Goal: Task Accomplishment & Management: Manage account settings

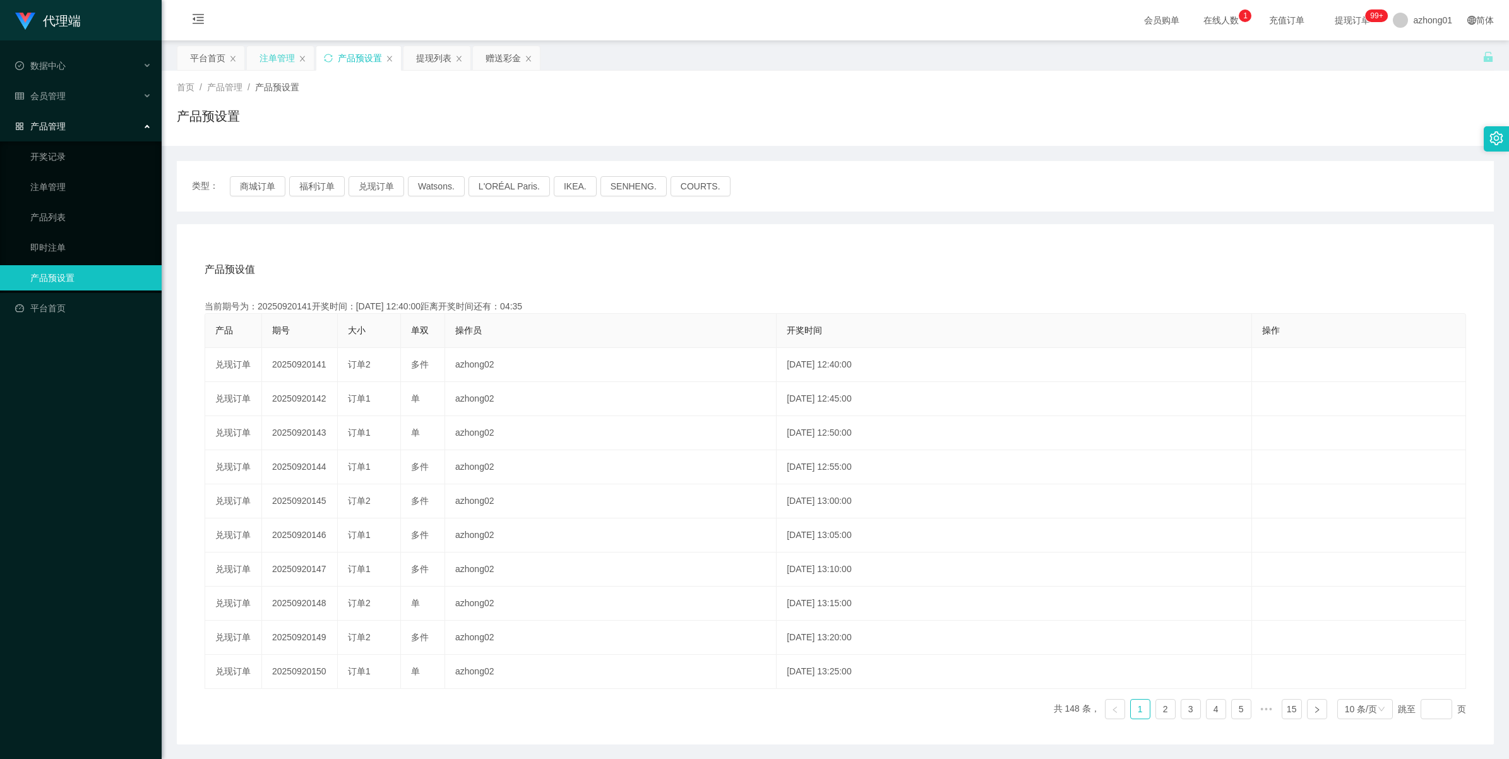
click at [294, 61] on div "注单管理" at bounding box center [277, 58] width 35 height 24
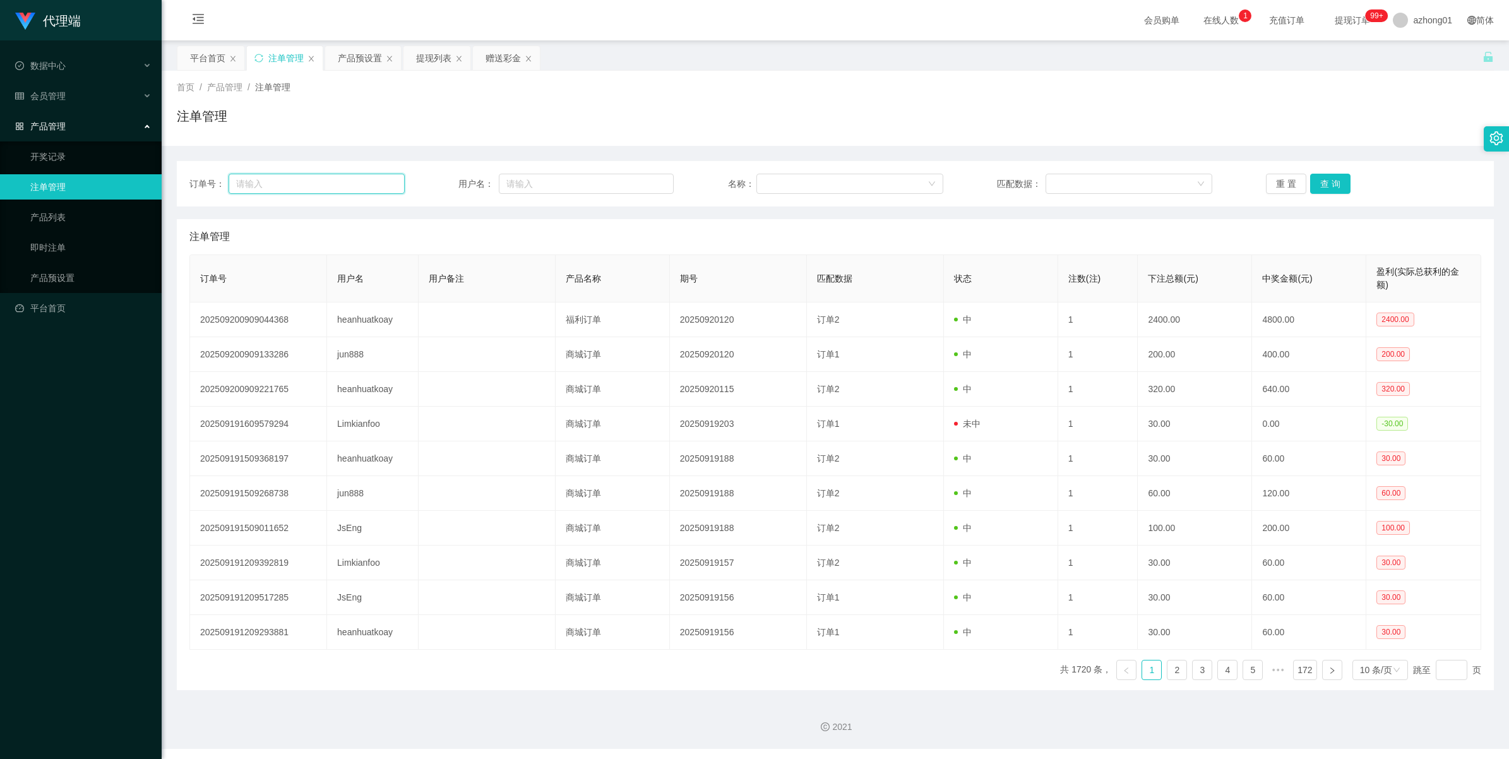
click at [301, 182] on input "text" at bounding box center [317, 184] width 176 height 20
click at [518, 190] on input "text" at bounding box center [586, 184] width 175 height 20
paste input "heanhuatkoay"
type input "heanhuatkoay"
click at [957, 183] on button "查 询" at bounding box center [1330, 184] width 40 height 20
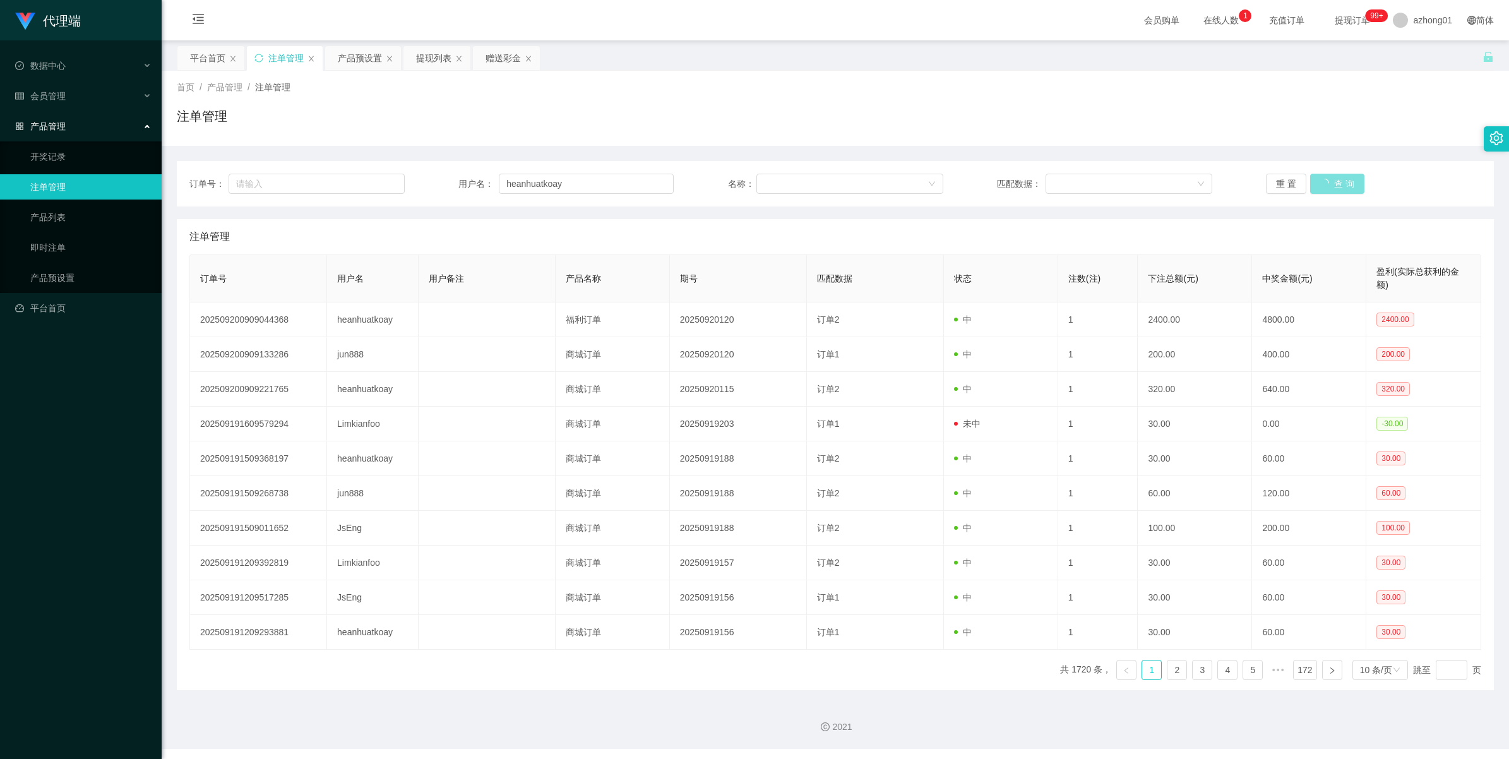
click at [957, 183] on button "查 询" at bounding box center [1337, 184] width 54 height 20
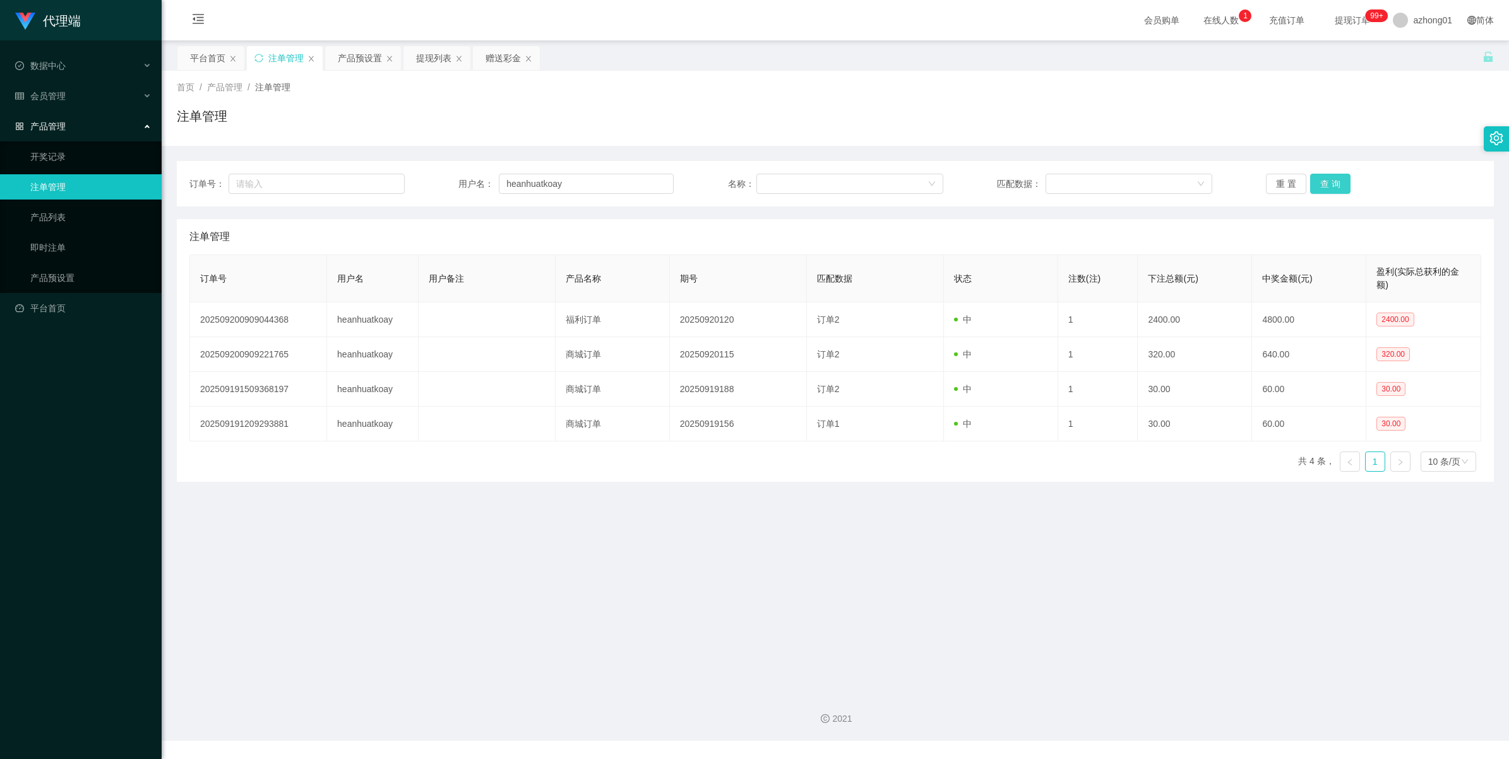
click at [957, 183] on button "查 询" at bounding box center [1330, 184] width 40 height 20
click at [957, 183] on div "重 置 查 询" at bounding box center [1373, 184] width 215 height 20
click at [957, 183] on button "查 询" at bounding box center [1330, 184] width 40 height 20
click at [957, 183] on div "重 置 查 询" at bounding box center [1373, 184] width 215 height 20
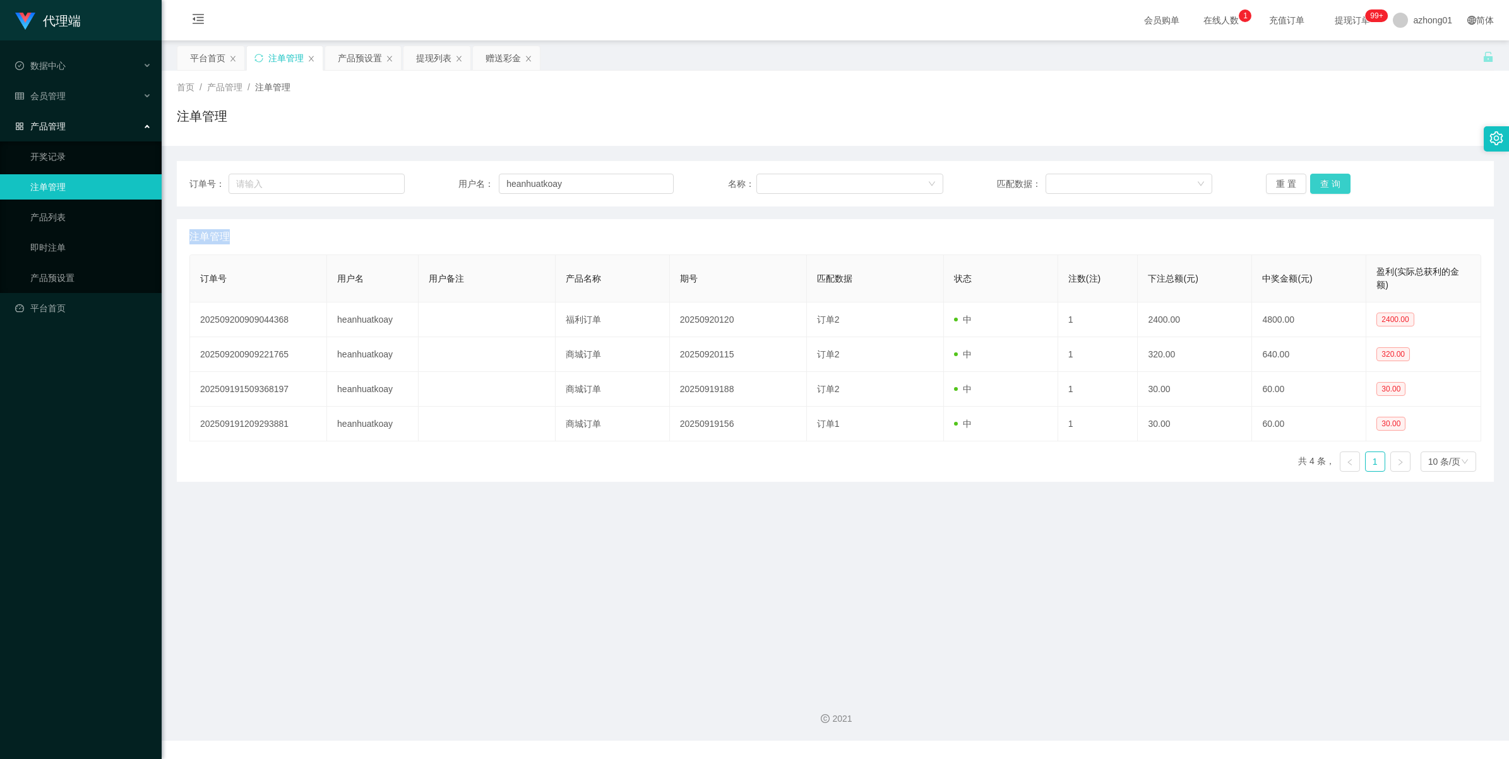
click at [957, 183] on button "查 询" at bounding box center [1330, 184] width 40 height 20
click at [358, 59] on div "产品预设置" at bounding box center [360, 58] width 44 height 24
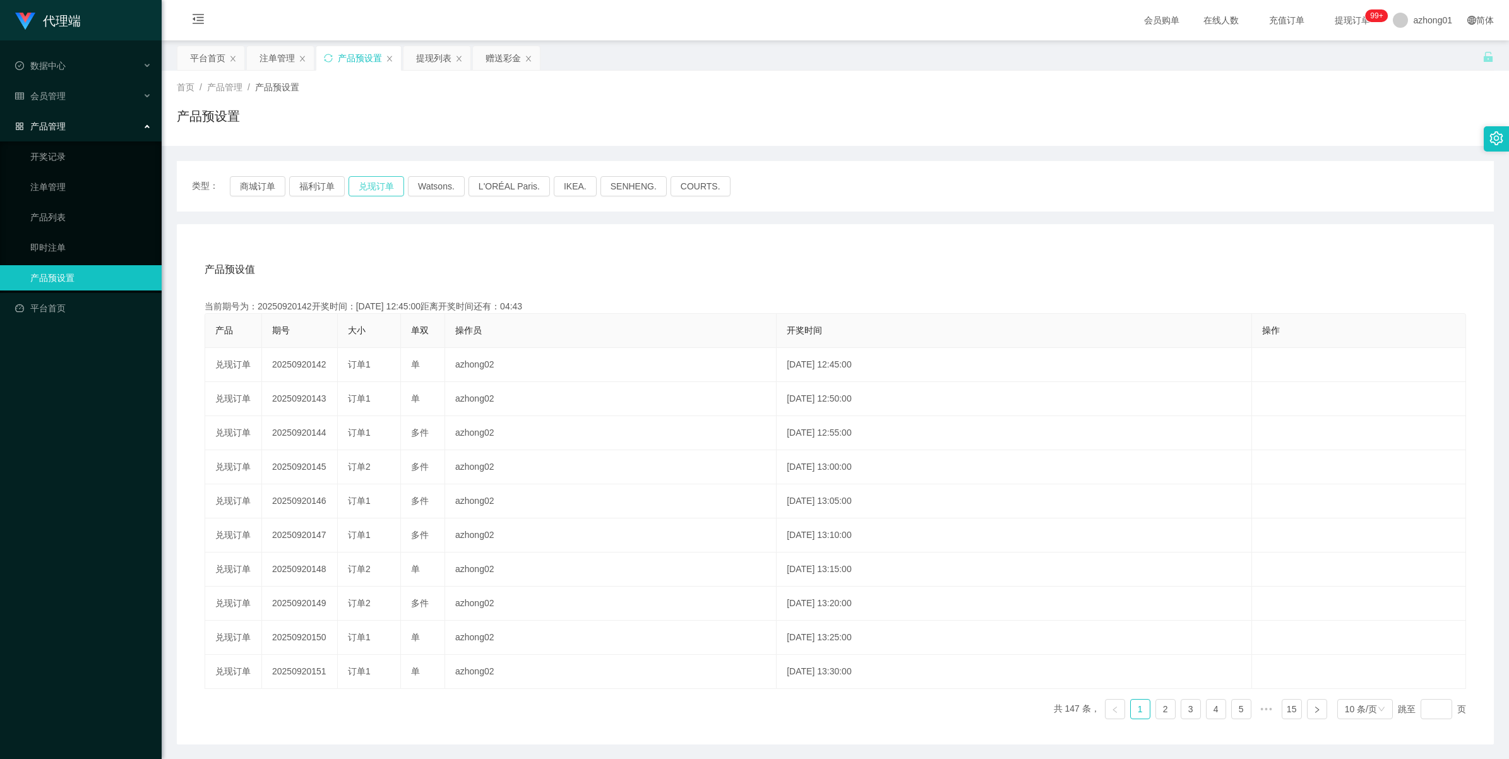
click at [366, 184] on button "兑现订单" at bounding box center [377, 186] width 56 height 20
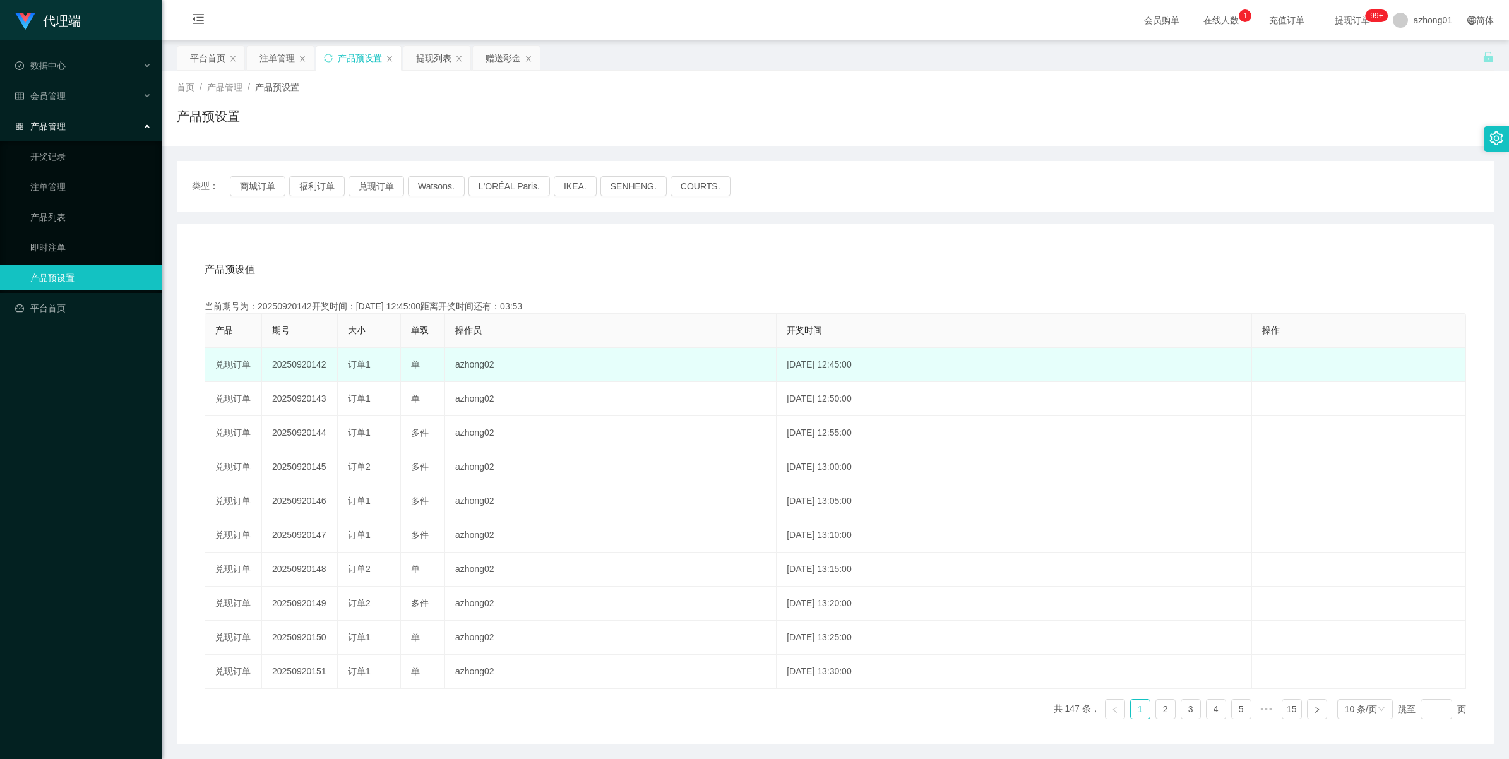
click at [295, 367] on td "20250920142" at bounding box center [300, 365] width 76 height 34
copy td "20250920142"
click at [304, 366] on td "20250920142" at bounding box center [300, 365] width 76 height 34
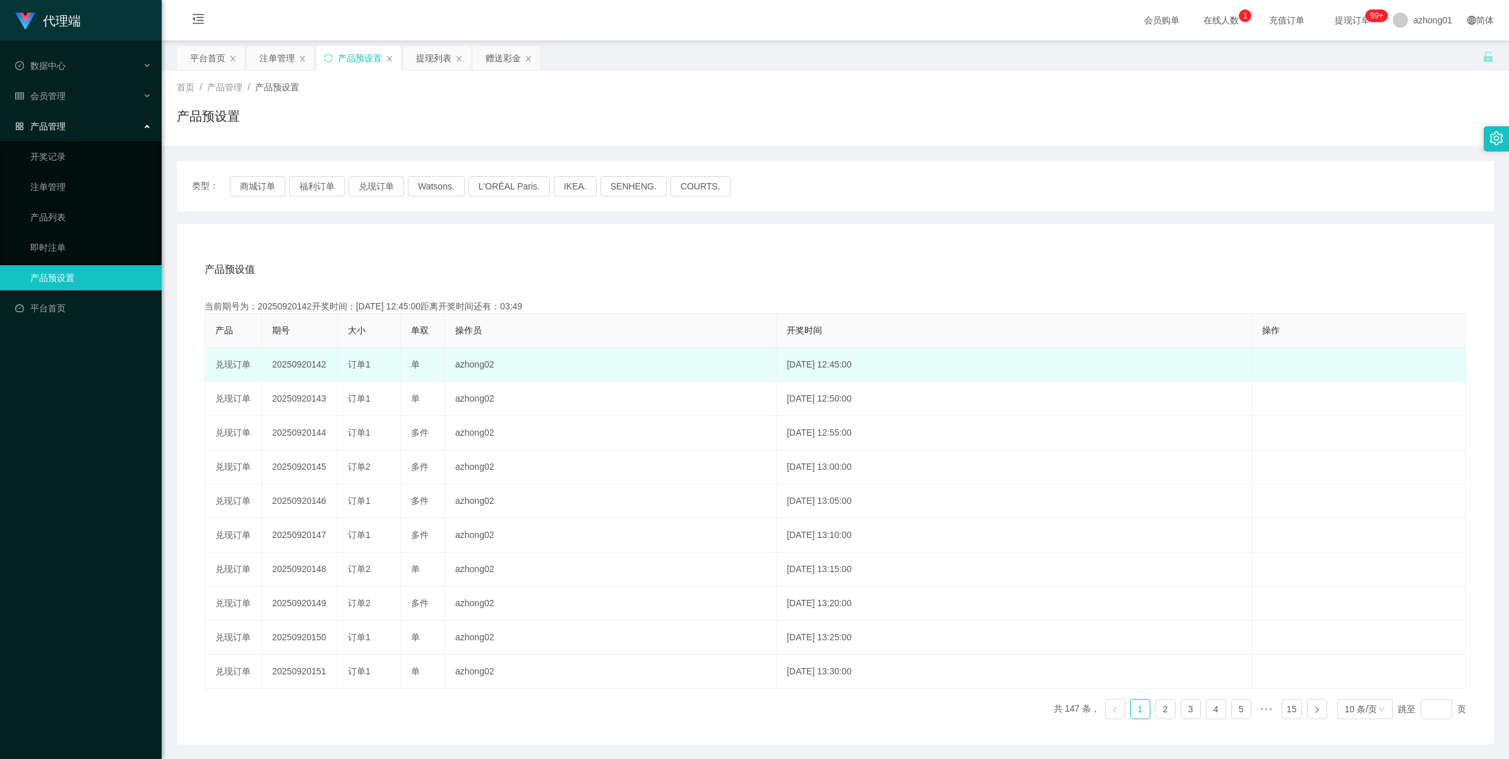
click at [304, 366] on td "20250920142" at bounding box center [300, 365] width 76 height 34
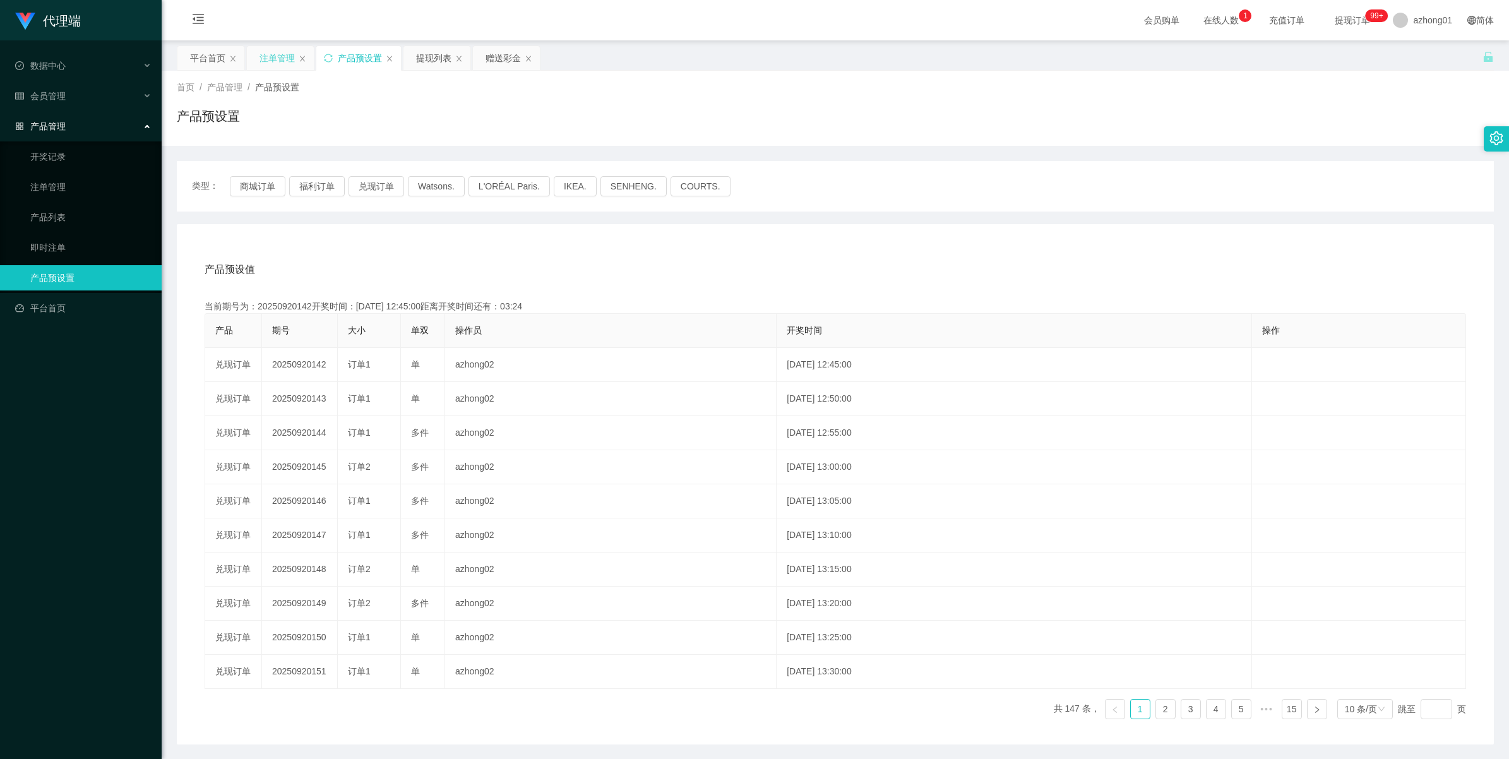
click at [279, 51] on div "注单管理" at bounding box center [277, 58] width 35 height 24
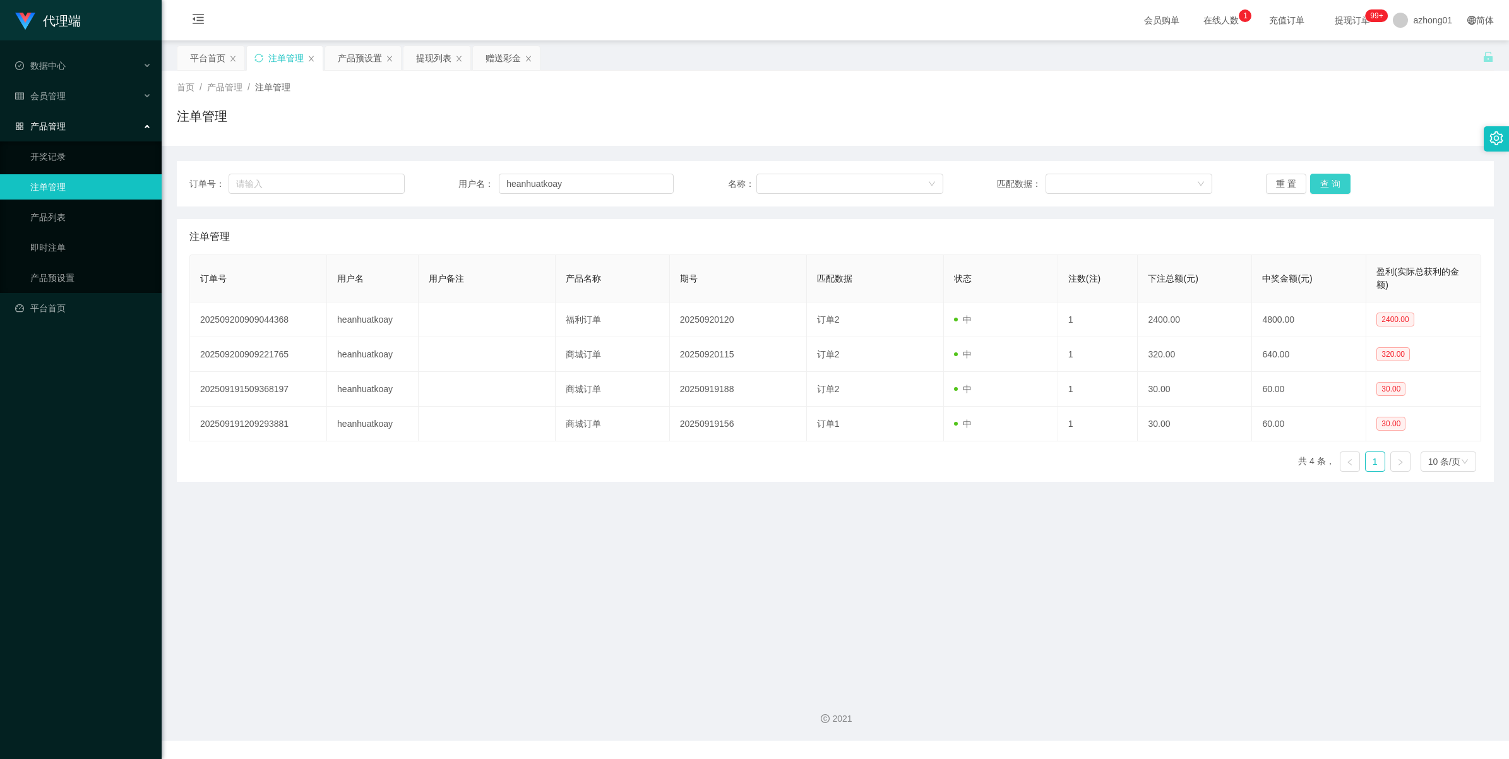
click at [957, 181] on button "查 询" at bounding box center [1330, 184] width 40 height 20
click at [957, 181] on div "重 置 查 询" at bounding box center [1373, 184] width 215 height 20
click at [957, 181] on button "查 询" at bounding box center [1330, 184] width 40 height 20
click at [957, 181] on div "重 置 查 询" at bounding box center [1373, 184] width 215 height 20
click at [957, 181] on button "查 询" at bounding box center [1330, 184] width 40 height 20
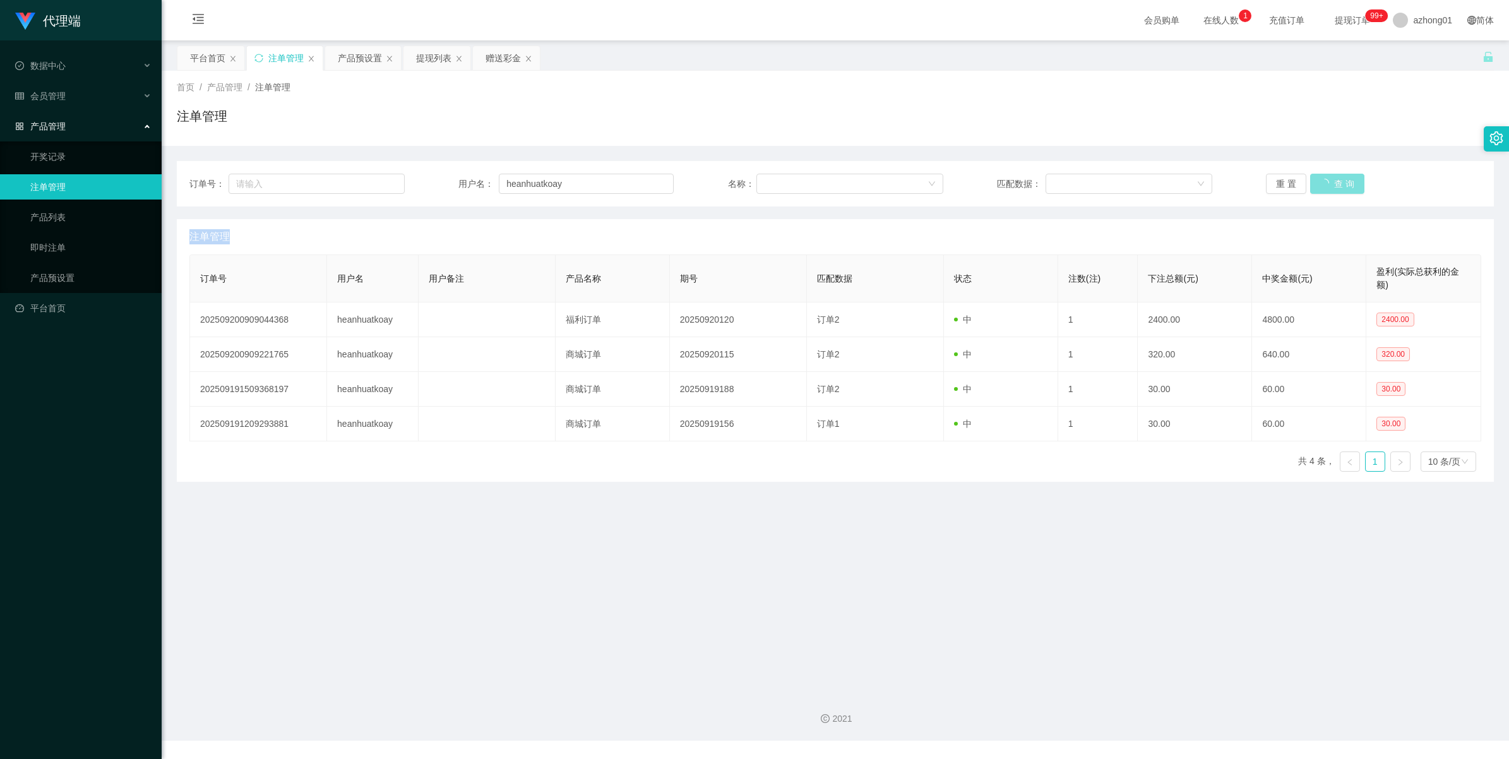
click at [957, 181] on div "重 置 查 询" at bounding box center [1373, 184] width 215 height 20
click at [957, 181] on button "查 询" at bounding box center [1330, 184] width 40 height 20
click at [957, 181] on div "重 置 查 询" at bounding box center [1373, 184] width 215 height 20
click at [957, 181] on button "查 询" at bounding box center [1330, 184] width 40 height 20
click at [957, 181] on div "重 置 查 询" at bounding box center [1373, 184] width 215 height 20
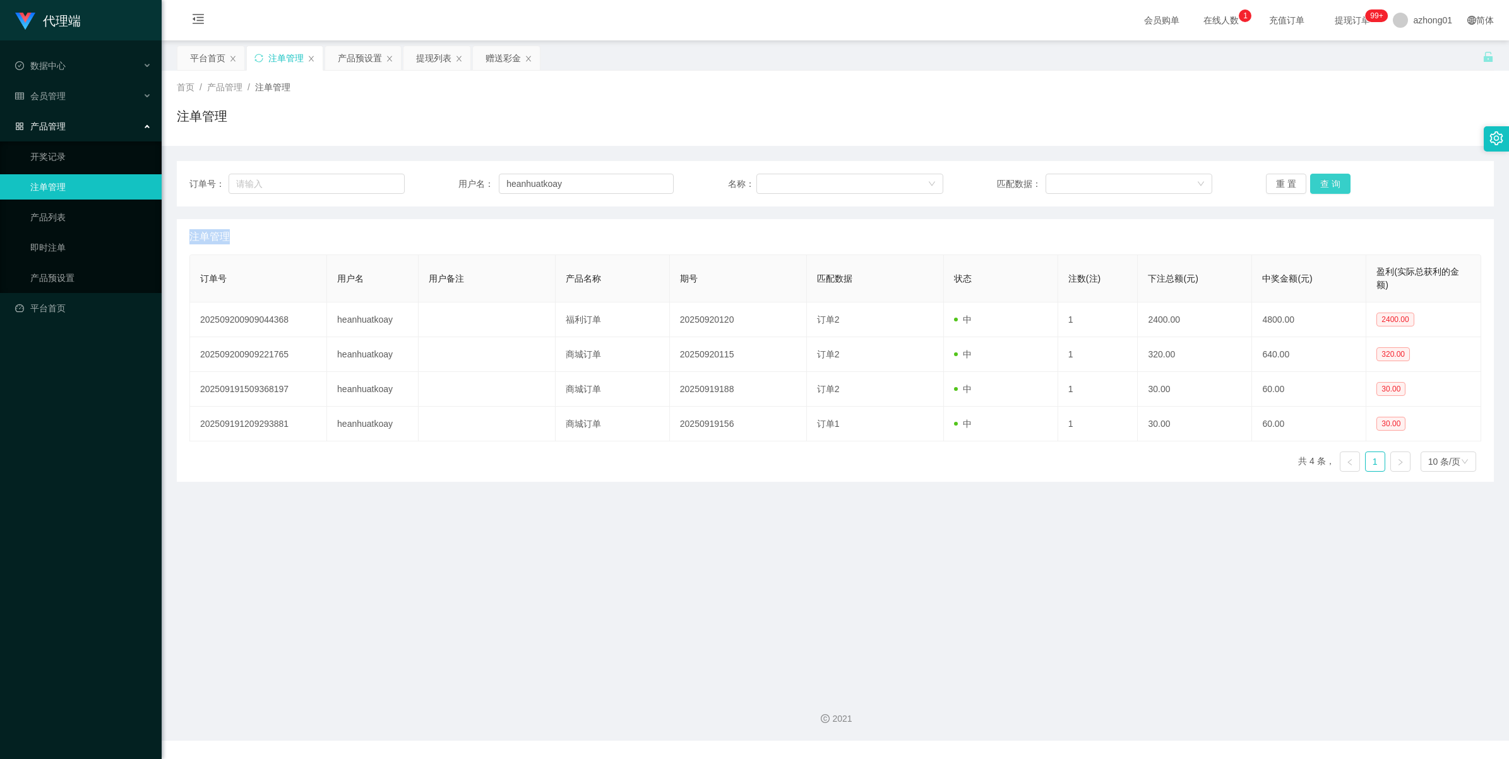
click at [957, 181] on button "查 询" at bounding box center [1330, 184] width 40 height 20
click at [957, 181] on div "重 置 查 询" at bounding box center [1373, 184] width 215 height 20
click at [957, 181] on button "查 询" at bounding box center [1330, 184] width 40 height 20
click at [957, 181] on div "重 置 查 询" at bounding box center [1373, 184] width 215 height 20
click at [957, 181] on button "查 询" at bounding box center [1330, 184] width 40 height 20
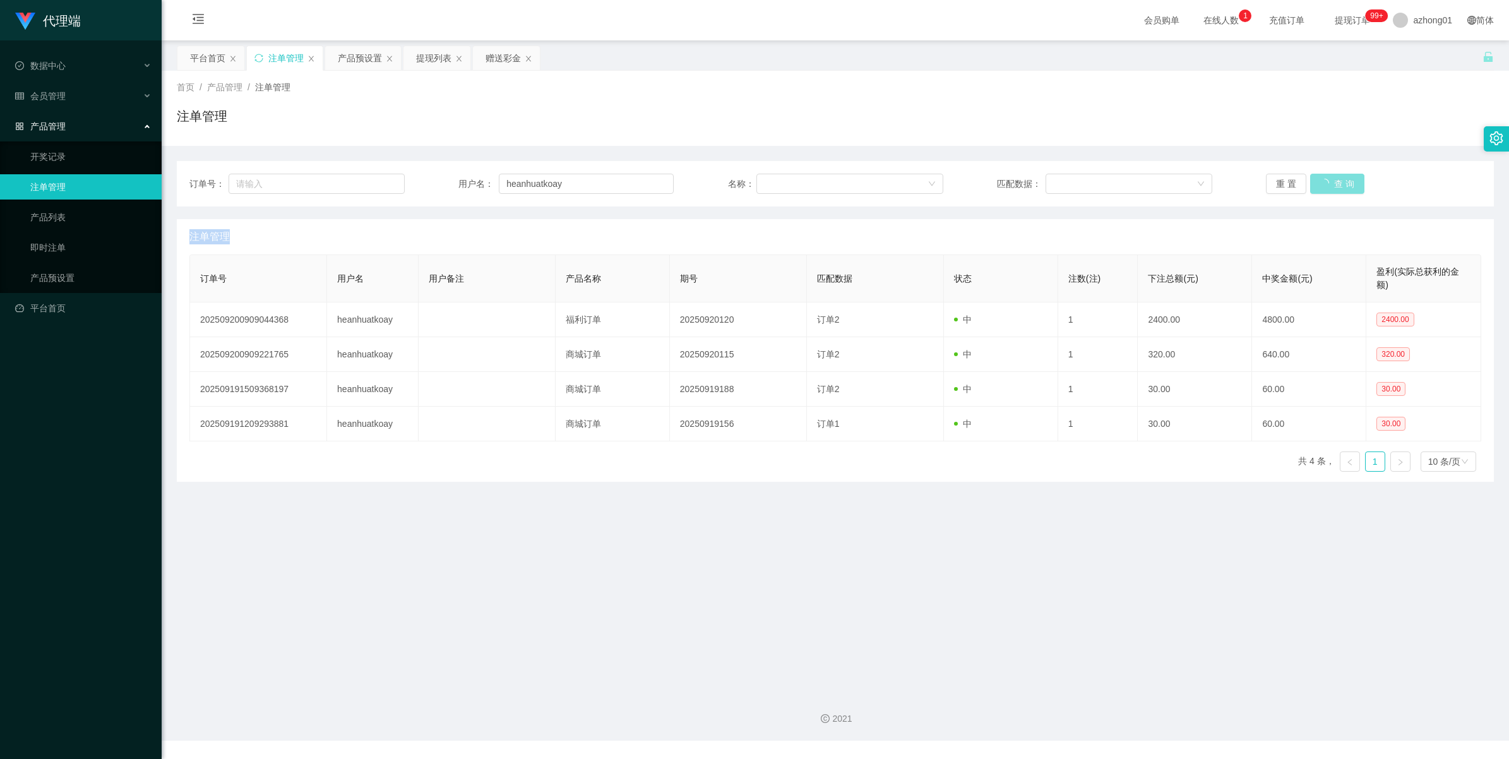
click at [957, 181] on div "重 置 查 询" at bounding box center [1373, 184] width 215 height 20
click at [957, 181] on button "查 询" at bounding box center [1330, 184] width 40 height 20
click at [957, 181] on div "重 置 查 询" at bounding box center [1373, 184] width 215 height 20
click at [957, 181] on button "查 询" at bounding box center [1330, 184] width 40 height 20
click at [957, 181] on div "重 置 查 询" at bounding box center [1373, 184] width 215 height 20
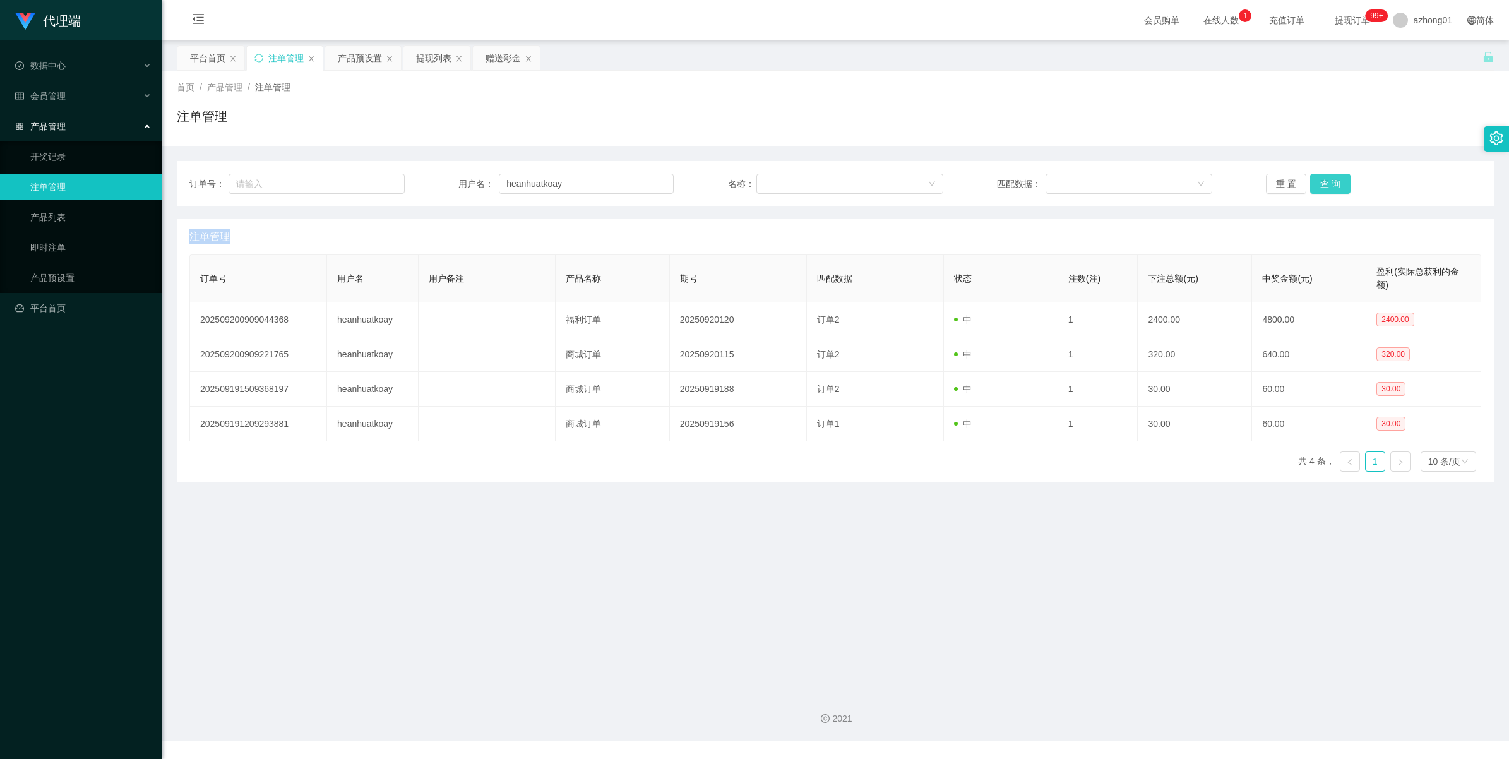
click at [957, 181] on button "查 询" at bounding box center [1330, 184] width 40 height 20
click at [957, 181] on div "重 置 查 询" at bounding box center [1373, 184] width 215 height 20
click at [957, 181] on button "查 询" at bounding box center [1330, 184] width 40 height 20
click at [957, 181] on div "重 置 查 询" at bounding box center [1373, 184] width 215 height 20
click at [957, 181] on button "查 询" at bounding box center [1330, 184] width 40 height 20
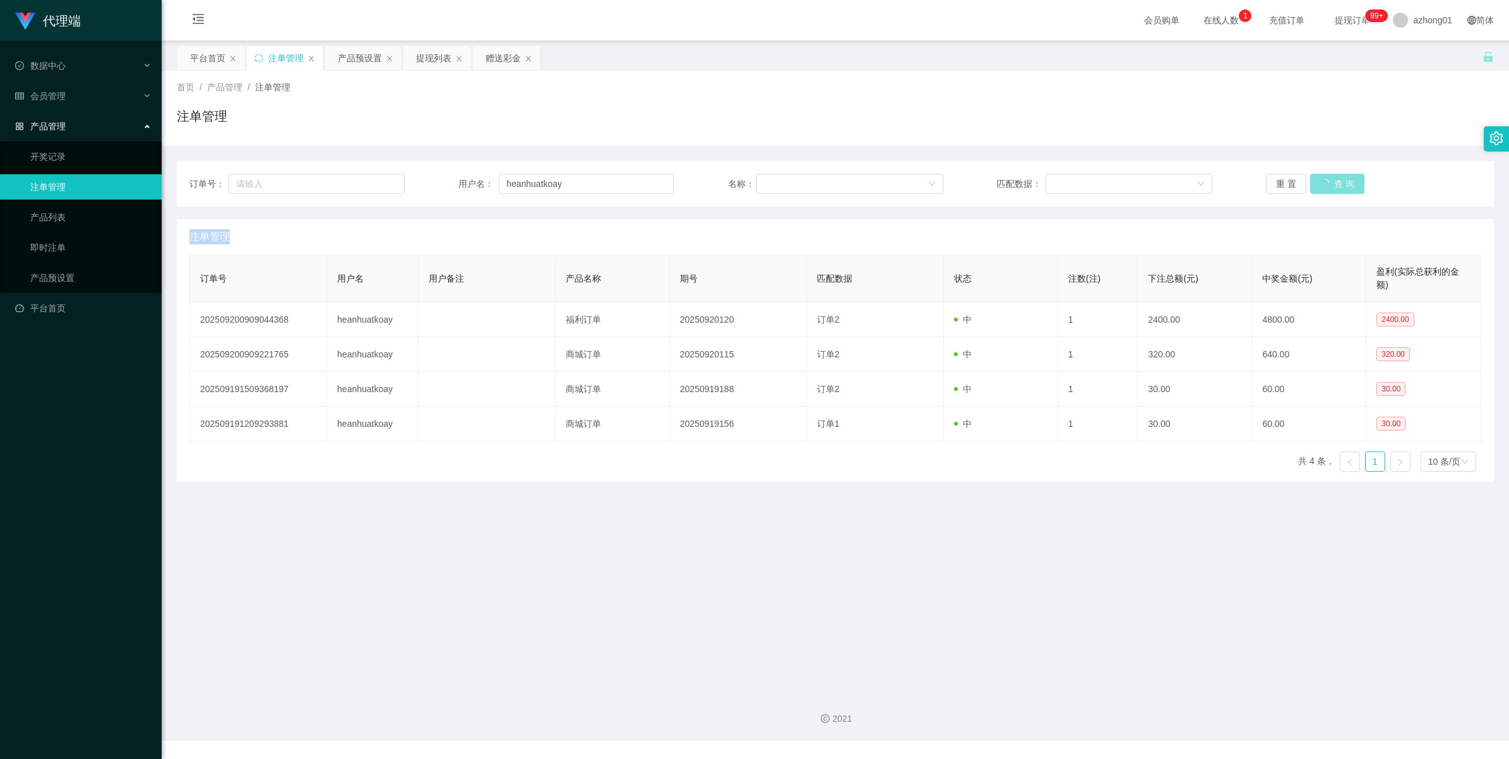
click at [957, 181] on div "重 置 查 询" at bounding box center [1373, 184] width 215 height 20
click at [957, 181] on button "查 询" at bounding box center [1330, 184] width 40 height 20
click at [957, 181] on div "重 置 查 询" at bounding box center [1373, 184] width 215 height 20
click at [957, 181] on button "查 询" at bounding box center [1330, 184] width 40 height 20
click at [957, 181] on div "重 置 查 询" at bounding box center [1373, 184] width 215 height 20
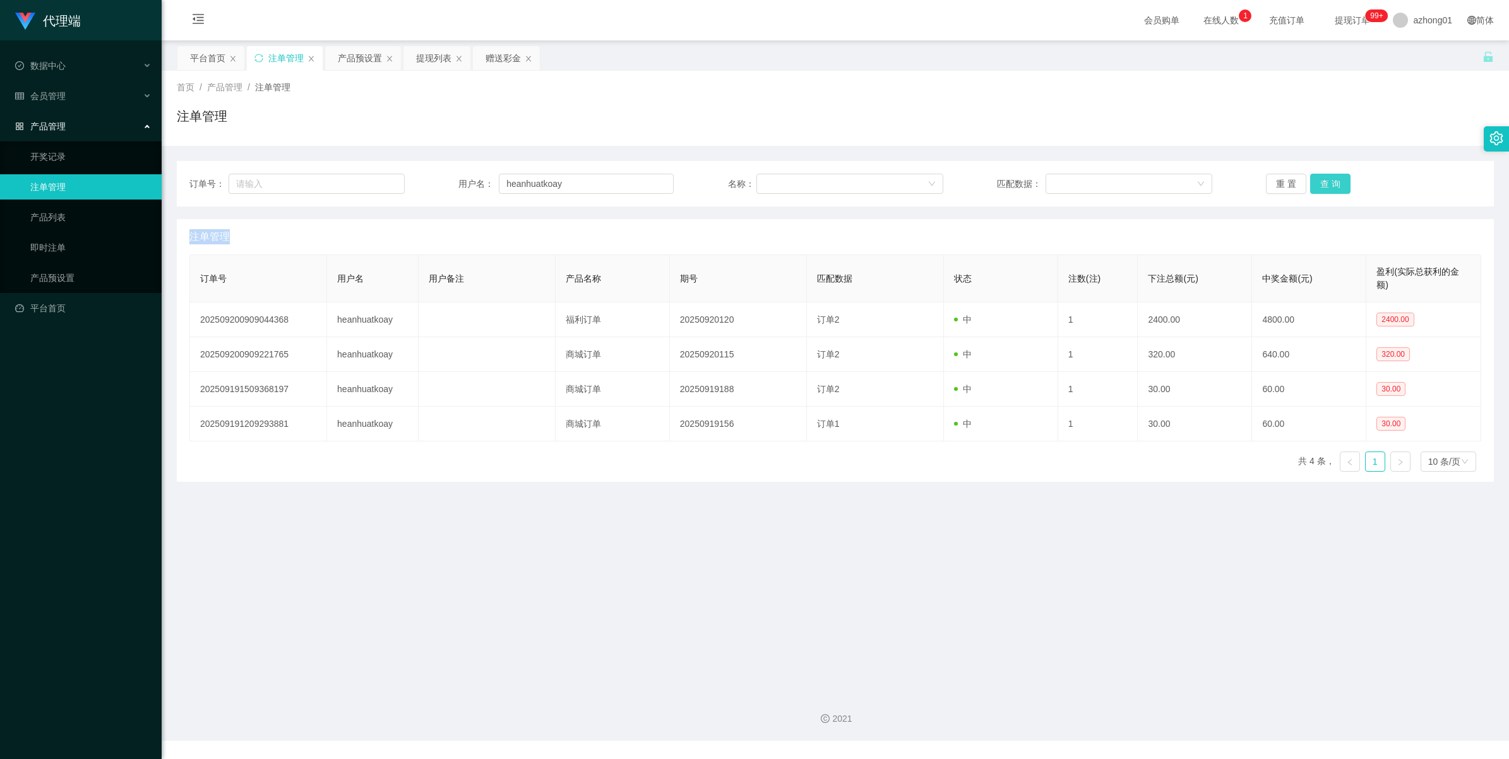
click at [957, 181] on button "查 询" at bounding box center [1330, 184] width 40 height 20
click at [957, 181] on div "重 置 查 询" at bounding box center [1373, 184] width 215 height 20
click at [957, 181] on button "查 询" at bounding box center [1330, 184] width 40 height 20
click at [957, 181] on div "重 置 查 询" at bounding box center [1373, 184] width 215 height 20
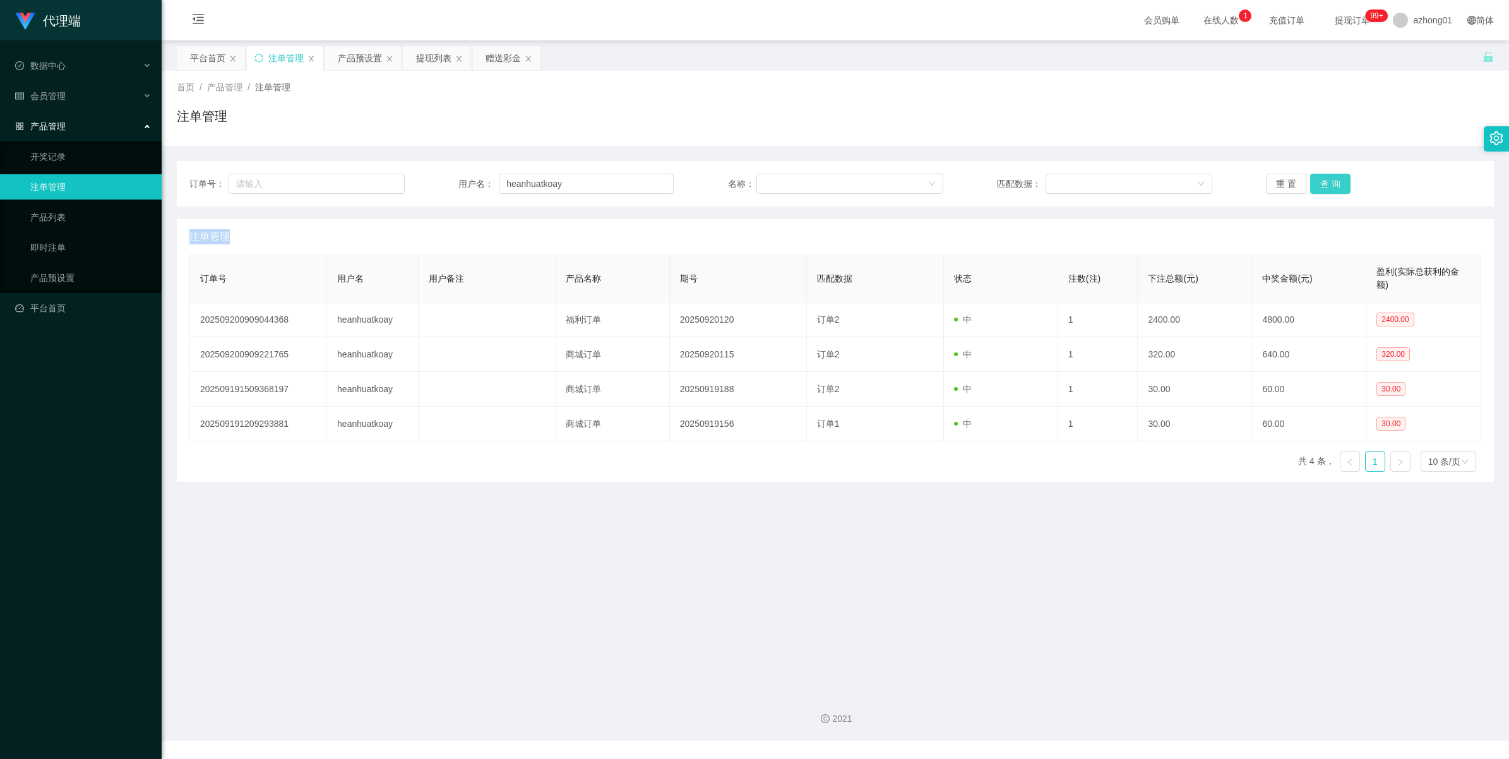
click at [957, 181] on button "查 询" at bounding box center [1330, 184] width 40 height 20
click at [957, 181] on div "重 置 查 询" at bounding box center [1373, 184] width 215 height 20
click at [957, 181] on button "查 询" at bounding box center [1330, 184] width 40 height 20
click at [957, 181] on div "重 置 查 询" at bounding box center [1373, 184] width 215 height 20
click at [957, 181] on button "查 询" at bounding box center [1330, 184] width 40 height 20
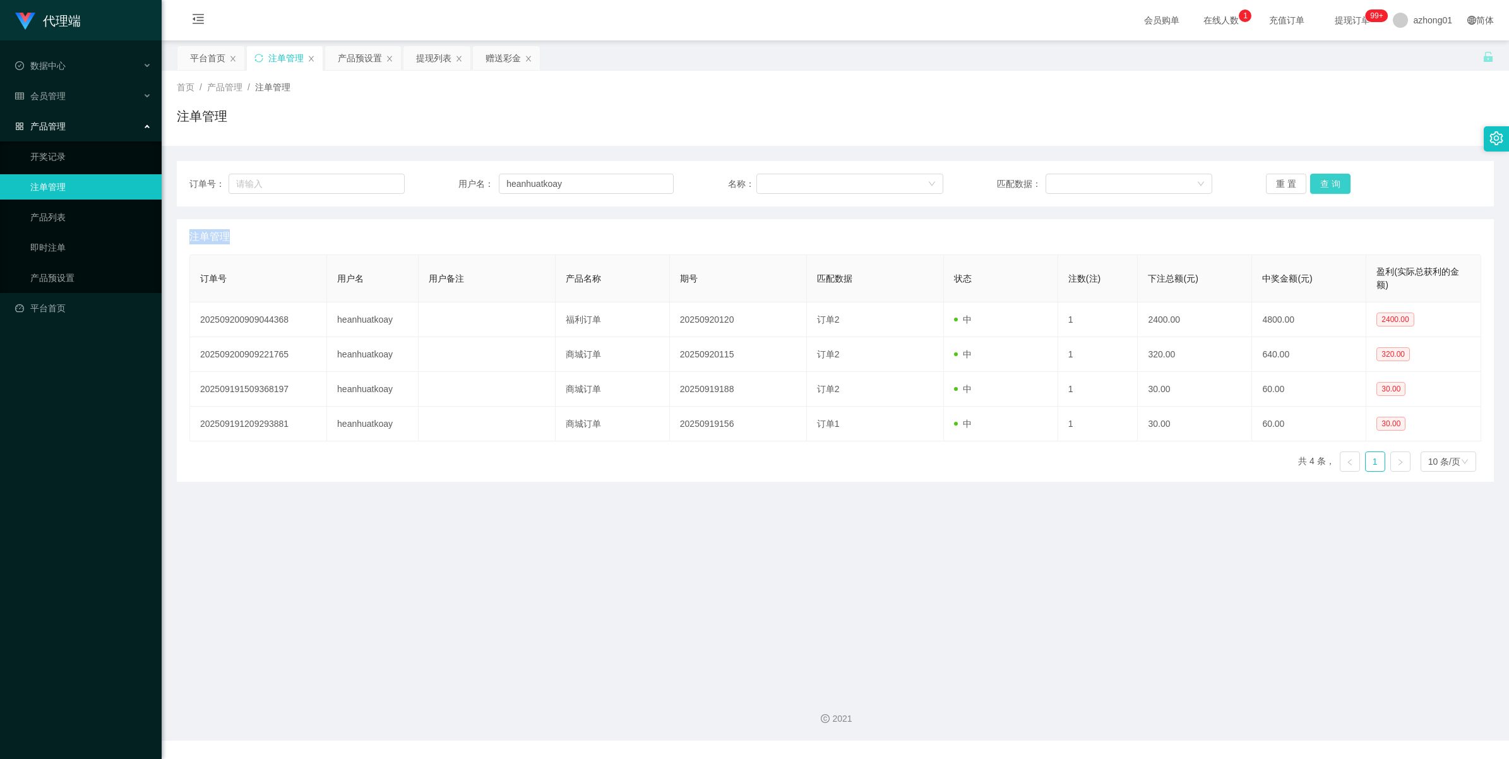
click at [957, 181] on div "重 置 查 询" at bounding box center [1373, 184] width 215 height 20
click at [957, 181] on button "查 询" at bounding box center [1330, 184] width 40 height 20
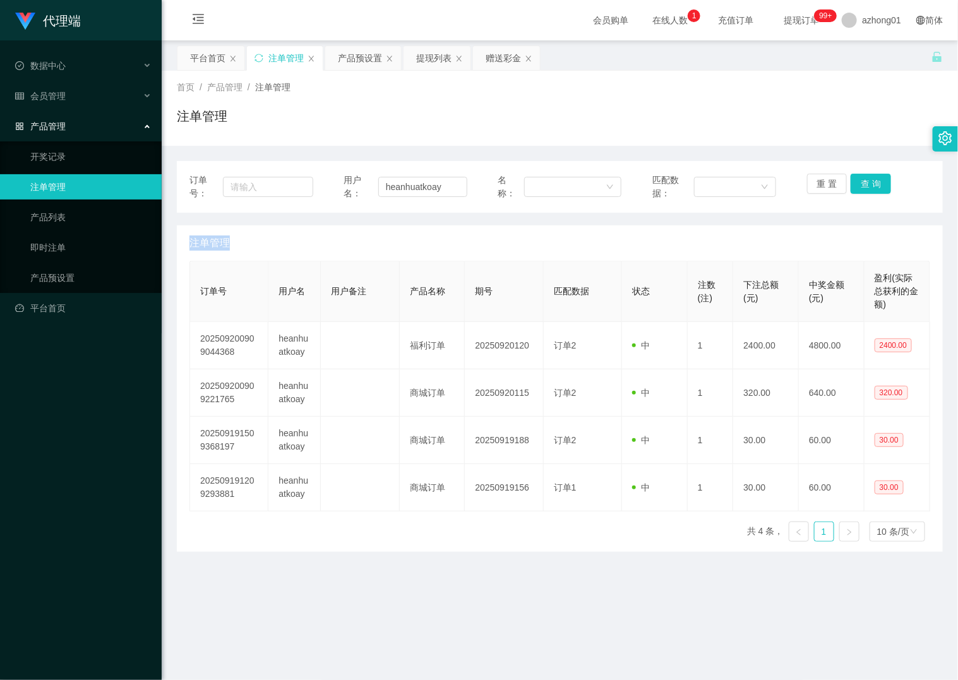
click at [423, 623] on main "关闭左侧 关闭右侧 关闭其它 刷新页面 平台首页 注单管理 产品预设置 提现列表 赠送彩金 首页 / 产品管理 / 注单管理 / 注单管理 订单号： 用户名：…" at bounding box center [560, 361] width 796 height 642
click at [856, 178] on button "查 询" at bounding box center [871, 184] width 40 height 20
click at [856, 178] on div "重 置 查 询" at bounding box center [869, 187] width 124 height 27
click at [856, 178] on button "查 询" at bounding box center [871, 184] width 40 height 20
click at [856, 178] on div "重 置 查 询" at bounding box center [869, 187] width 124 height 27
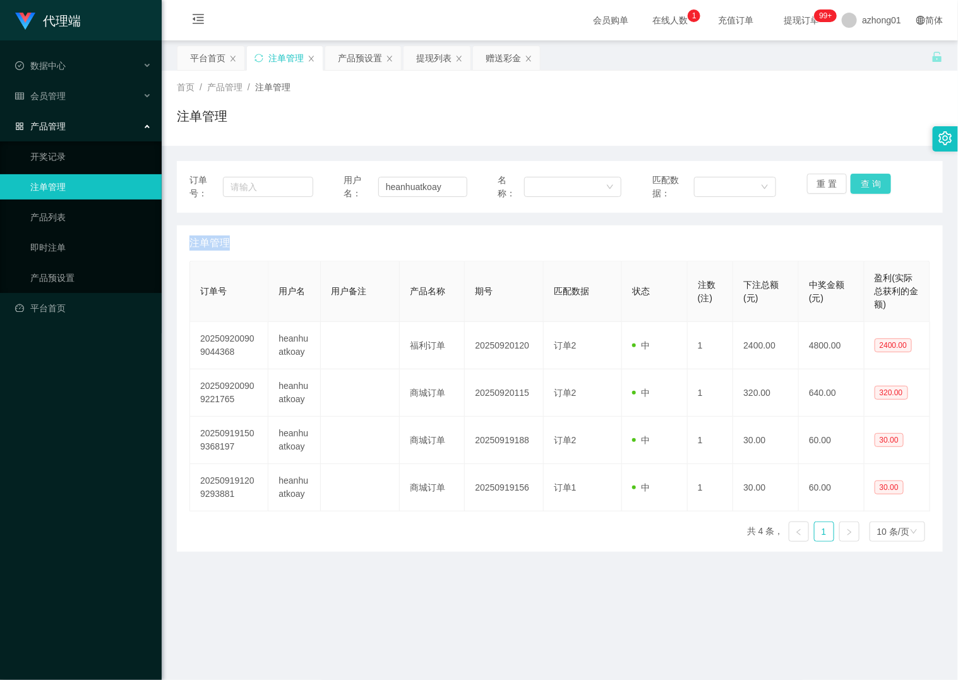
click at [856, 178] on button "查 询" at bounding box center [871, 184] width 40 height 20
click at [856, 178] on div "重 置 查 询" at bounding box center [869, 187] width 124 height 27
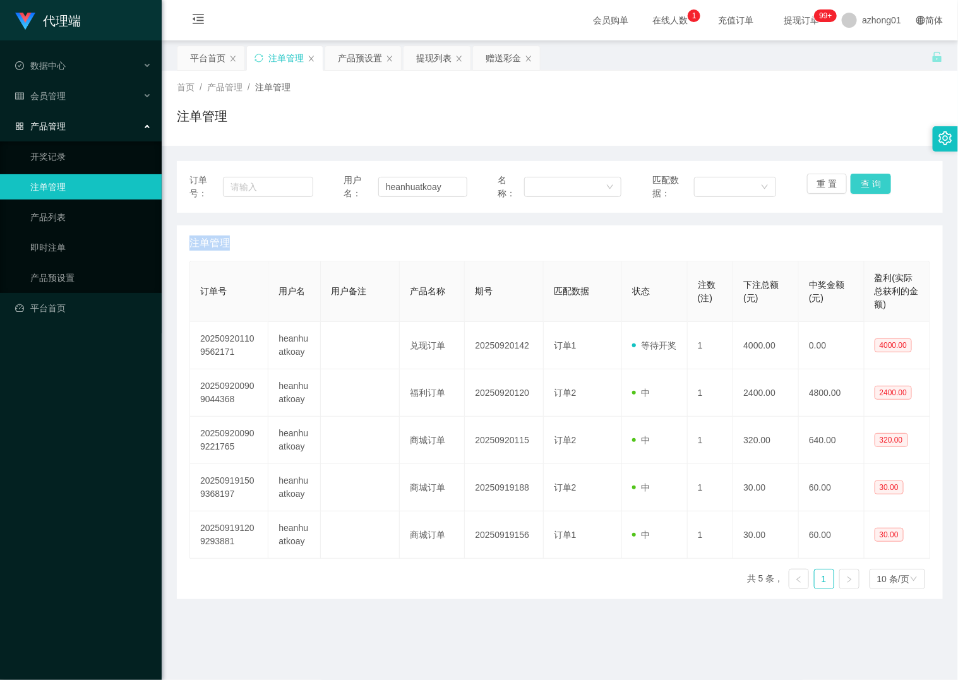
click at [856, 178] on button "查 询" at bounding box center [871, 184] width 40 height 20
click at [856, 178] on div "重 置 查 询" at bounding box center [869, 187] width 124 height 27
click at [856, 178] on button "查 询" at bounding box center [871, 184] width 40 height 20
click at [856, 178] on div "重 置 查 询" at bounding box center [869, 187] width 124 height 27
click at [856, 178] on button "查 询" at bounding box center [871, 184] width 40 height 20
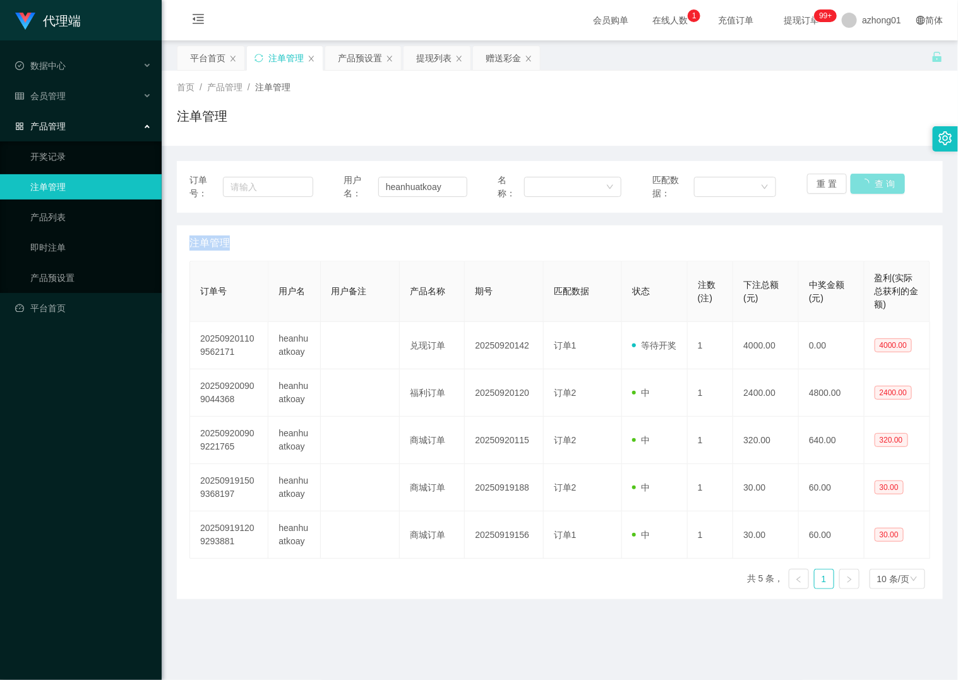
click at [856, 178] on div "重 置 查 询" at bounding box center [869, 187] width 124 height 27
drag, startPoint x: 856, startPoint y: 178, endPoint x: 860, endPoint y: 186, distance: 9.0
click at [860, 186] on button "查 询" at bounding box center [871, 184] width 40 height 20
click at [860, 186] on div "重 置 查 询" at bounding box center [869, 187] width 124 height 27
click at [860, 186] on button "查 询" at bounding box center [871, 184] width 40 height 20
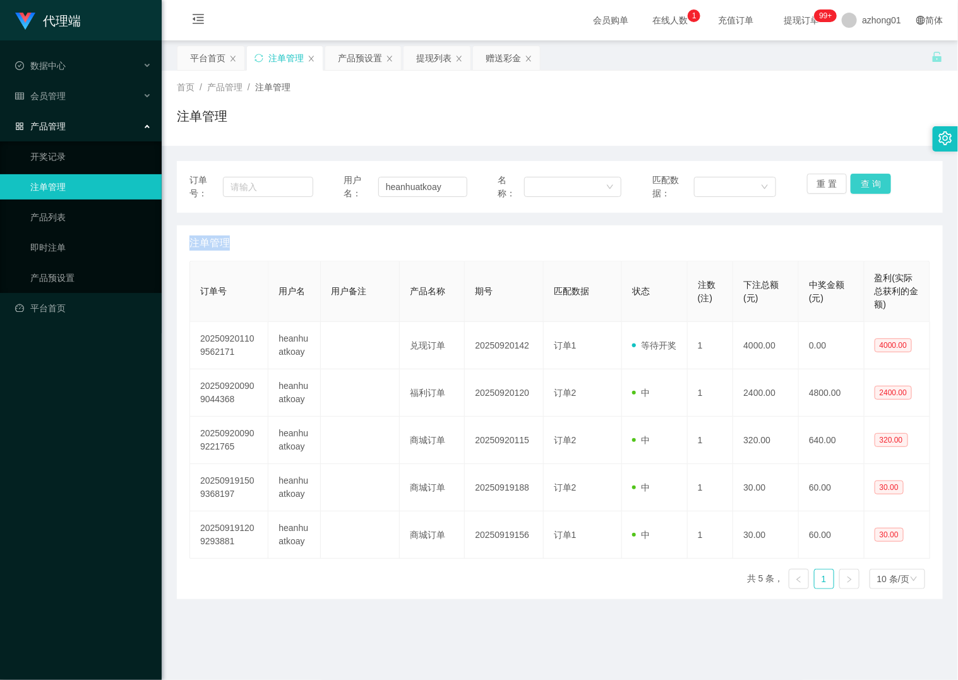
click at [860, 186] on div "重 置 查 询" at bounding box center [869, 187] width 124 height 27
click at [860, 186] on button "查 询" at bounding box center [871, 184] width 40 height 20
click at [860, 186] on div "重 置 查 询" at bounding box center [869, 187] width 124 height 27
click at [860, 186] on button "查 询" at bounding box center [871, 184] width 40 height 20
click at [860, 186] on div "重 置 查 询" at bounding box center [869, 187] width 124 height 27
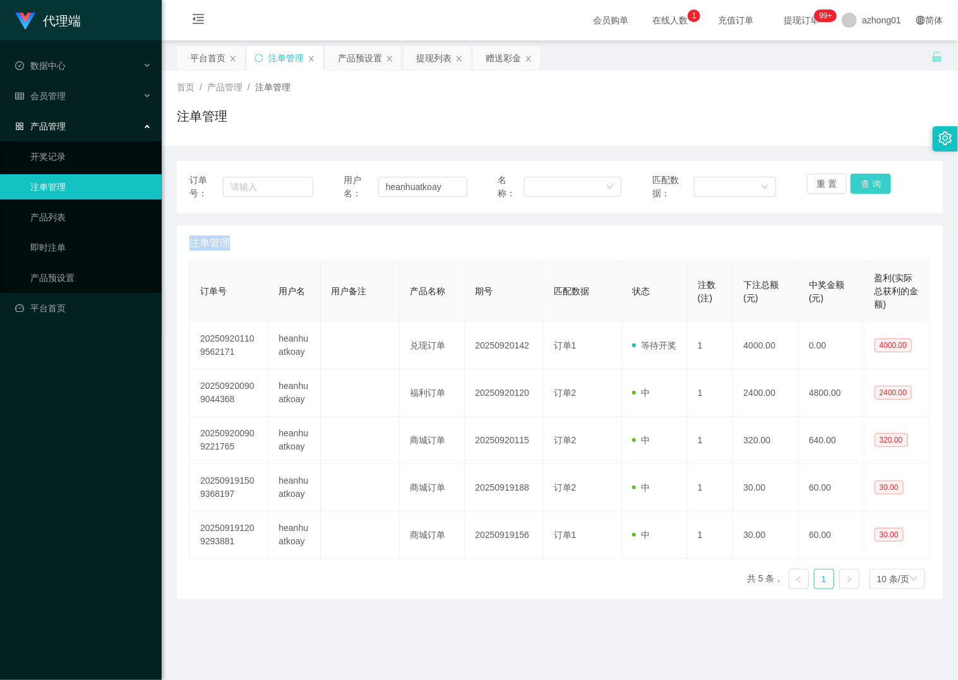
click at [860, 186] on button "查 询" at bounding box center [871, 184] width 40 height 20
click at [860, 186] on div "重 置 查 询" at bounding box center [869, 187] width 124 height 27
click at [860, 186] on button "查 询" at bounding box center [871, 184] width 40 height 20
click at [860, 186] on div "重 置 查 询" at bounding box center [869, 187] width 124 height 27
click at [860, 186] on button "查 询" at bounding box center [871, 184] width 40 height 20
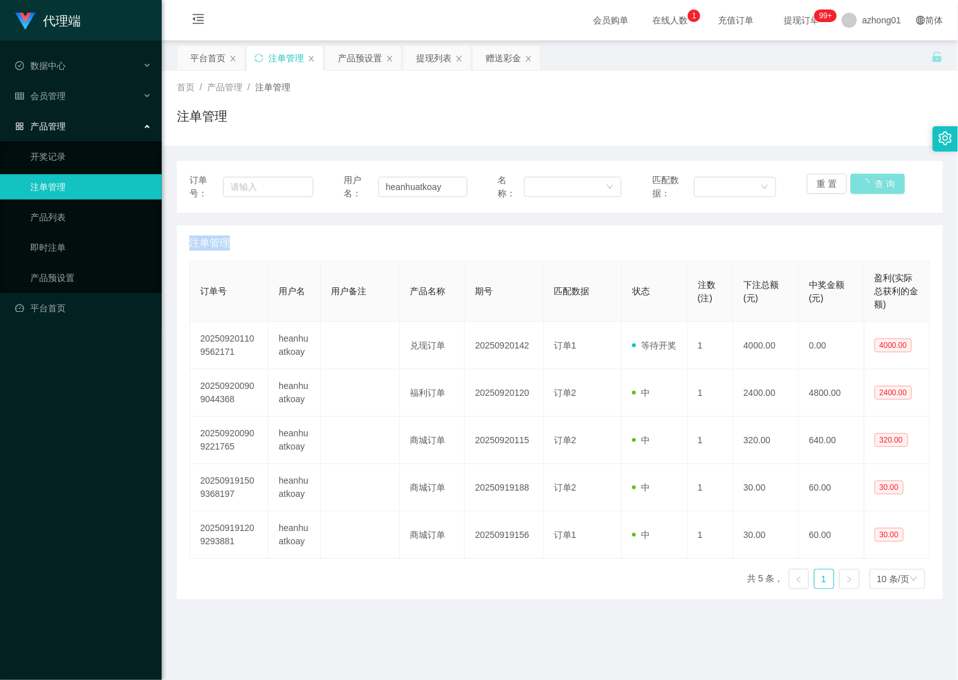
click at [860, 186] on div "重 置 查 询" at bounding box center [869, 187] width 124 height 27
click at [860, 186] on button "查 询" at bounding box center [871, 184] width 40 height 20
click at [860, 186] on div "重 置 查 询" at bounding box center [869, 187] width 124 height 27
click at [865, 184] on button "查 询" at bounding box center [871, 184] width 40 height 20
click at [865, 184] on div "重 置 查 询" at bounding box center [869, 187] width 124 height 27
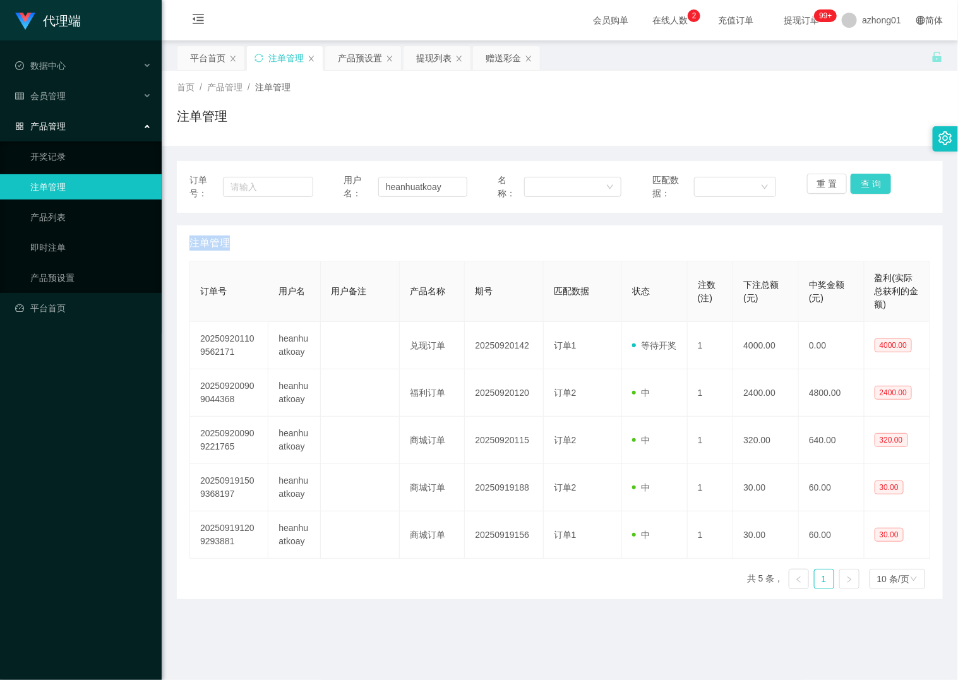
click at [865, 184] on button "查 询" at bounding box center [871, 184] width 40 height 20
click at [865, 184] on div "重 置 查 询" at bounding box center [869, 187] width 124 height 27
click at [865, 184] on button "查 询" at bounding box center [871, 184] width 40 height 20
click at [865, 184] on div "重 置 查 询" at bounding box center [869, 187] width 124 height 27
click at [863, 182] on button "查 询" at bounding box center [871, 184] width 40 height 20
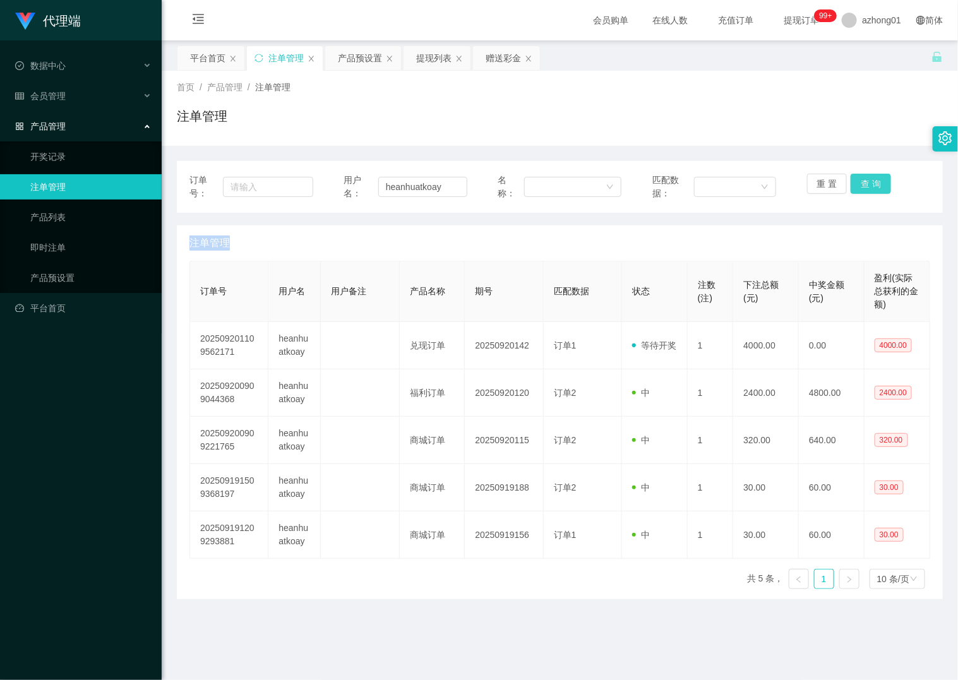
click at [863, 182] on div "重 置 查 询" at bounding box center [869, 187] width 124 height 27
click at [863, 182] on button "查 询" at bounding box center [871, 184] width 40 height 20
click at [863, 182] on div "重 置 查 询" at bounding box center [869, 187] width 124 height 27
click at [863, 182] on button "查 询" at bounding box center [871, 184] width 40 height 20
click at [863, 182] on div "重 置 查 询" at bounding box center [869, 187] width 124 height 27
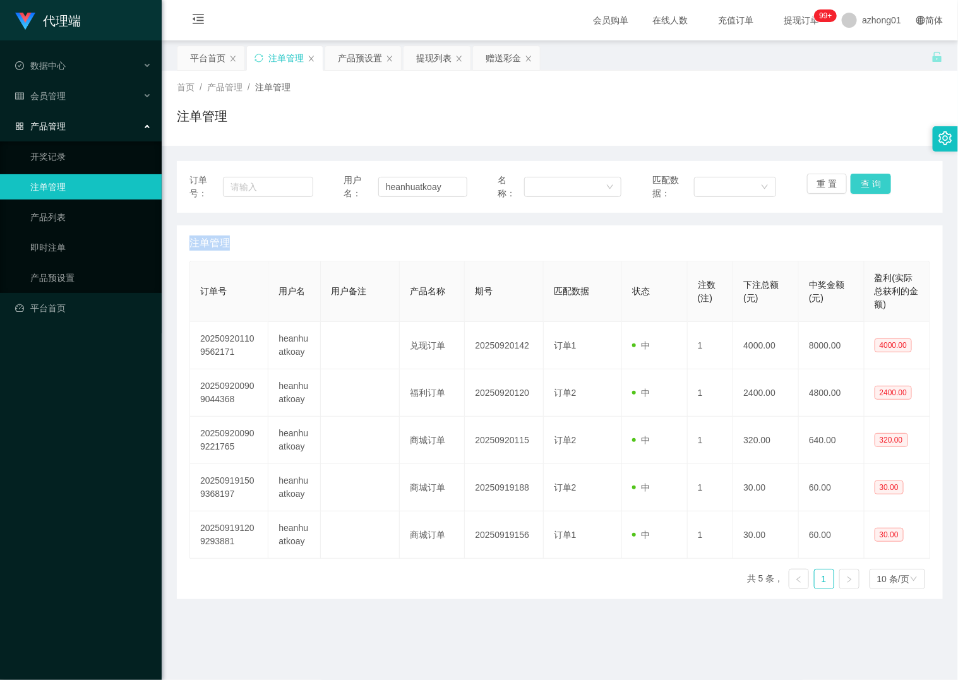
click at [863, 182] on button "查 询" at bounding box center [871, 184] width 40 height 20
click at [863, 182] on div "重 置 查 询" at bounding box center [869, 187] width 124 height 27
click at [863, 182] on button "查 询" at bounding box center [871, 184] width 40 height 20
click at [863, 182] on div "重 置 查 询" at bounding box center [869, 187] width 124 height 27
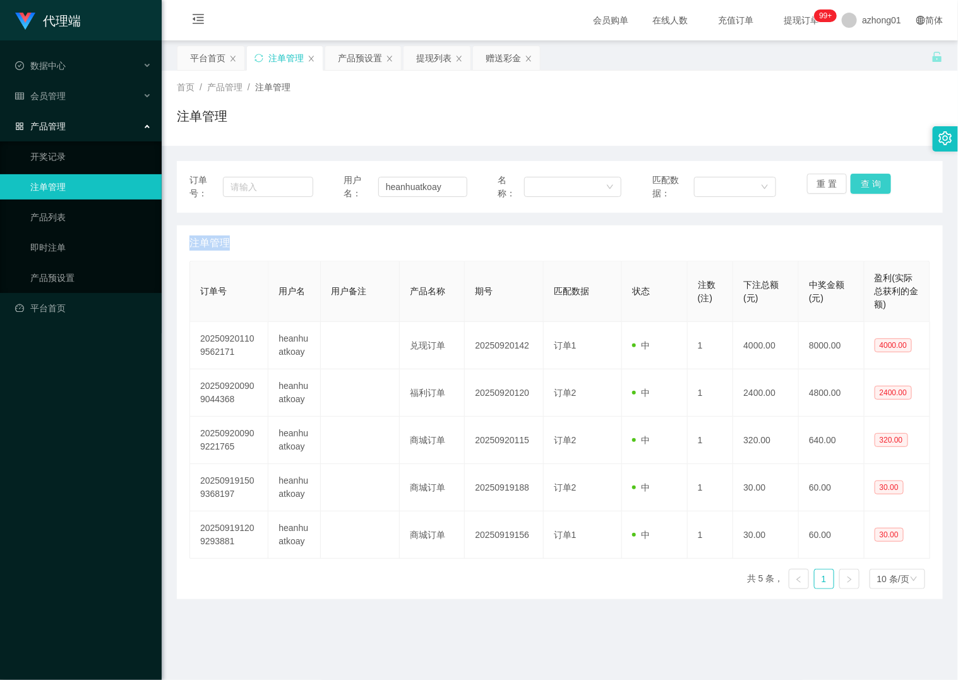
click at [863, 182] on button "查 询" at bounding box center [871, 184] width 40 height 20
click at [863, 182] on div "重 置 查 询" at bounding box center [869, 187] width 124 height 27
click at [863, 182] on button "查 询" at bounding box center [871, 184] width 40 height 20
click at [863, 182] on div "重 置 查 询" at bounding box center [869, 187] width 124 height 27
click at [863, 182] on button "查 询" at bounding box center [871, 184] width 40 height 20
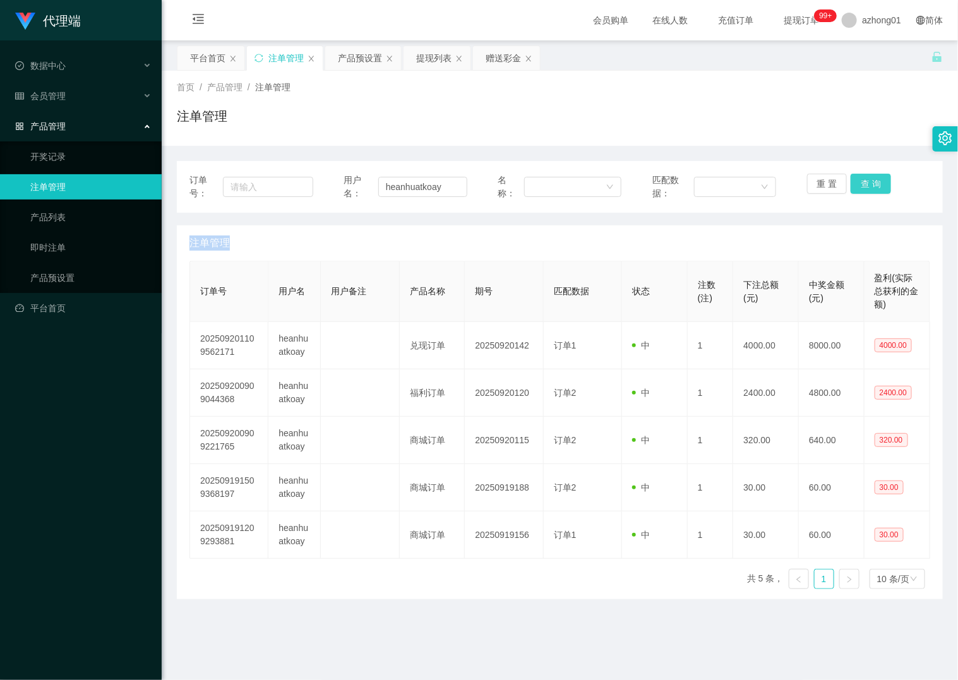
click at [863, 182] on button "查 询" at bounding box center [871, 184] width 40 height 20
click at [863, 182] on div "重 置 查 询" at bounding box center [869, 187] width 124 height 27
click at [863, 182] on button "查 询" at bounding box center [871, 184] width 40 height 20
click at [863, 182] on div "重 置 查 询" at bounding box center [869, 187] width 124 height 27
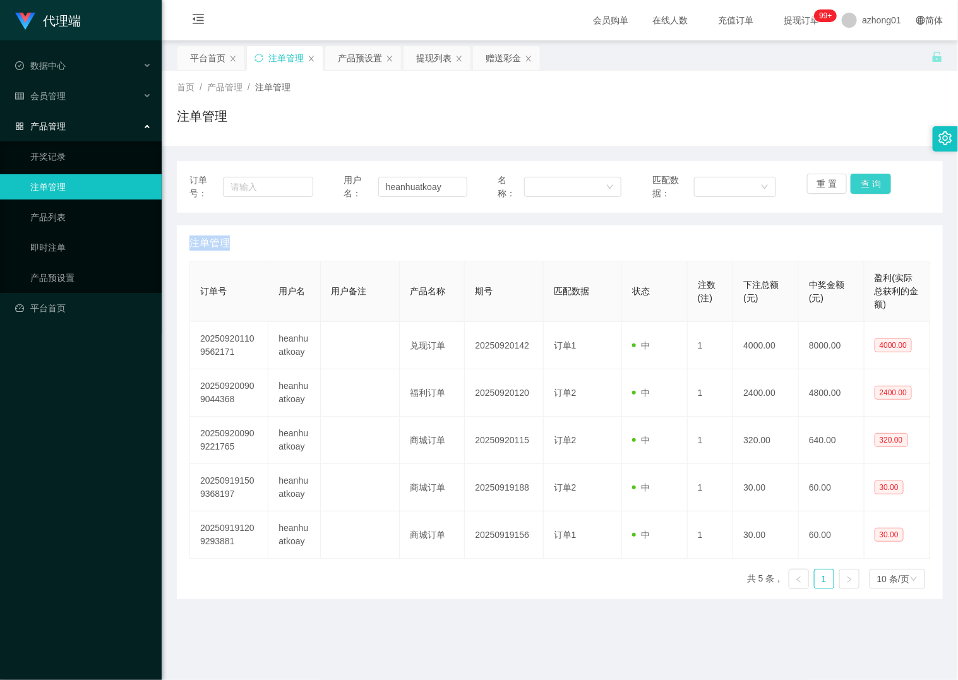
click at [863, 182] on button "查 询" at bounding box center [871, 184] width 40 height 20
click at [863, 182] on div "重 置 查 询" at bounding box center [869, 187] width 124 height 27
click at [863, 182] on button "查 询" at bounding box center [871, 184] width 40 height 20
click at [866, 181] on button "查 询" at bounding box center [871, 184] width 40 height 20
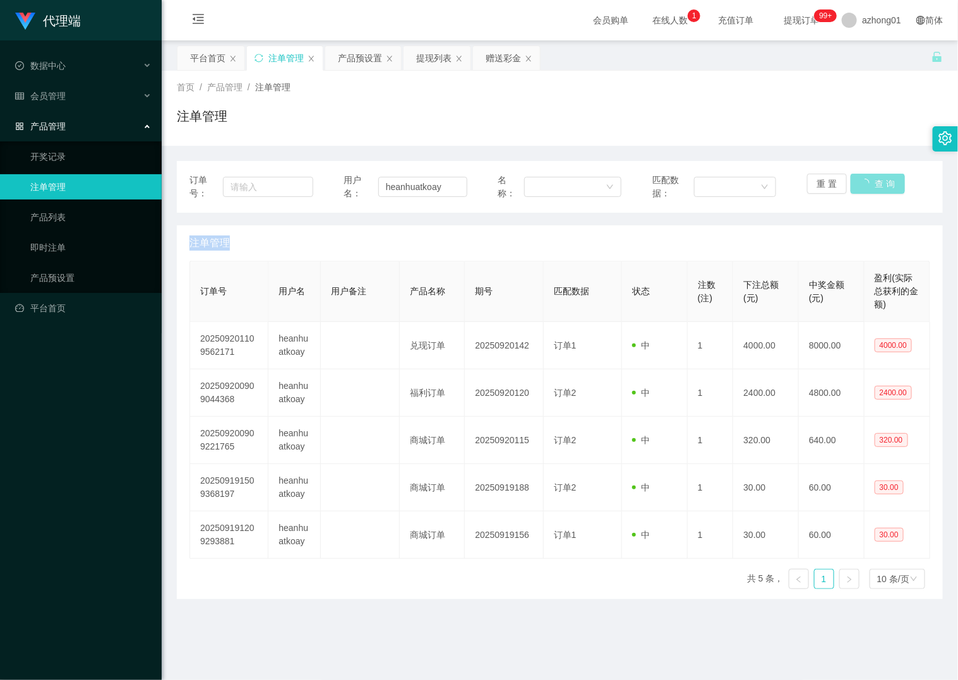
click at [866, 181] on div "重 置 查 询" at bounding box center [869, 187] width 124 height 27
click at [866, 181] on button "查 询" at bounding box center [871, 184] width 40 height 20
click at [866, 181] on div "重 置 查 询" at bounding box center [869, 187] width 124 height 27
click at [866, 181] on button "查 询" at bounding box center [871, 184] width 40 height 20
click at [866, 181] on div "重 置 查 询" at bounding box center [869, 187] width 124 height 27
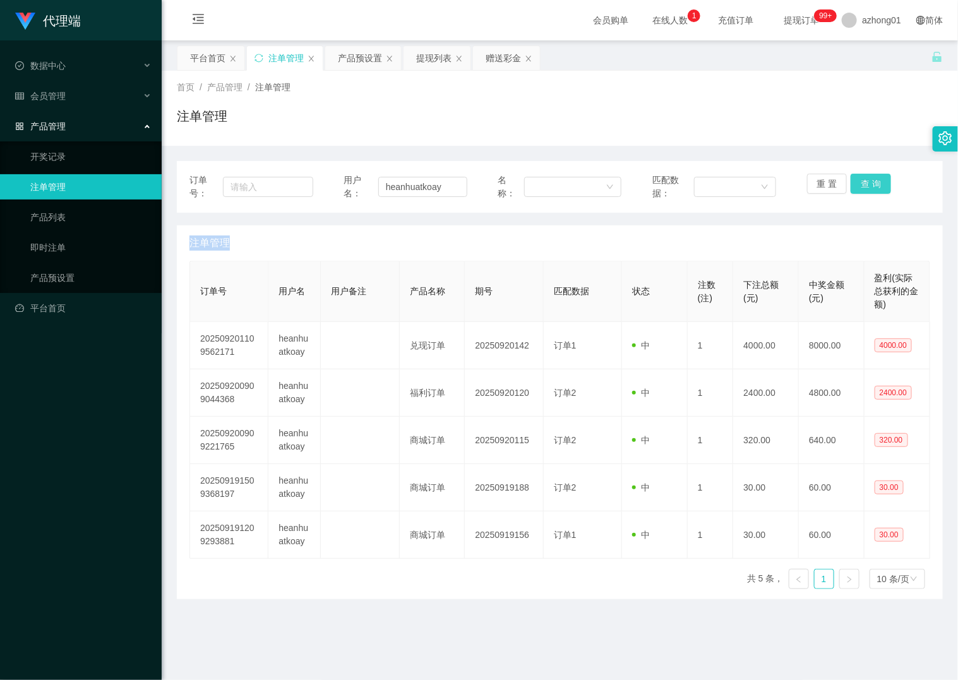
click at [866, 181] on button "查 询" at bounding box center [871, 184] width 40 height 20
click at [866, 181] on div "重 置 查 询" at bounding box center [869, 187] width 124 height 27
click at [866, 181] on button "查 询" at bounding box center [871, 184] width 40 height 20
click at [866, 181] on div "重 置 查 询" at bounding box center [869, 187] width 124 height 27
click at [866, 181] on button "查 询" at bounding box center [871, 184] width 40 height 20
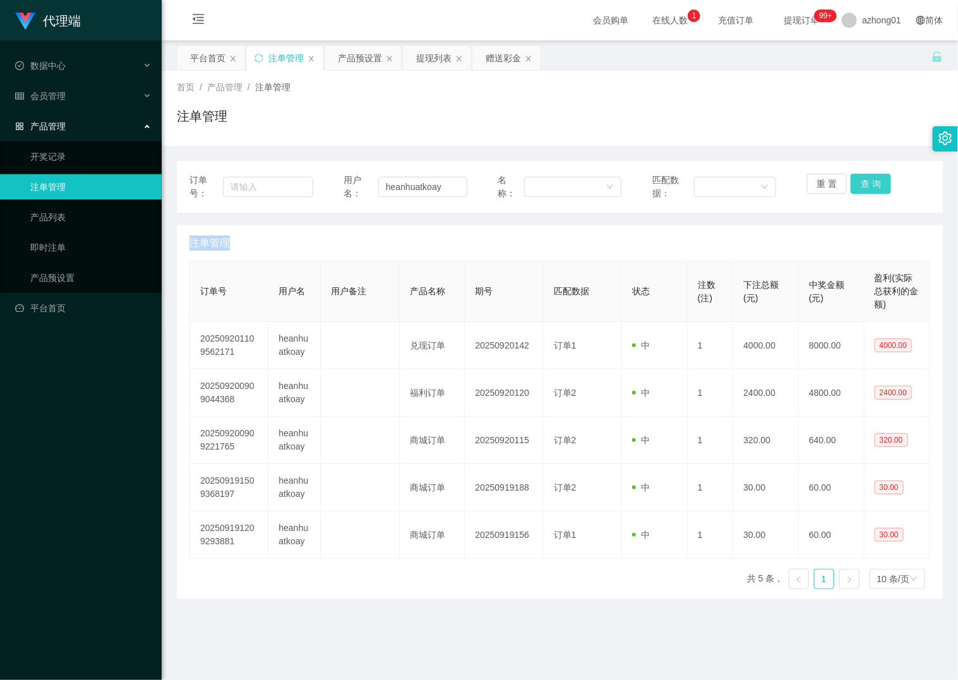
click at [866, 181] on div "重 置 查 询" at bounding box center [869, 187] width 124 height 27
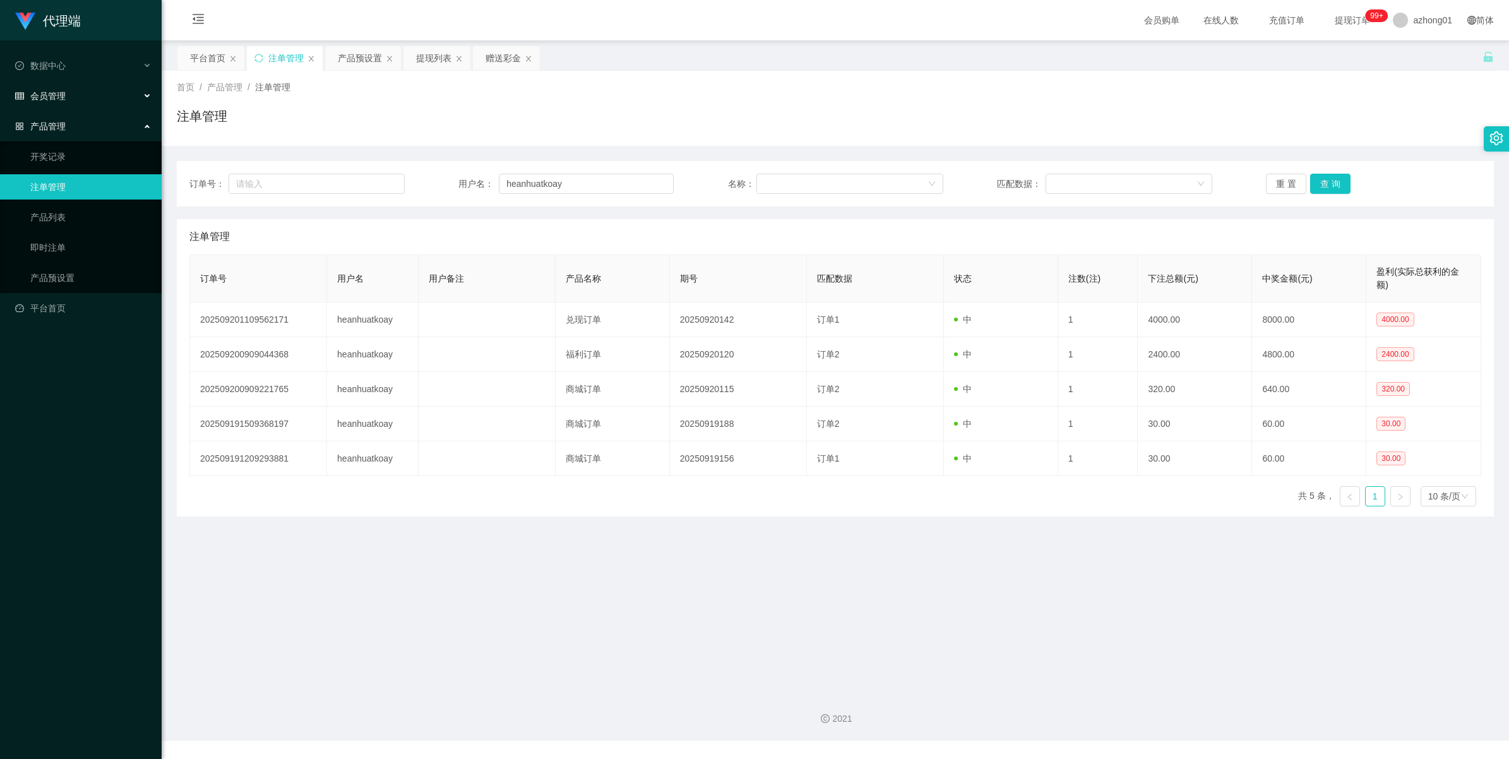
click at [56, 89] on div "会员管理" at bounding box center [81, 95] width 162 height 25
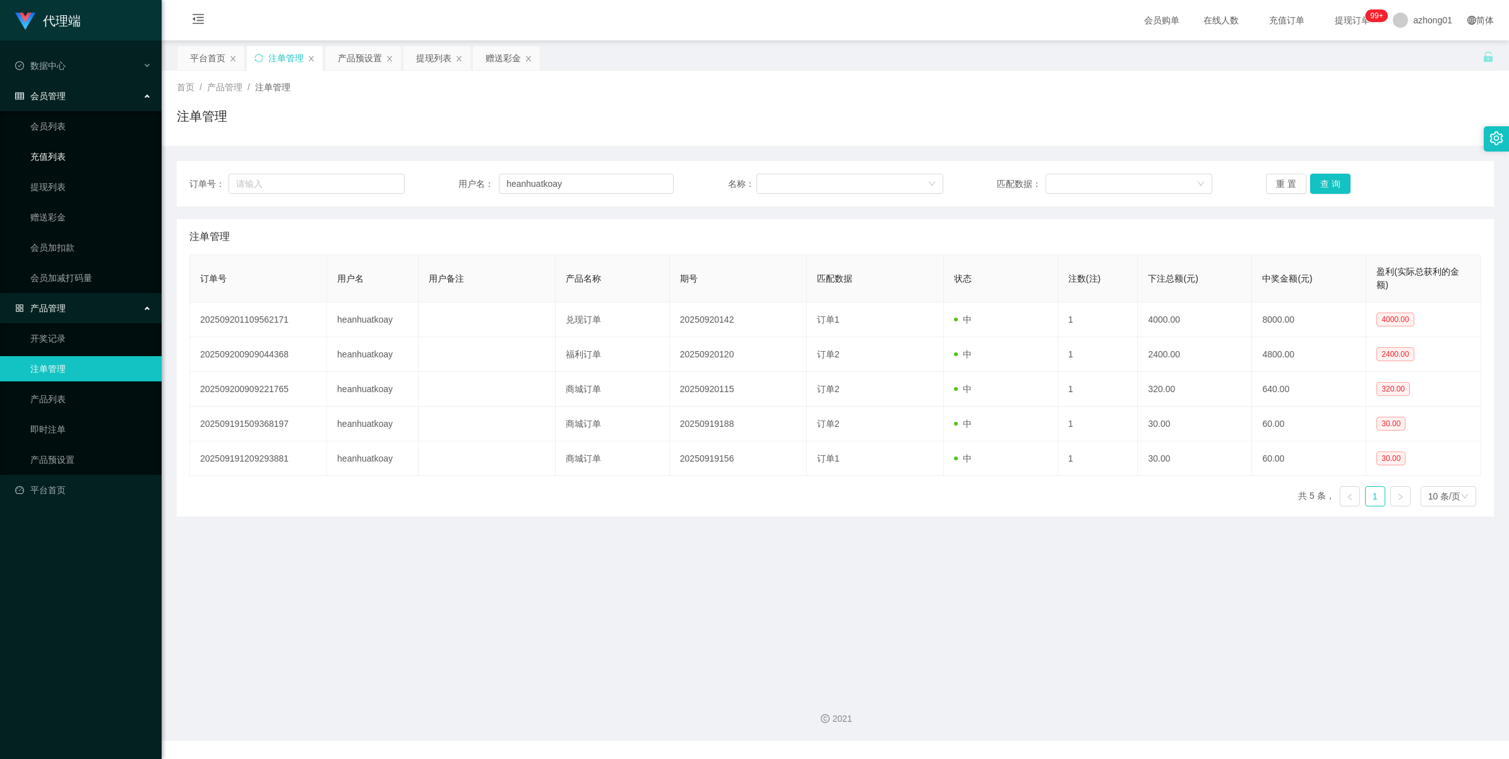
click at [47, 156] on link "充值列表" at bounding box center [90, 156] width 121 height 25
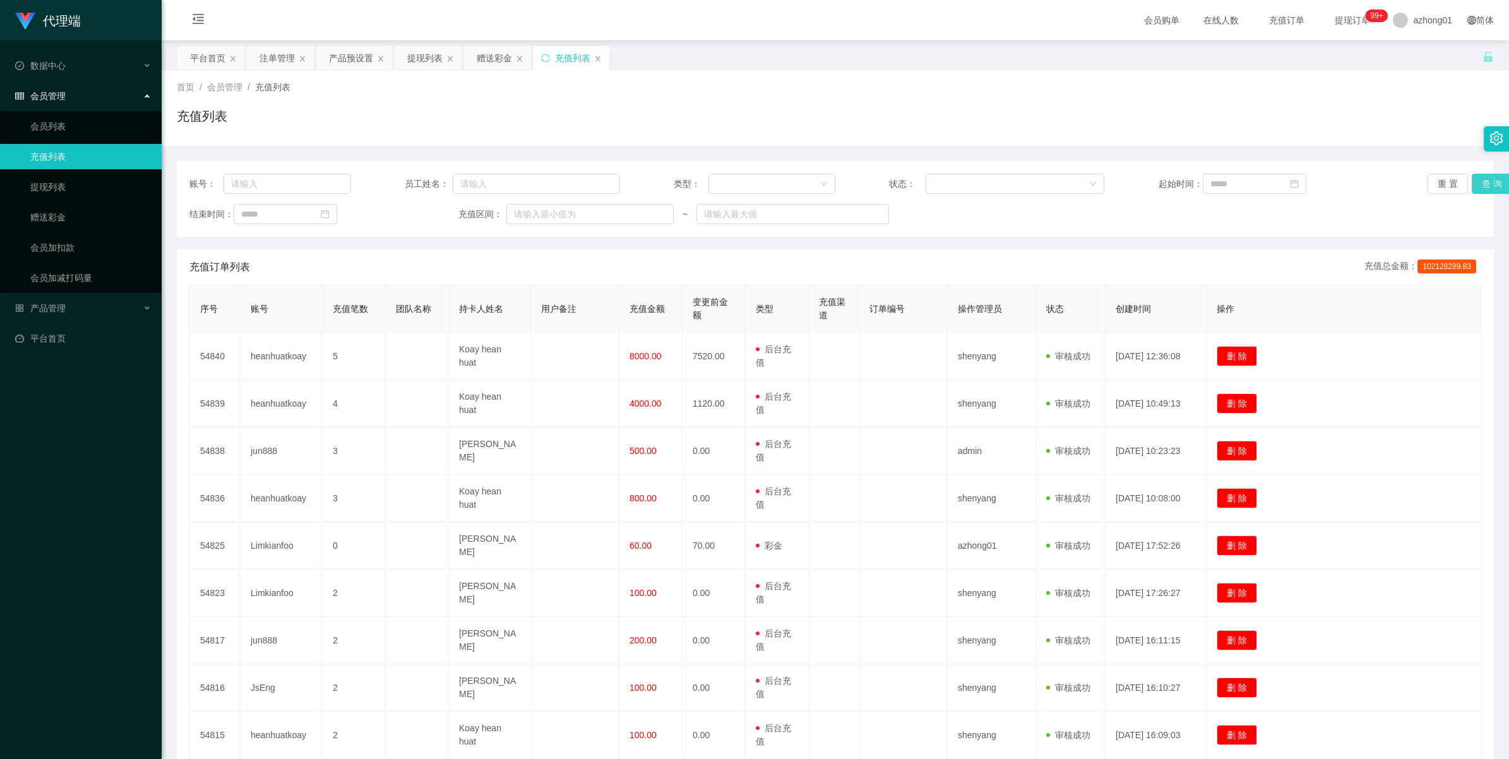
click at [957, 185] on button "查 询" at bounding box center [1492, 184] width 40 height 20
click at [957, 185] on div "重 置 查 询" at bounding box center [1535, 184] width 215 height 20
click at [957, 185] on button "查 询" at bounding box center [1492, 184] width 40 height 20
click at [957, 185] on div "重 置 查 询" at bounding box center [1535, 184] width 215 height 20
click at [957, 185] on button "查 询" at bounding box center [1492, 184] width 40 height 20
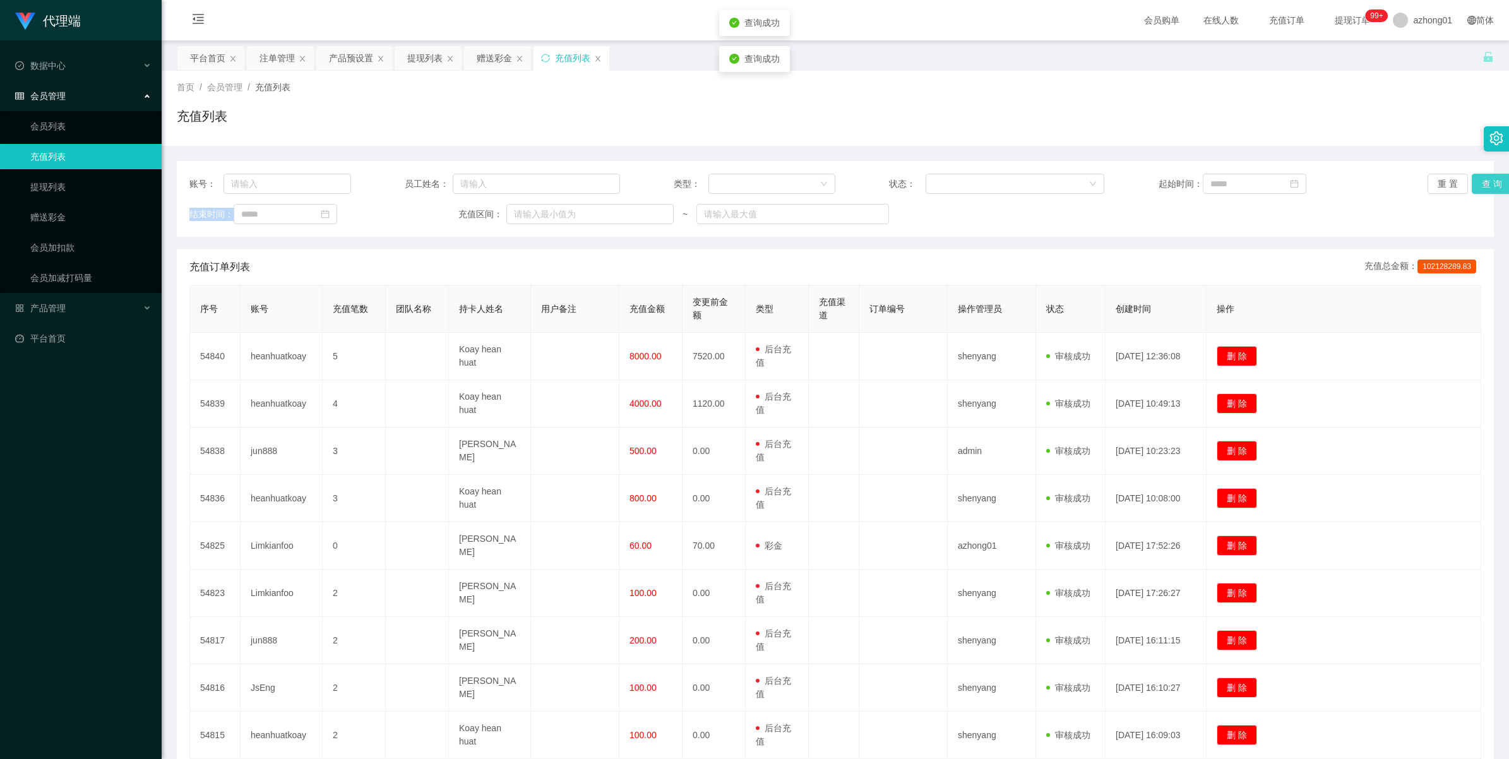
click at [957, 185] on div "重 置 查 询" at bounding box center [1535, 184] width 215 height 20
click at [42, 191] on link "提现列表" at bounding box center [90, 186] width 121 height 25
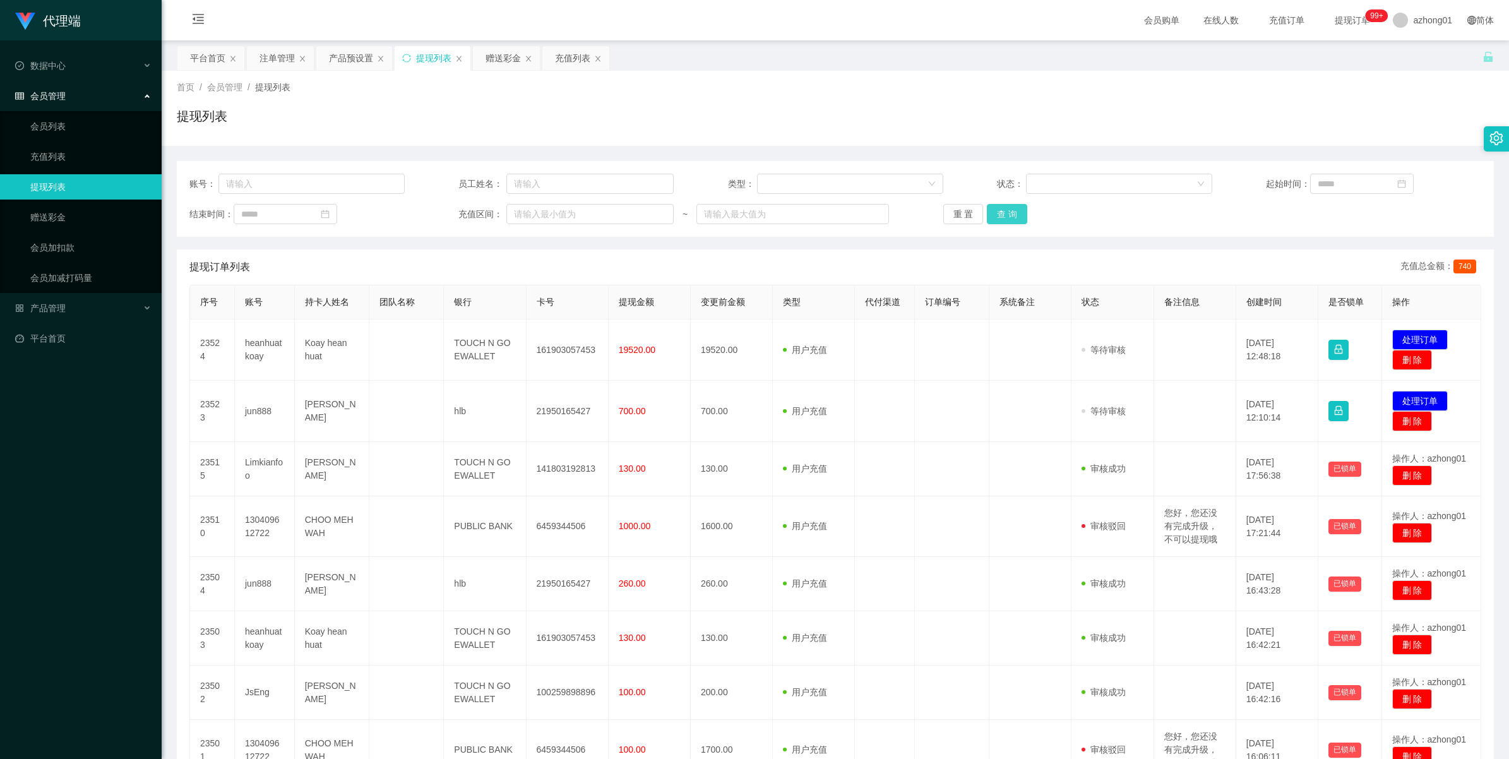
click at [957, 216] on button "查 询" at bounding box center [1007, 214] width 40 height 20
click at [957, 216] on div "重 置 查 询" at bounding box center [1050, 214] width 215 height 20
click at [957, 216] on button "查 询" at bounding box center [1014, 214] width 54 height 20
click at [957, 216] on div "重 置 查 询" at bounding box center [1050, 214] width 215 height 20
click at [957, 216] on button "查 询" at bounding box center [1007, 214] width 40 height 20
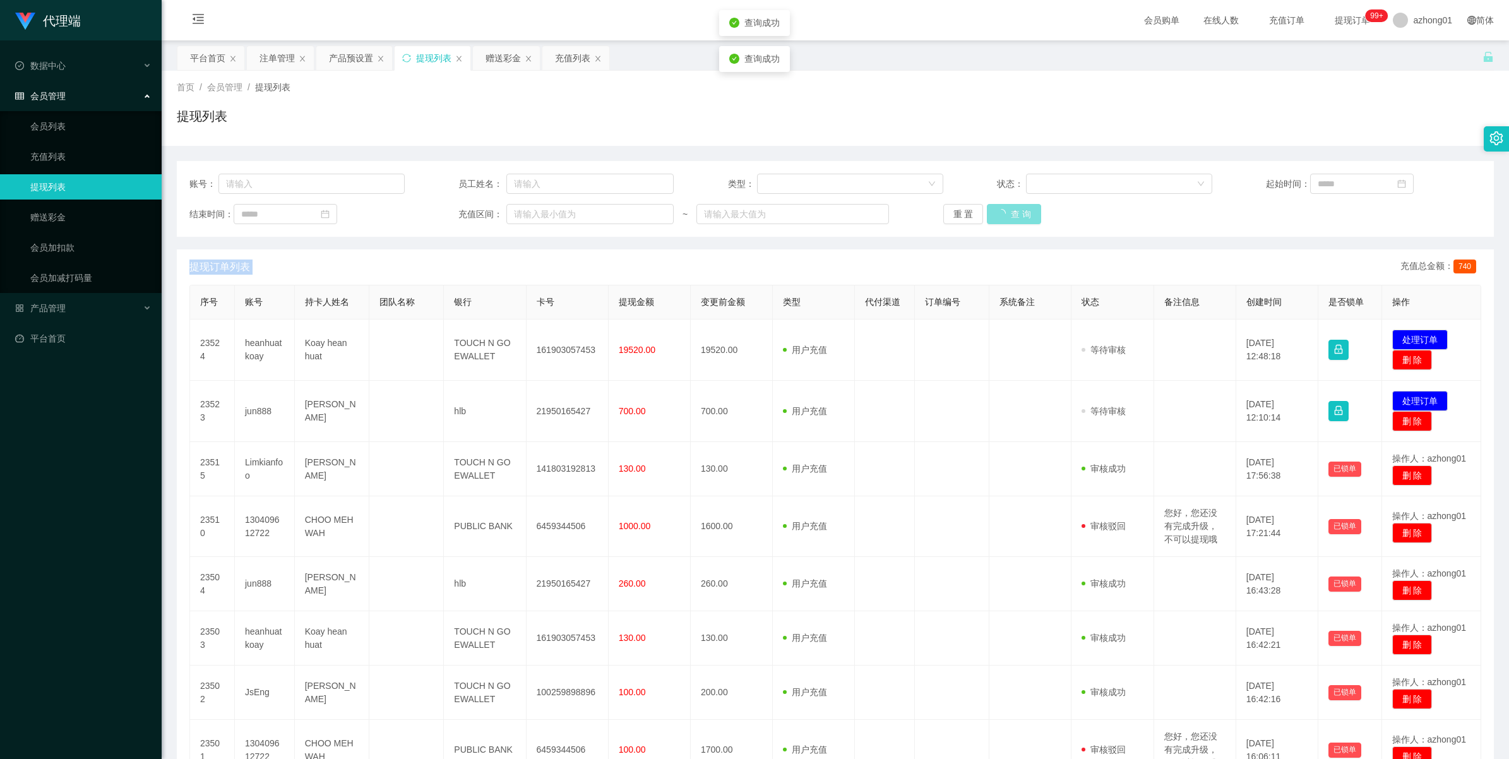
click at [957, 216] on div "重 置 查 询" at bounding box center [1050, 214] width 215 height 20
click at [957, 216] on button "查 询" at bounding box center [1007, 214] width 40 height 20
click at [957, 216] on div "重 置 查 询" at bounding box center [1050, 214] width 215 height 20
click at [957, 216] on button "查 询" at bounding box center [1007, 214] width 40 height 20
click at [957, 216] on div "重 置 查 询" at bounding box center [1050, 214] width 215 height 20
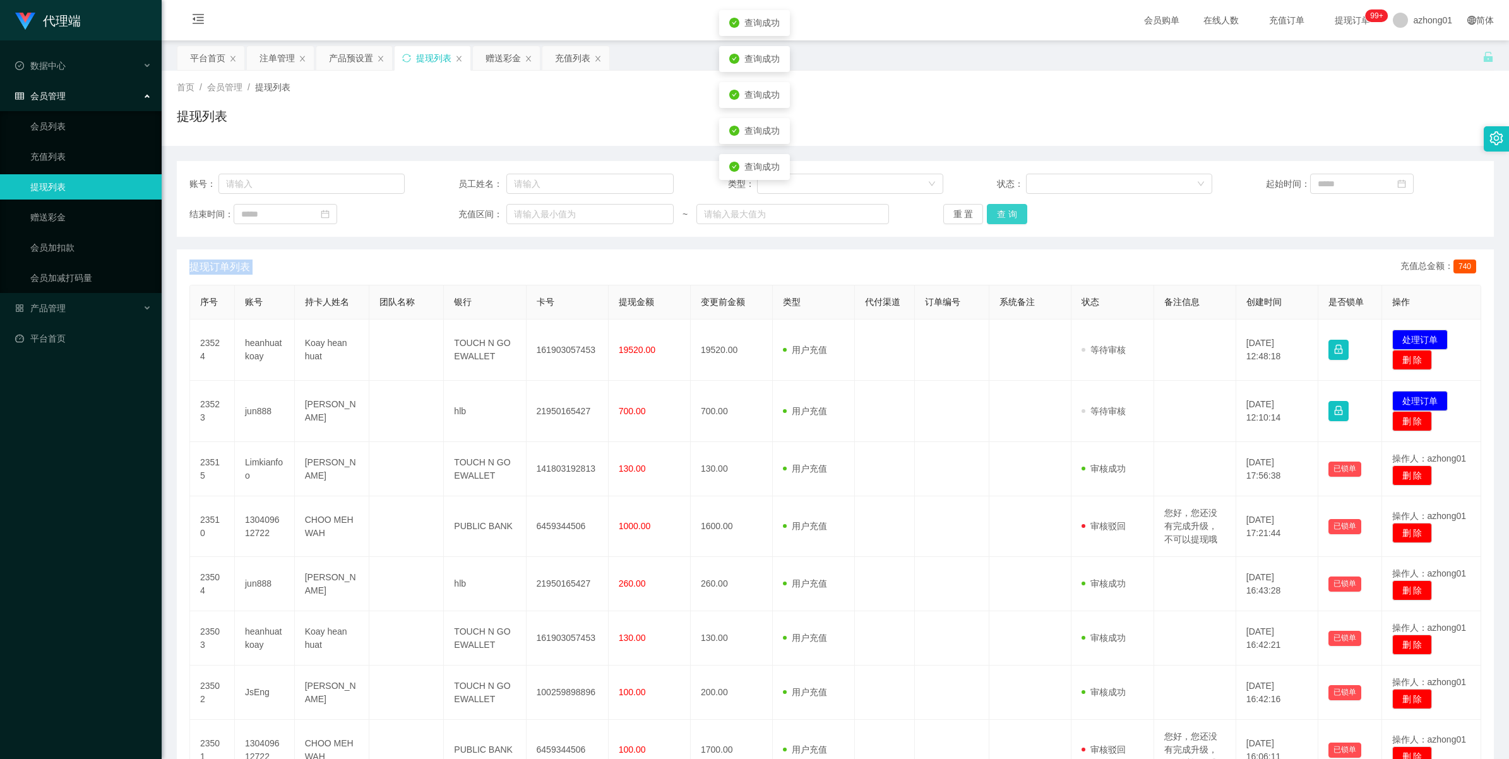
click at [957, 216] on button "查 询" at bounding box center [1007, 214] width 40 height 20
click at [957, 216] on div "重 置 查 询" at bounding box center [1050, 214] width 215 height 20
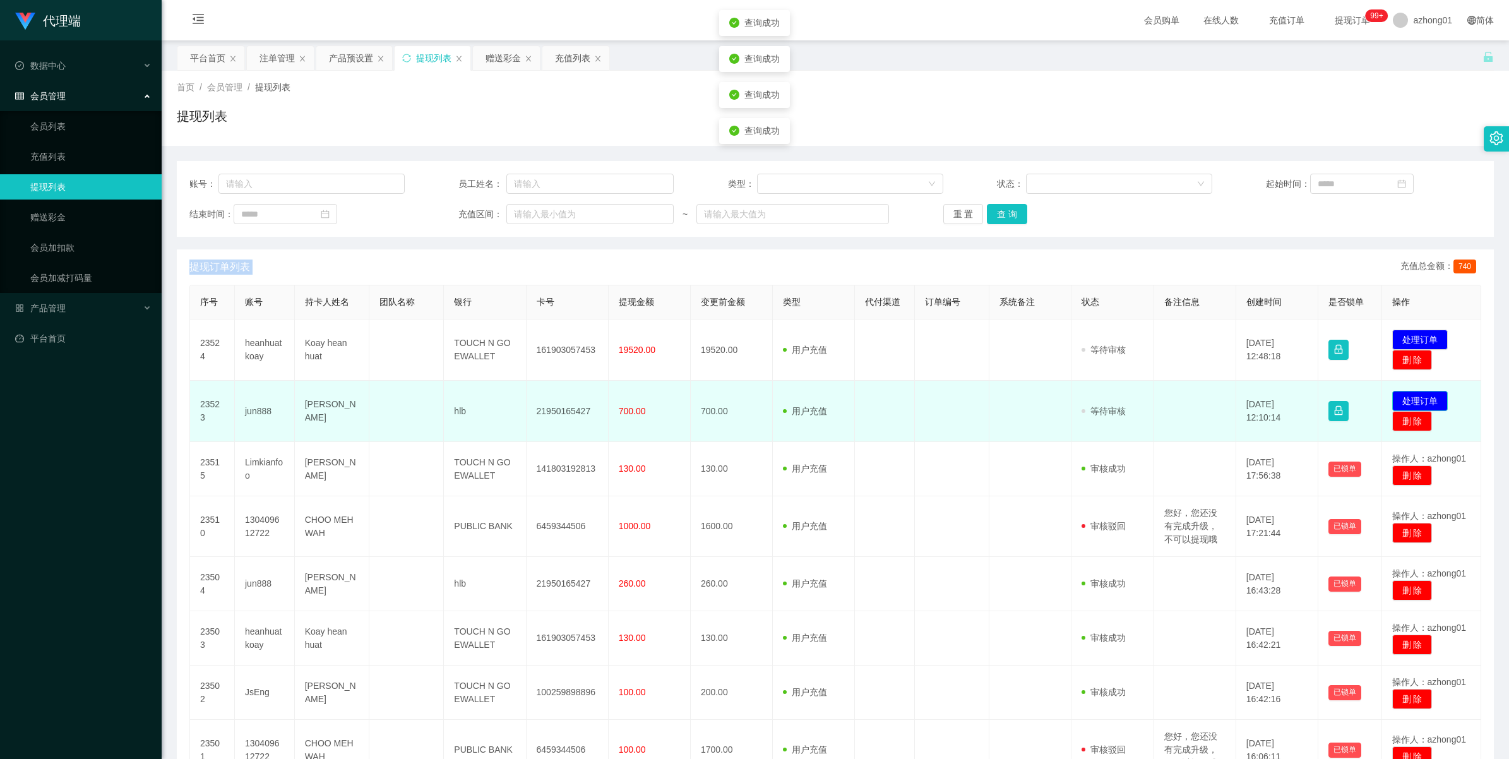
click at [957, 399] on button "处理订单" at bounding box center [1420, 401] width 56 height 20
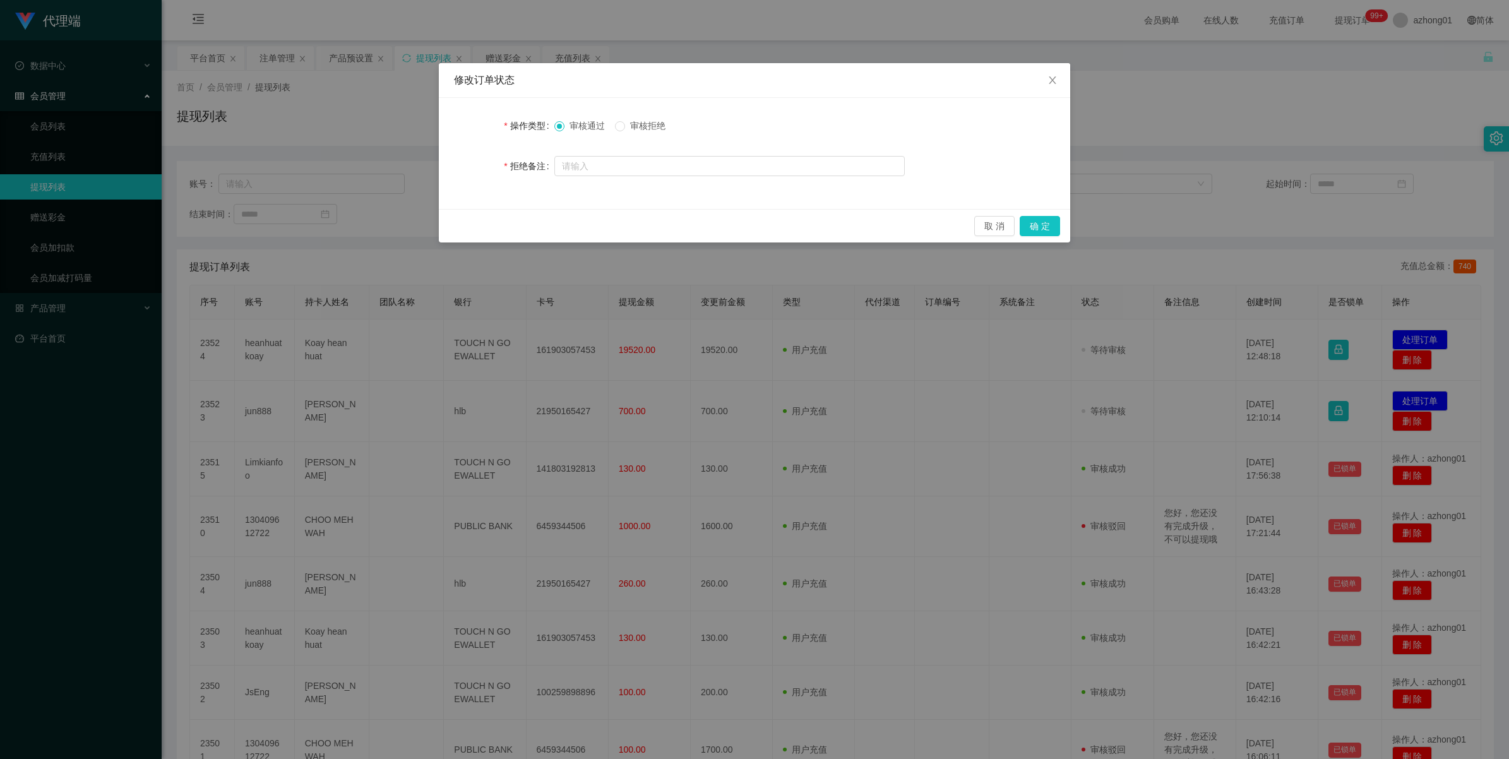
click at [646, 129] on span "审核拒绝" at bounding box center [647, 126] width 45 height 10
click at [957, 222] on button "确 定" at bounding box center [1040, 226] width 40 height 20
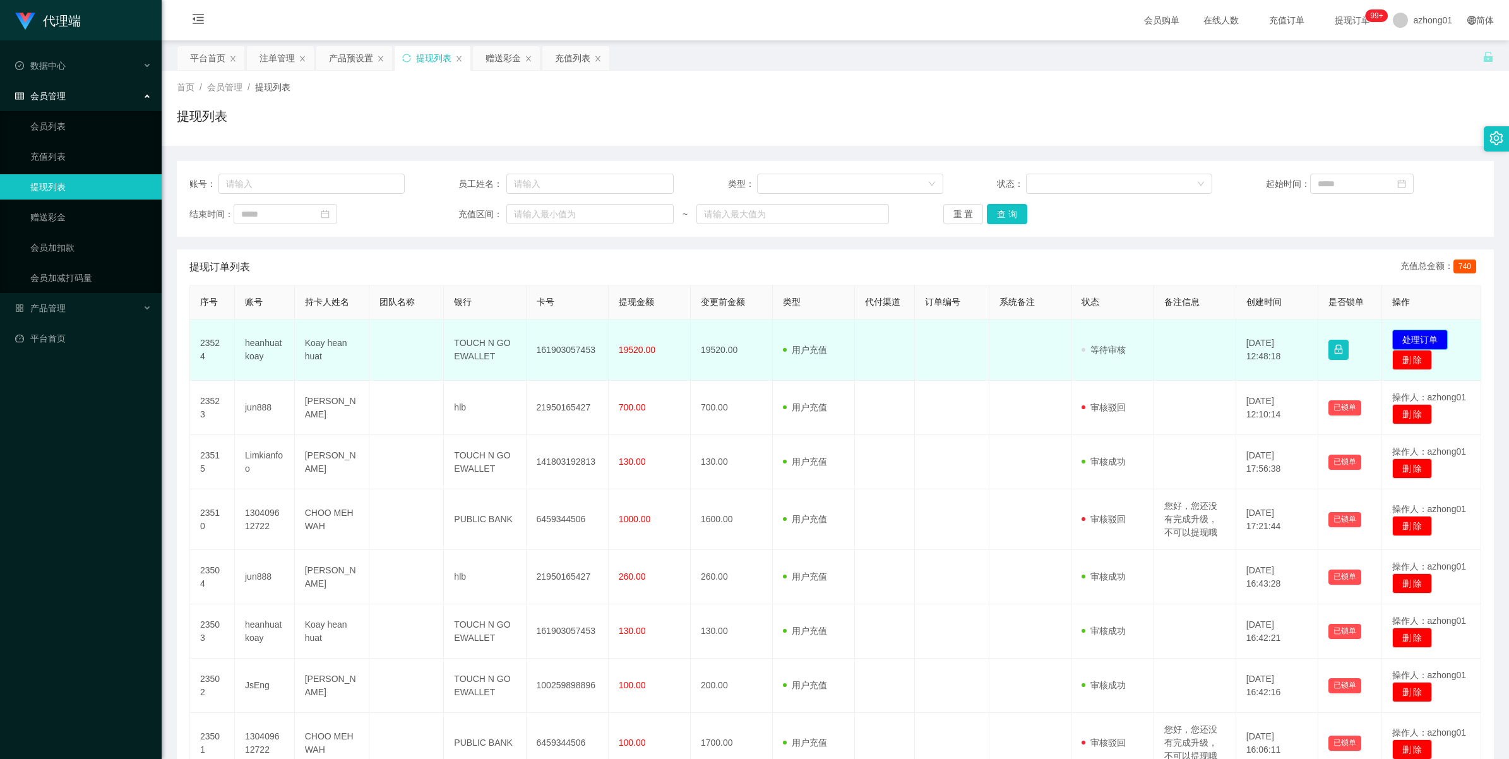
click at [957, 333] on button "处理订单" at bounding box center [1420, 340] width 56 height 20
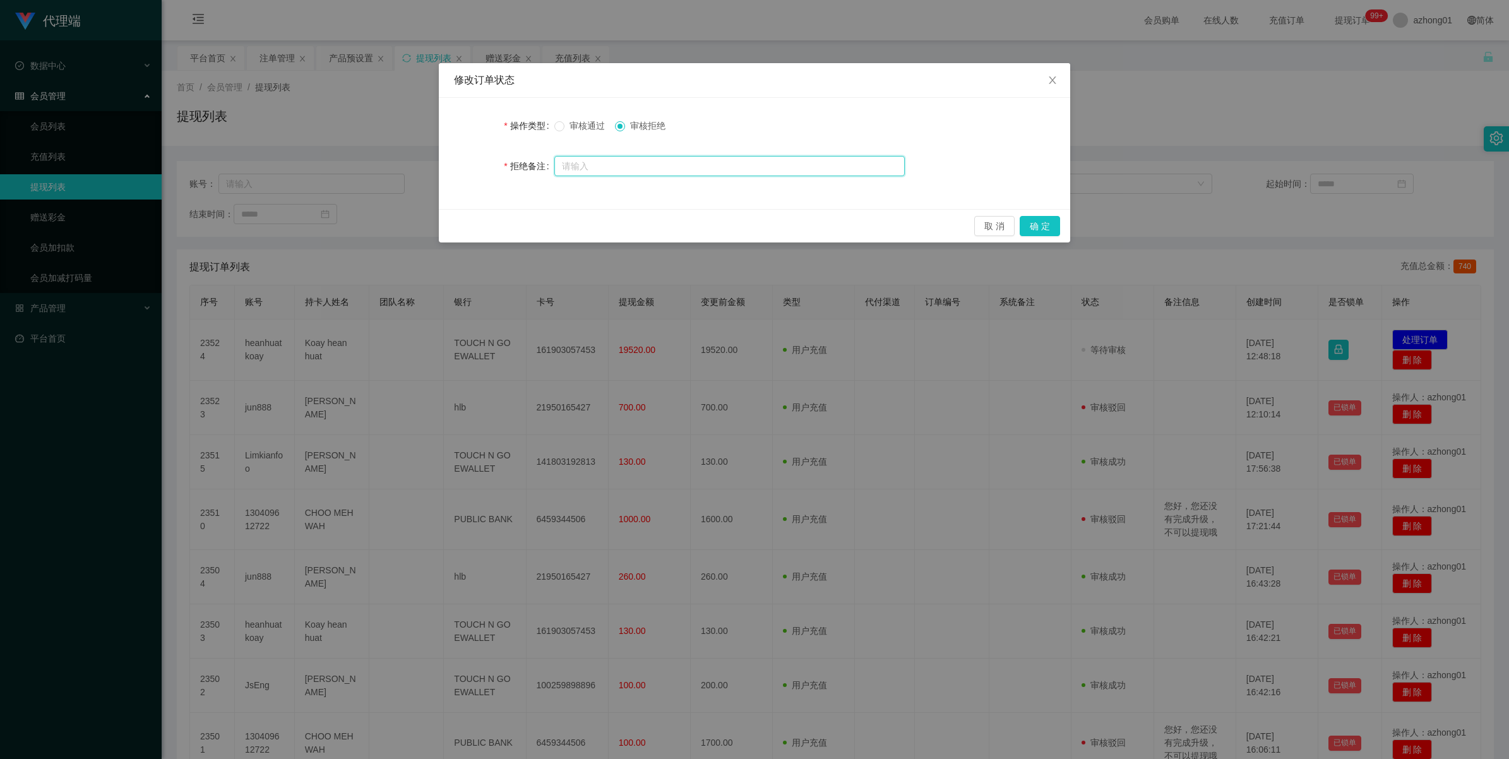
click at [632, 164] on input "text" at bounding box center [729, 166] width 350 height 20
paste input "heanhuatkoay 违规操作 无法获取提现标准"
type input "heanhuatkoay 违规操作 无法获取提现标准"
click at [957, 232] on button "确 定" at bounding box center [1040, 226] width 40 height 20
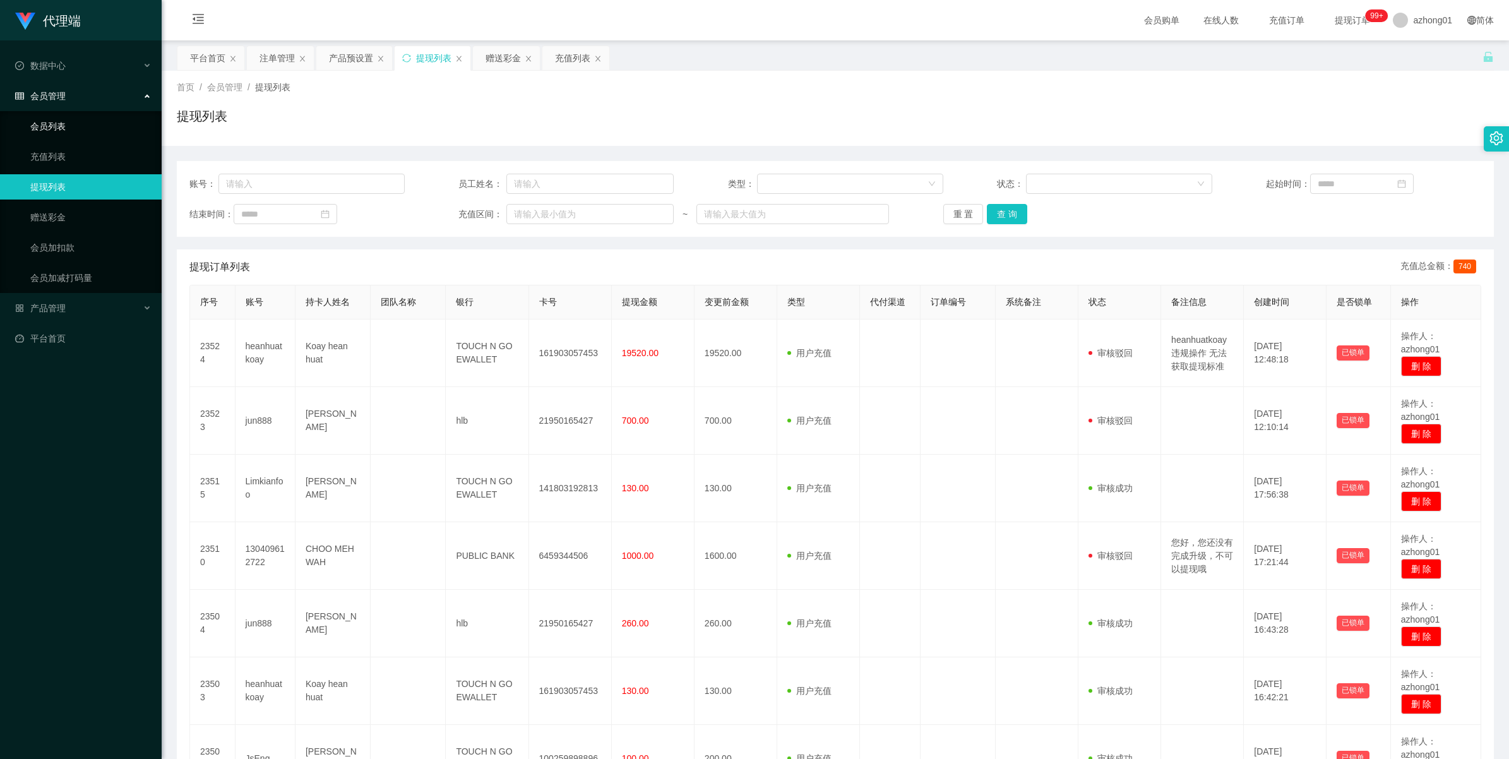
click at [46, 131] on link "会员列表" at bounding box center [90, 126] width 121 height 25
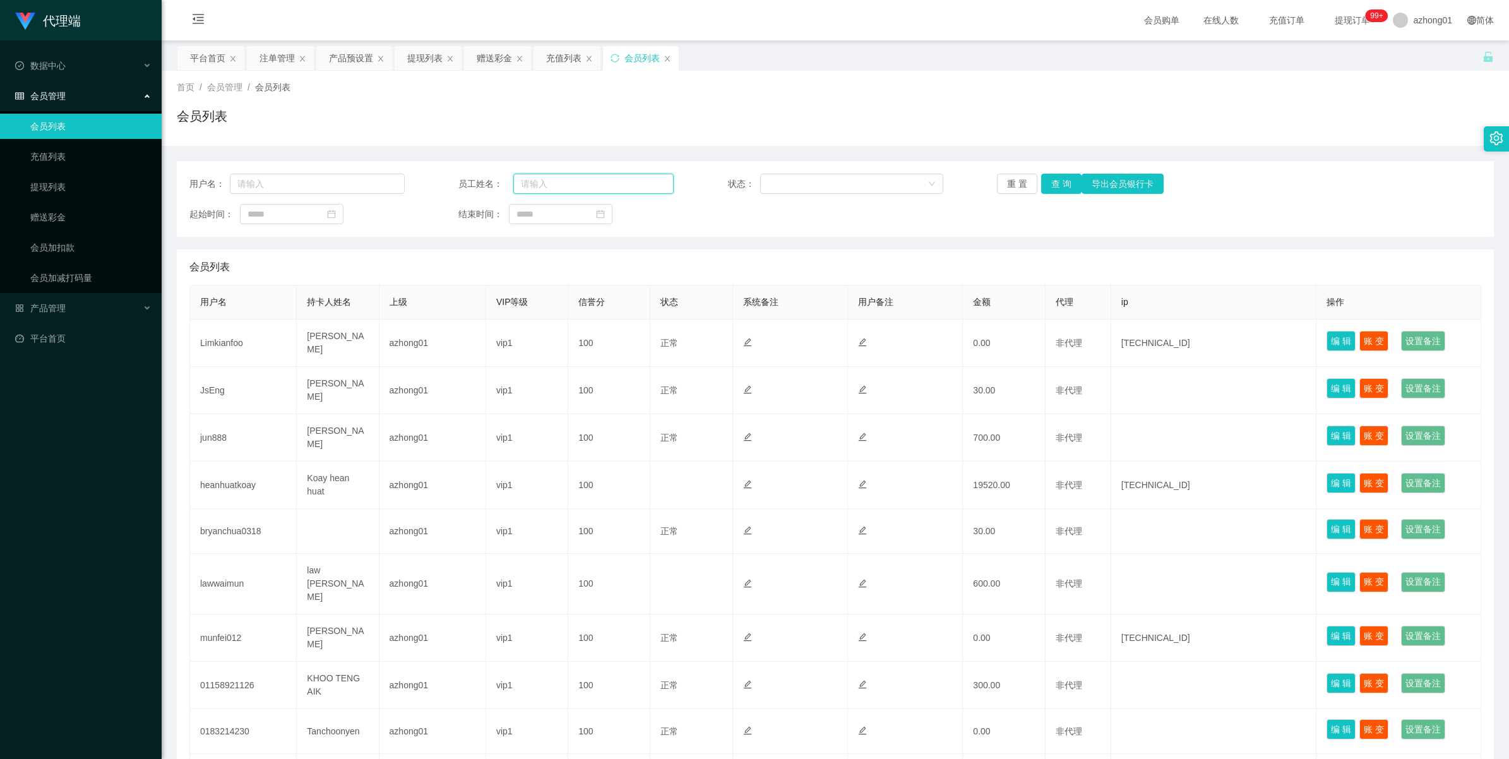
click at [538, 190] on input "text" at bounding box center [593, 184] width 160 height 20
click at [290, 180] on input "text" at bounding box center [317, 184] width 175 height 20
paste input "heanhuatkoay"
type input "heanhuatkoay"
click at [957, 189] on button "查 询" at bounding box center [1061, 184] width 40 height 20
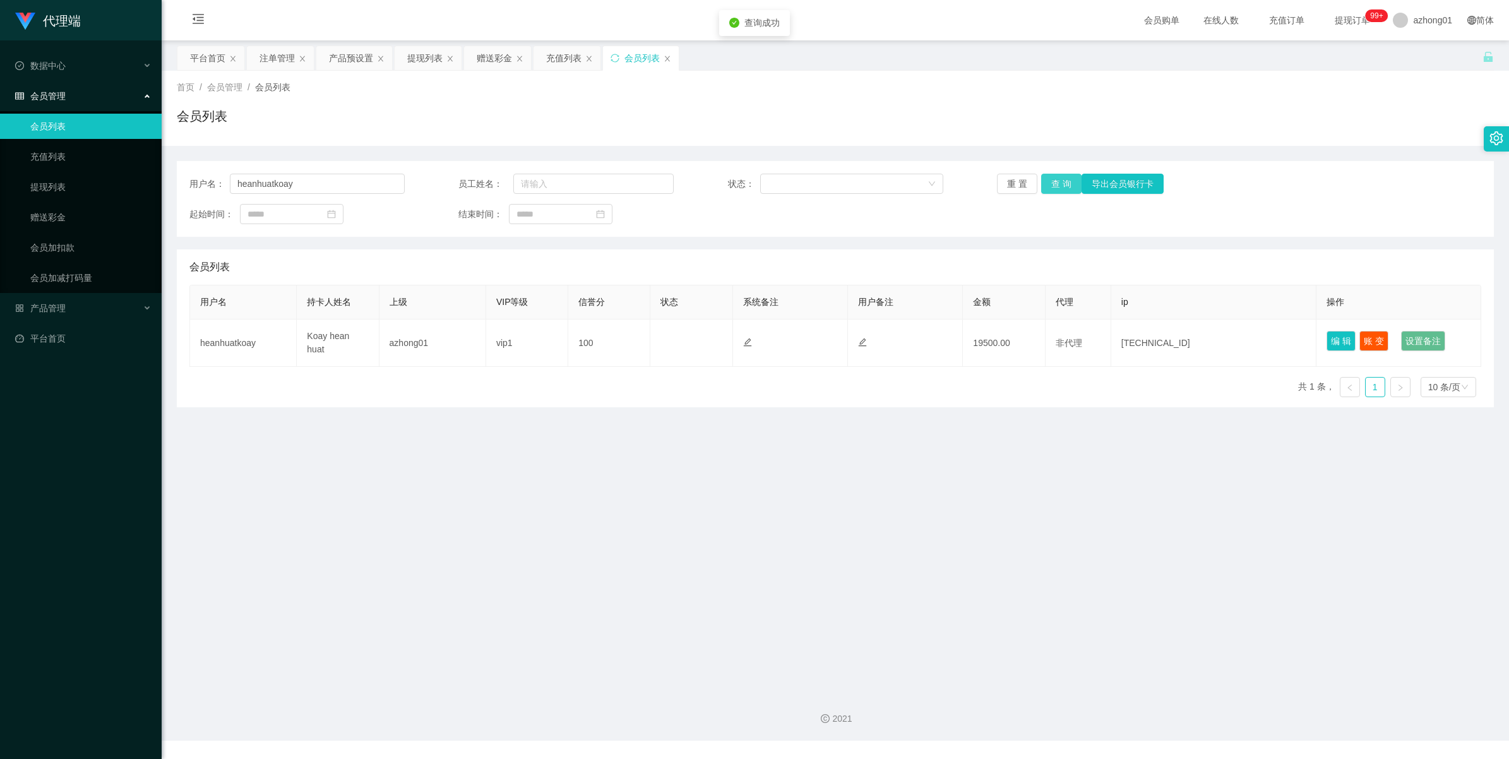
click at [957, 189] on button "查 询" at bounding box center [1061, 184] width 40 height 20
click at [957, 189] on div "重 置 查 询 导出会员银行卡" at bounding box center [1104, 184] width 215 height 20
click at [957, 189] on button "查 询" at bounding box center [1061, 184] width 40 height 20
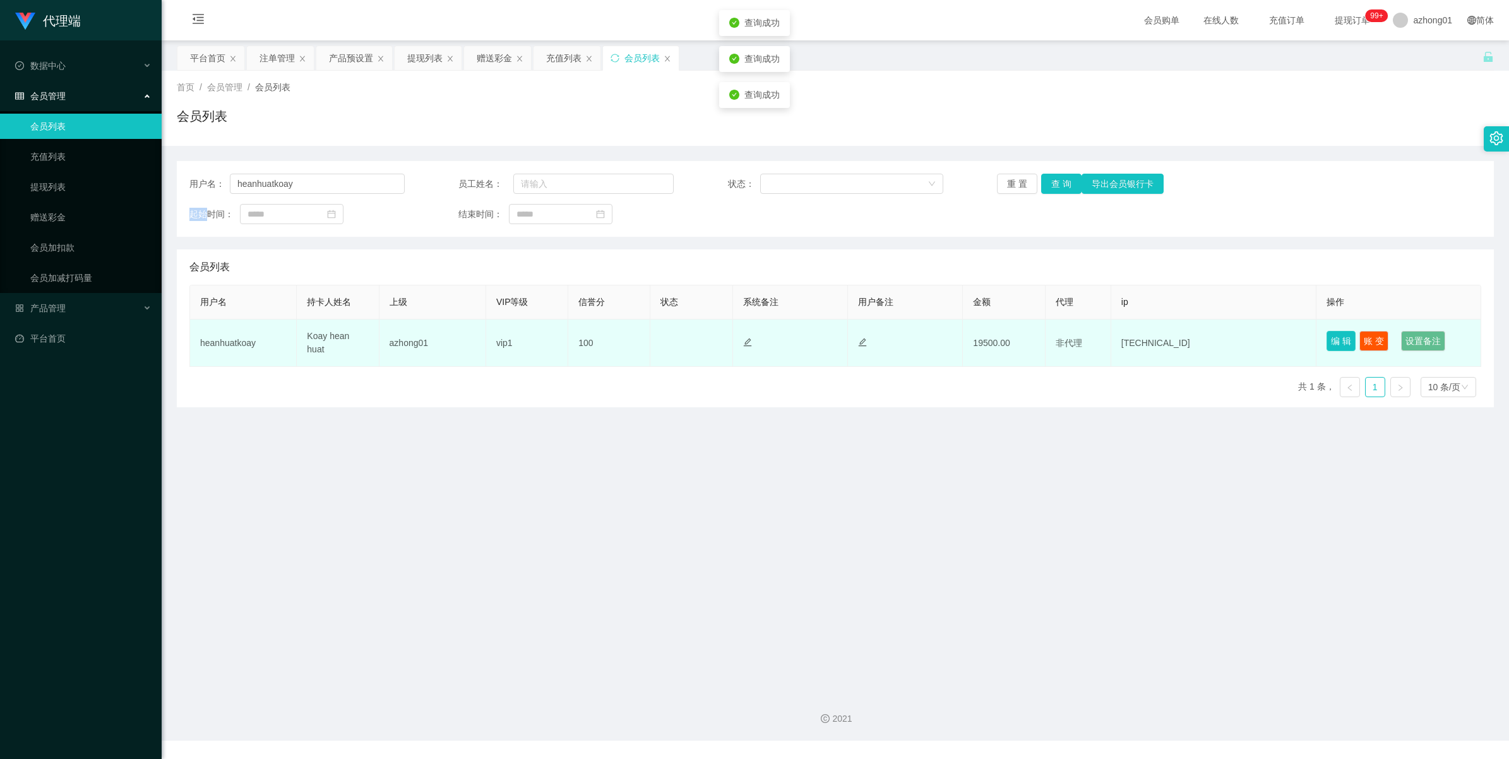
click at [957, 340] on button "编 辑" at bounding box center [1341, 341] width 29 height 20
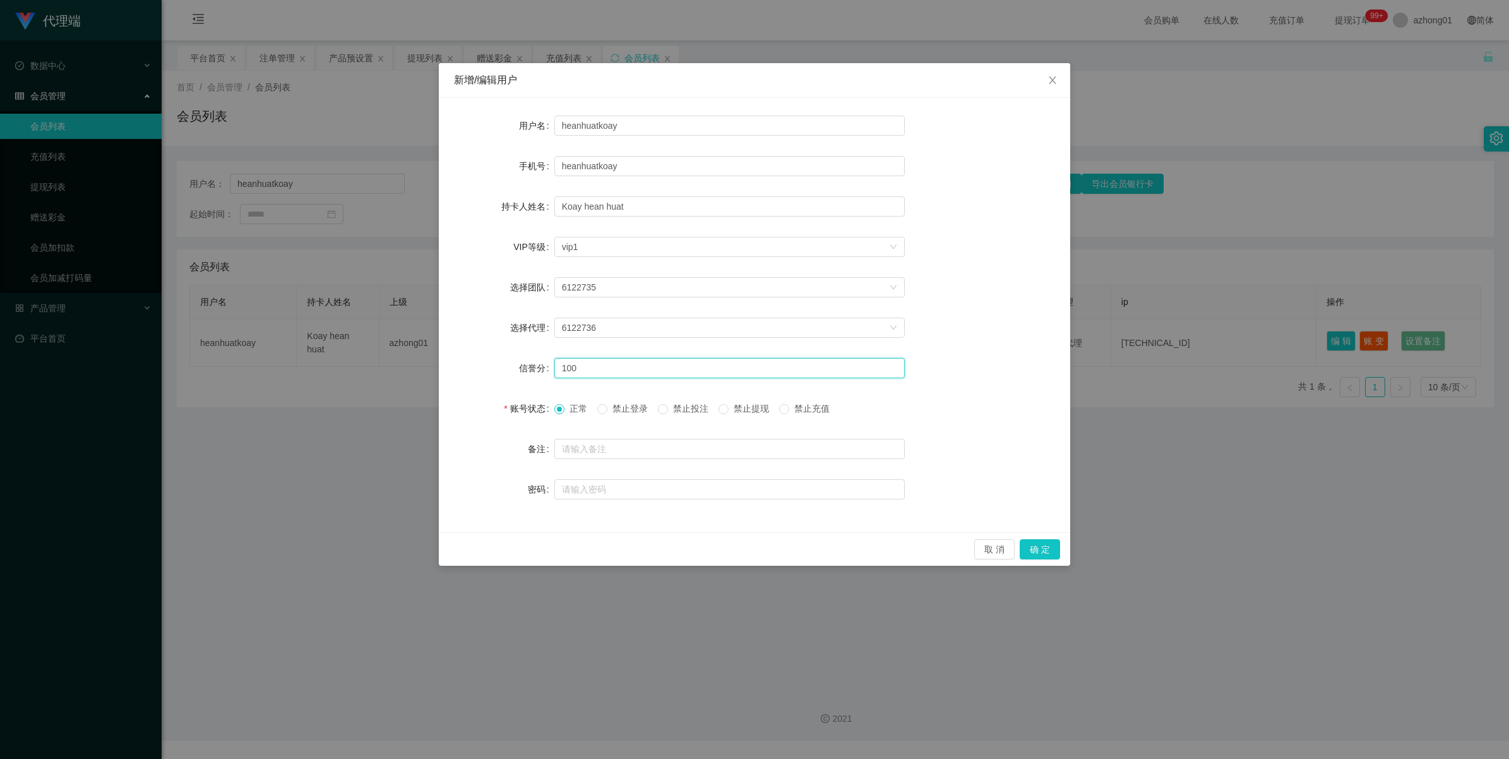
click at [590, 376] on input "100" at bounding box center [729, 368] width 350 height 20
type input "1"
click at [957, 77] on icon "图标: close" at bounding box center [1052, 80] width 7 height 8
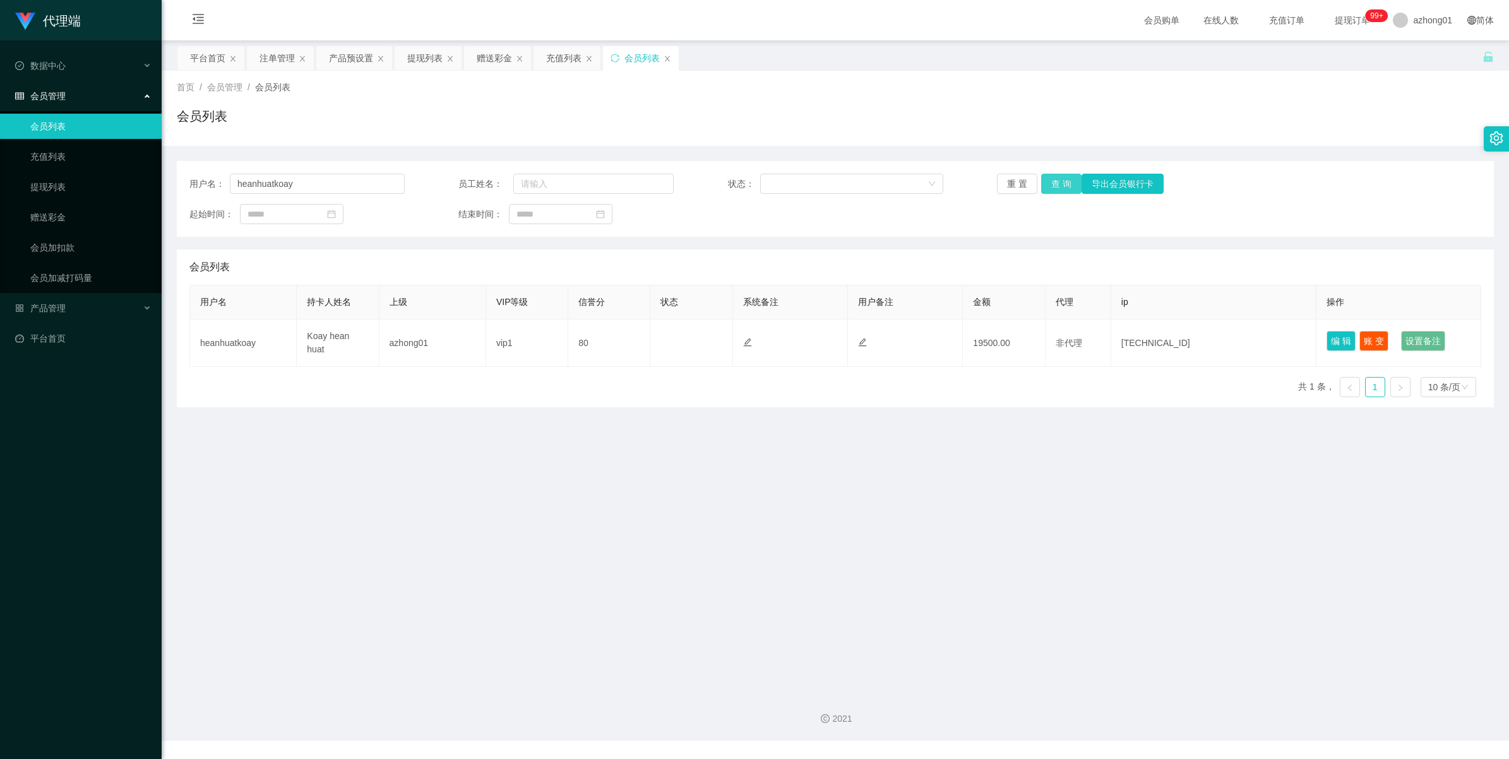
click at [957, 174] on button "查 询" at bounding box center [1061, 184] width 40 height 20
click at [957, 174] on div "重 置 查 询 导出会员银行卡" at bounding box center [1104, 184] width 215 height 20
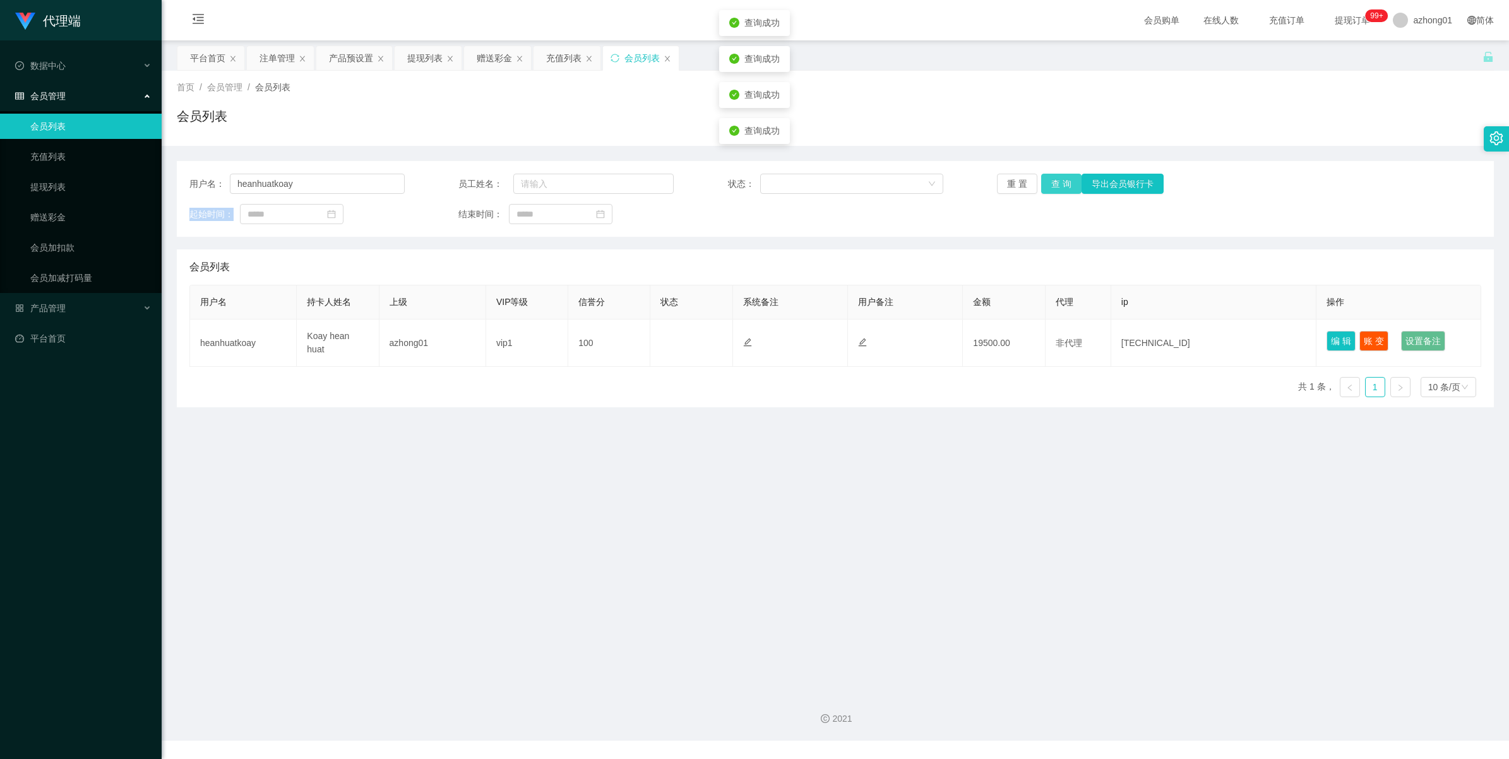
click at [957, 174] on button "查 询" at bounding box center [1061, 184] width 40 height 20
click at [957, 174] on div "重 置 查 询 导出会员银行卡" at bounding box center [1104, 184] width 215 height 20
click at [957, 174] on button "查 询" at bounding box center [1061, 184] width 40 height 20
click at [957, 174] on div "重 置 查 询 导出会员银行卡" at bounding box center [1104, 184] width 215 height 20
click at [957, 174] on button "查 询" at bounding box center [1061, 184] width 40 height 20
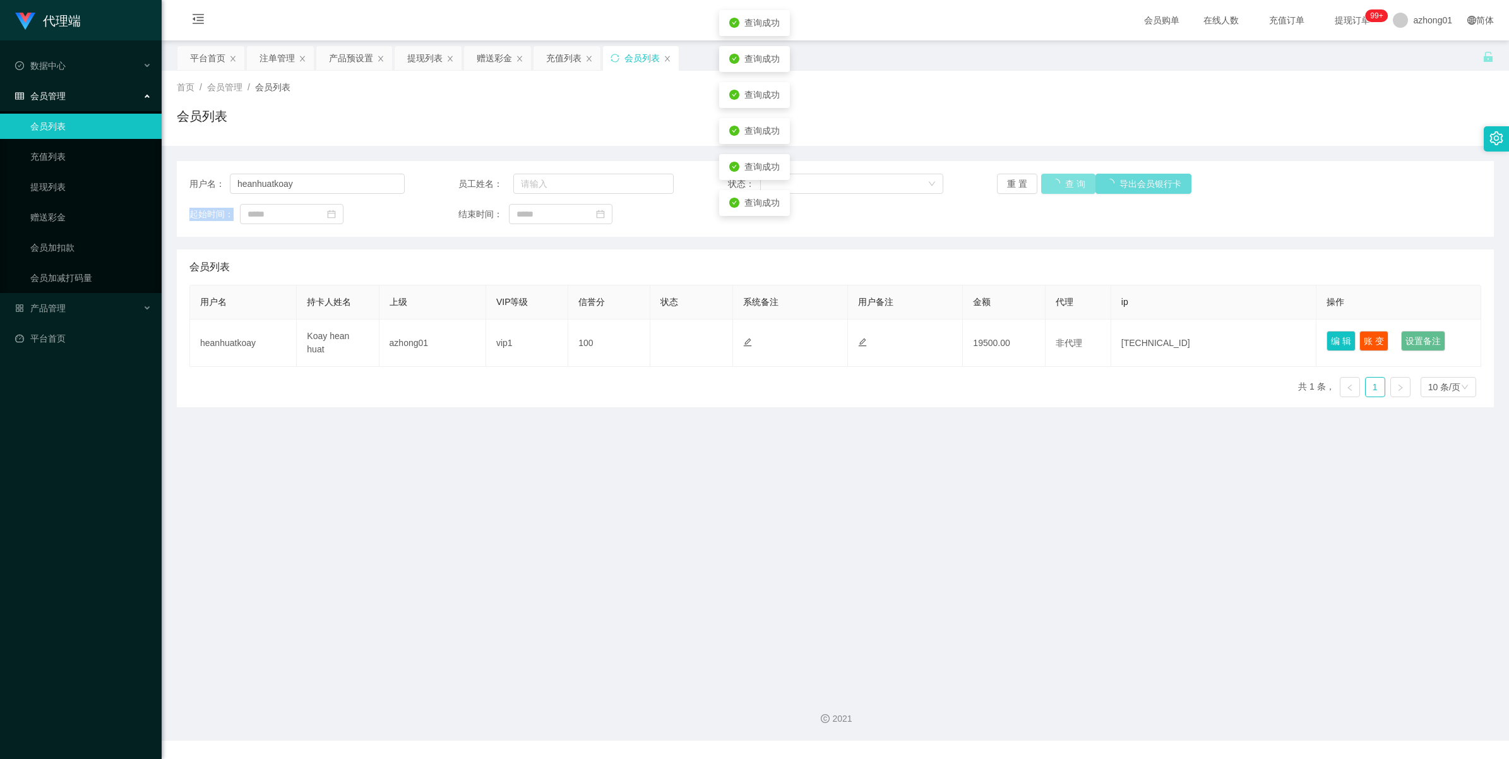
click at [957, 174] on div "重 置 查 询 导出会员银行卡" at bounding box center [1104, 184] width 215 height 20
drag, startPoint x: 1050, startPoint y: 174, endPoint x: 1056, endPoint y: 188, distance: 15.8
click at [957, 188] on button "查 询" at bounding box center [1061, 184] width 40 height 20
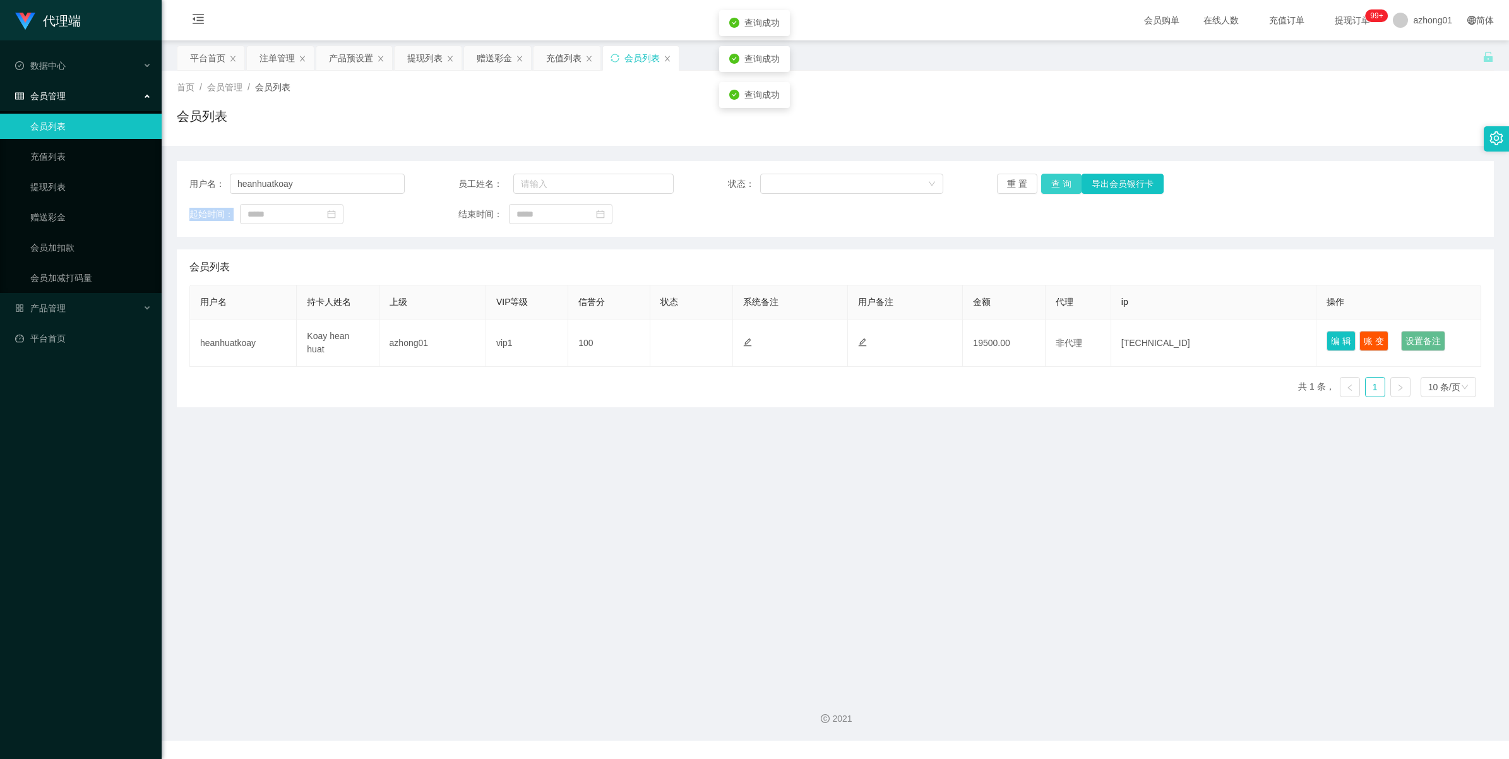
click at [957, 188] on button "查 询" at bounding box center [1061, 184] width 40 height 20
click at [957, 181] on button "查 询" at bounding box center [1061, 184] width 40 height 20
click at [957, 181] on div "重 置 查 询 导出会员银行卡" at bounding box center [1104, 184] width 215 height 20
click at [957, 181] on button "查 询" at bounding box center [1061, 184] width 40 height 20
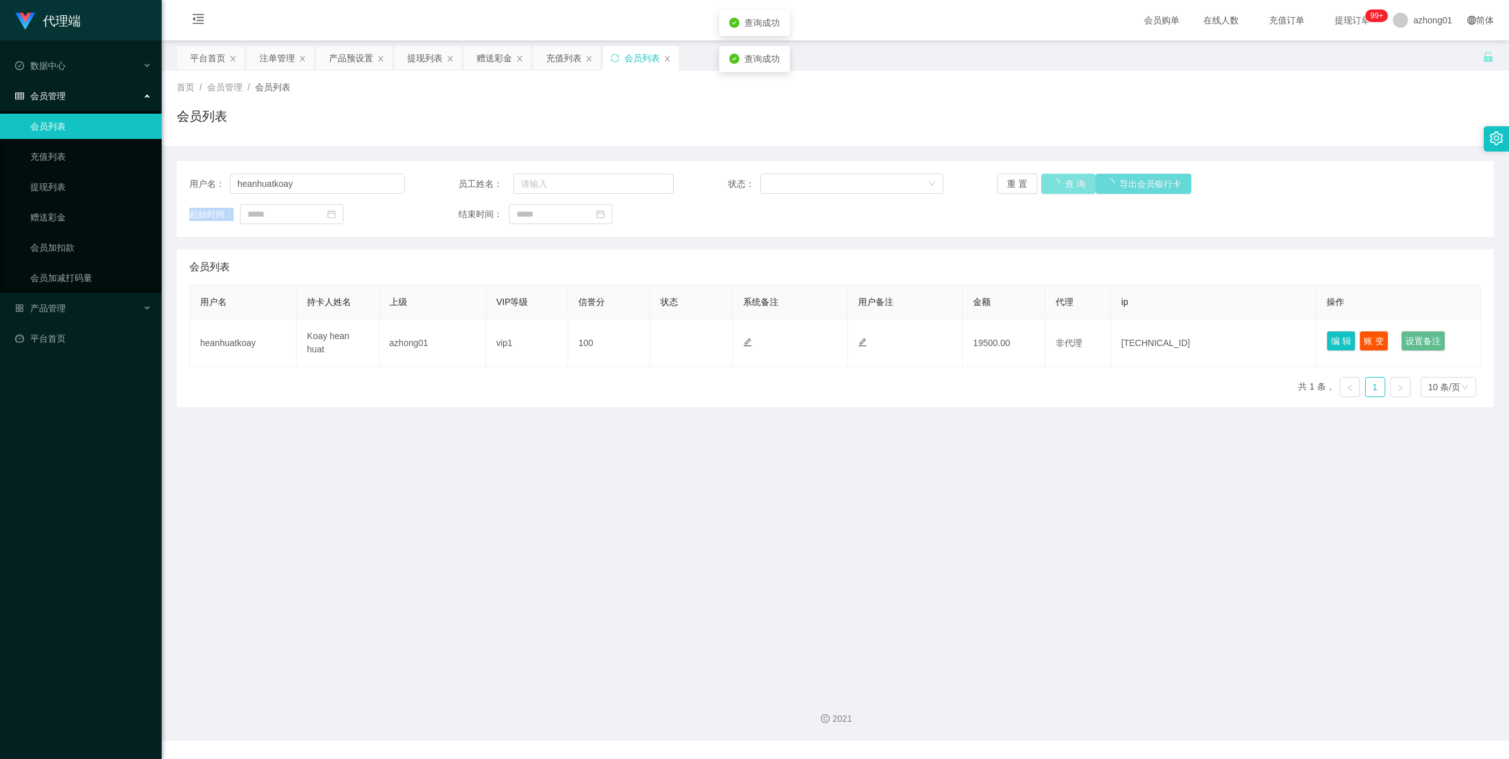
click at [957, 181] on div "重 置 查 询 导出会员银行卡" at bounding box center [1104, 184] width 215 height 20
click at [957, 181] on button "查 询" at bounding box center [1061, 184] width 40 height 20
click at [957, 181] on div "重 置 查 询 导出会员银行卡" at bounding box center [1104, 184] width 215 height 20
click at [957, 181] on button "查 询" at bounding box center [1068, 184] width 54 height 20
click at [957, 181] on div "重 置 查 询 导出会员银行卡" at bounding box center [1104, 184] width 215 height 20
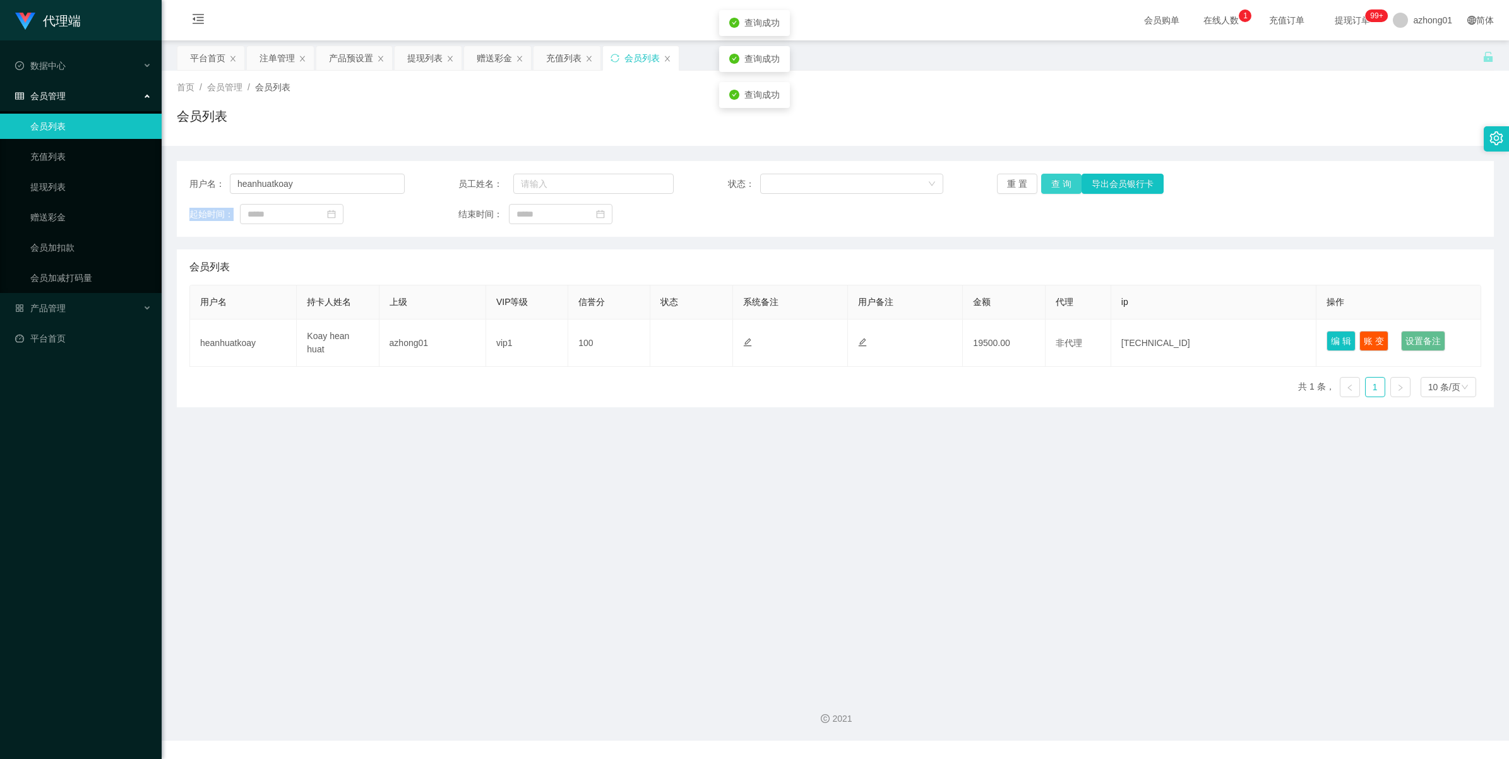
click at [957, 181] on button "查 询" at bounding box center [1061, 184] width 40 height 20
click at [957, 181] on div "重 置 查 询 导出会员银行卡" at bounding box center [1104, 184] width 215 height 20
click at [957, 181] on button "查 询" at bounding box center [1061, 184] width 40 height 20
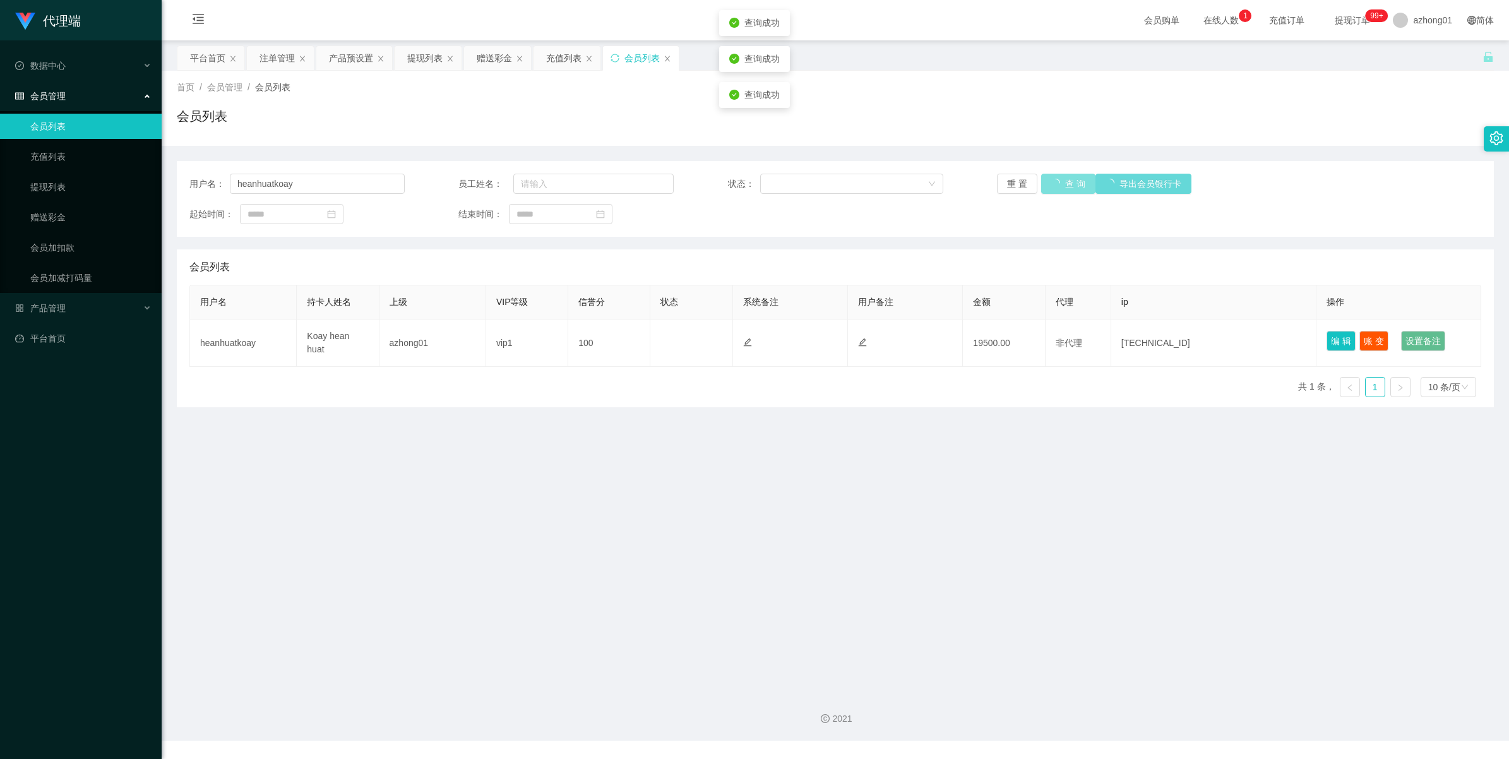
click at [957, 181] on div "重 置 查 询 导出会员银行卡" at bounding box center [1104, 184] width 215 height 20
click at [957, 187] on button "查 询" at bounding box center [1061, 184] width 40 height 20
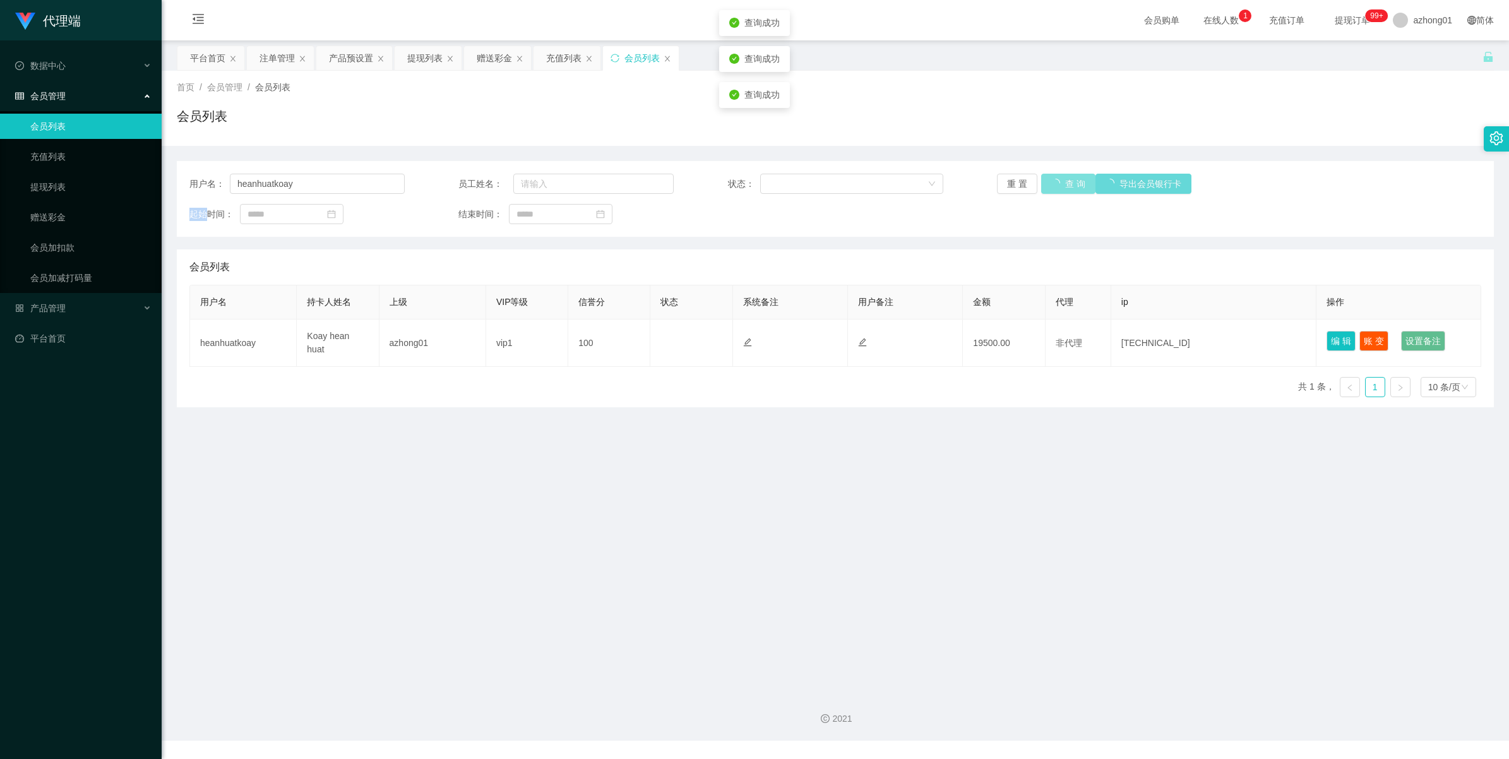
click at [957, 187] on div "重 置 查 询 导出会员银行卡" at bounding box center [1104, 184] width 215 height 20
click at [957, 187] on button "查 询" at bounding box center [1061, 184] width 40 height 20
click at [957, 187] on div "重 置 查 询 导出会员银行卡" at bounding box center [1104, 184] width 215 height 20
click at [957, 187] on button "查 询" at bounding box center [1061, 184] width 40 height 20
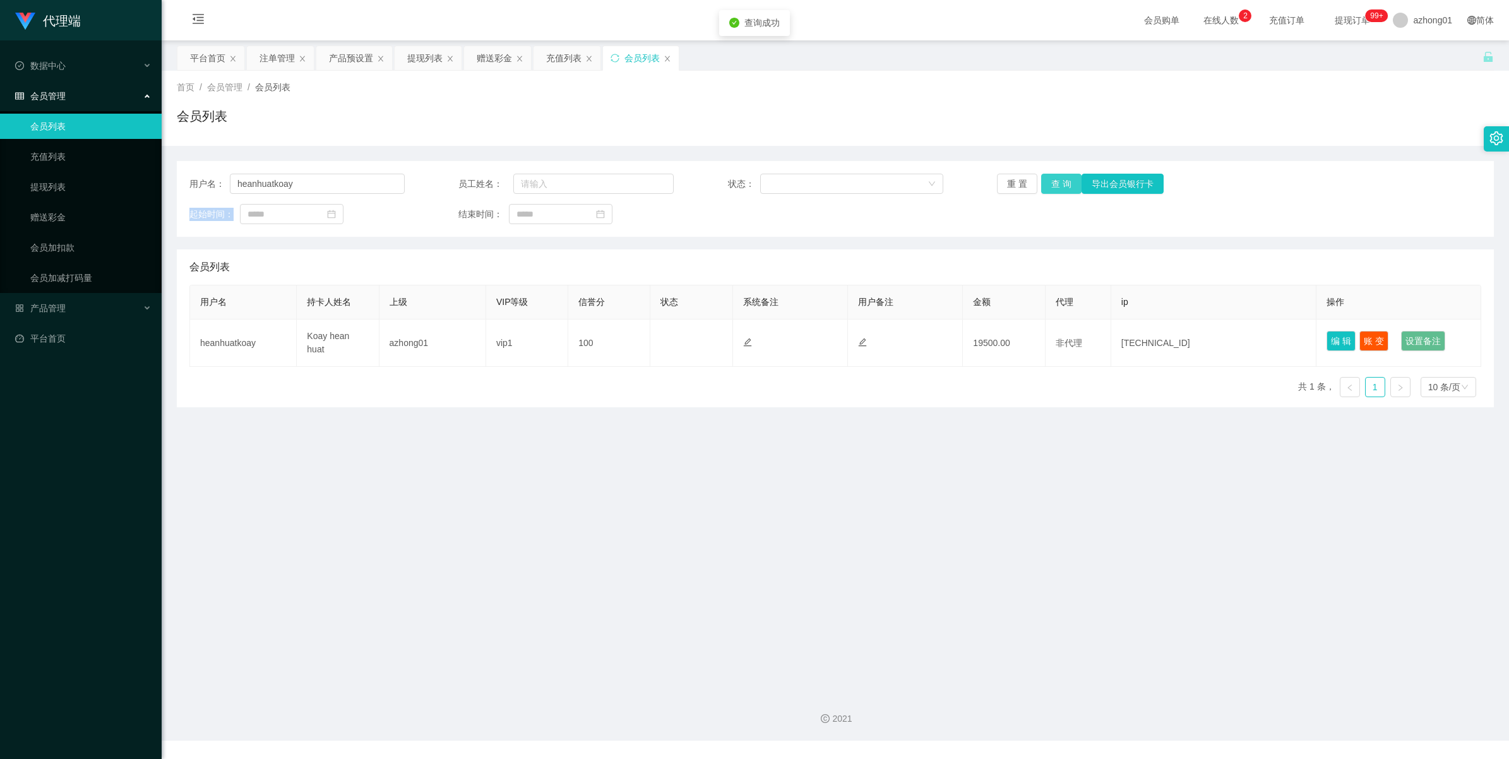
click at [957, 187] on div "重 置 查 询 导出会员银行卡" at bounding box center [1104, 184] width 215 height 20
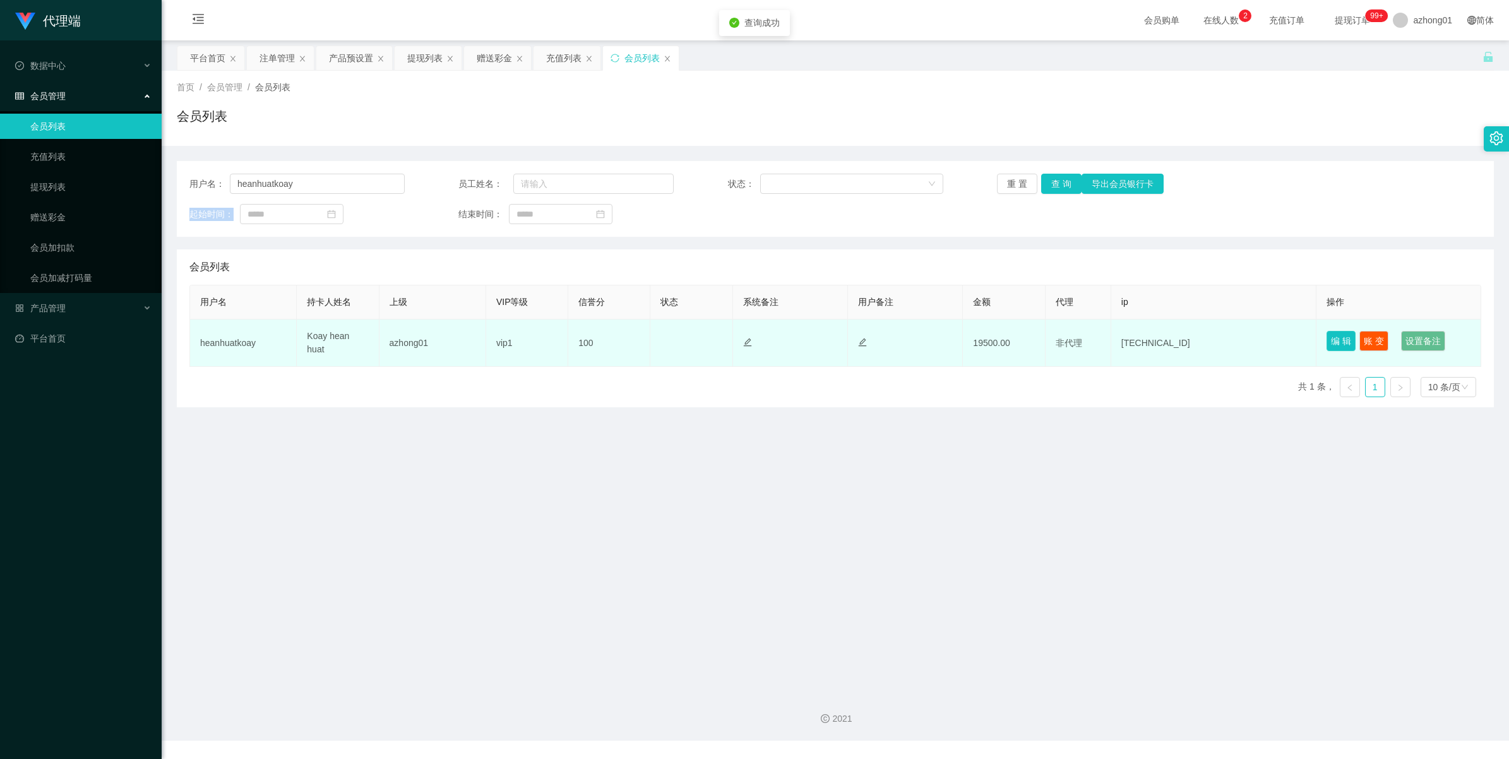
click at [957, 342] on button "编 辑" at bounding box center [1341, 341] width 29 height 20
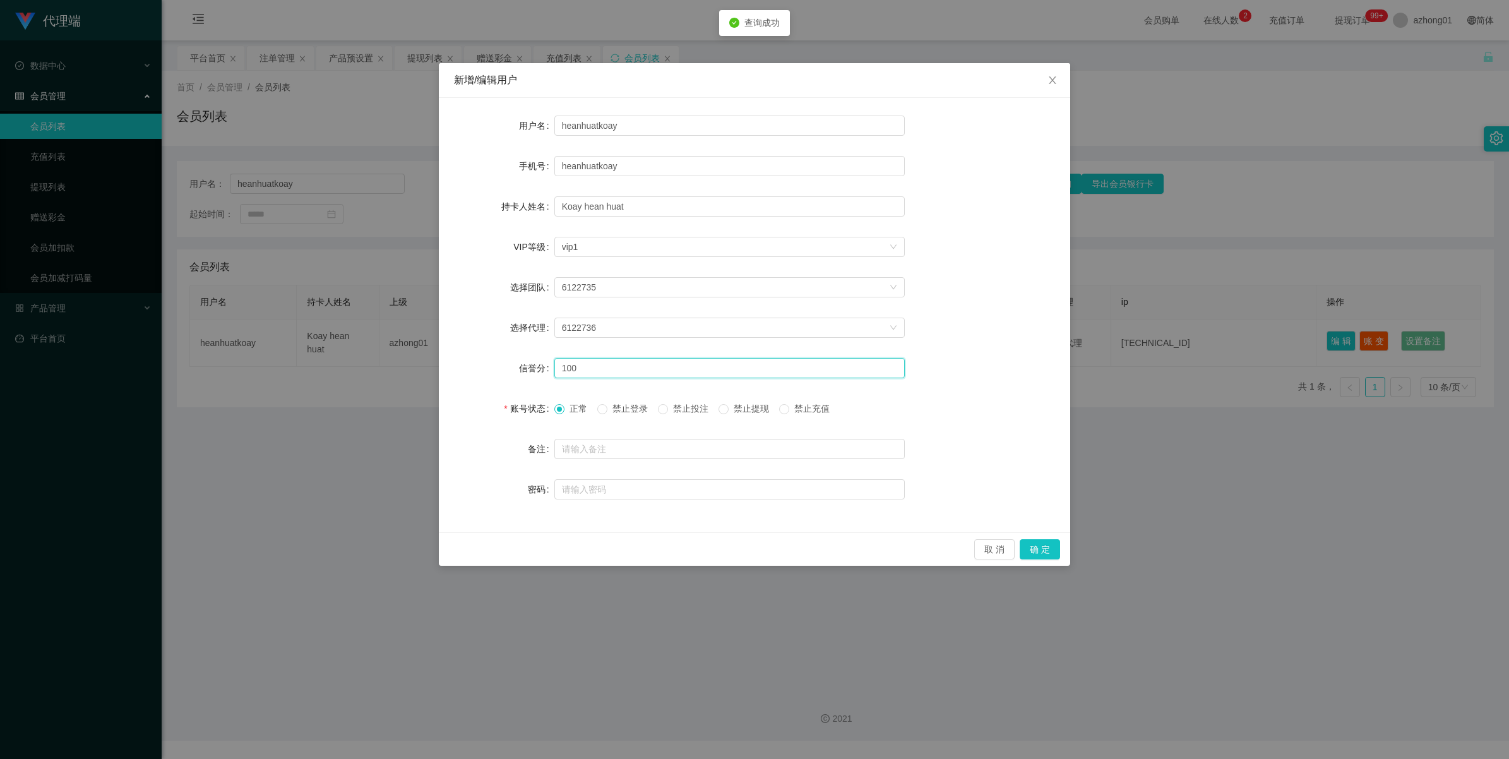
drag, startPoint x: 496, startPoint y: 352, endPoint x: 427, endPoint y: 345, distance: 69.8
click at [427, 345] on div "新增/编辑用户 用户名 heanhuatkoay 手机号 heanhuatkoay 持卡人姓名 Koay hean huat VIP等级 选择VIP等级 vi…" at bounding box center [754, 379] width 1509 height 759
type input "80"
click at [957, 544] on button "确 定" at bounding box center [1040, 549] width 40 height 20
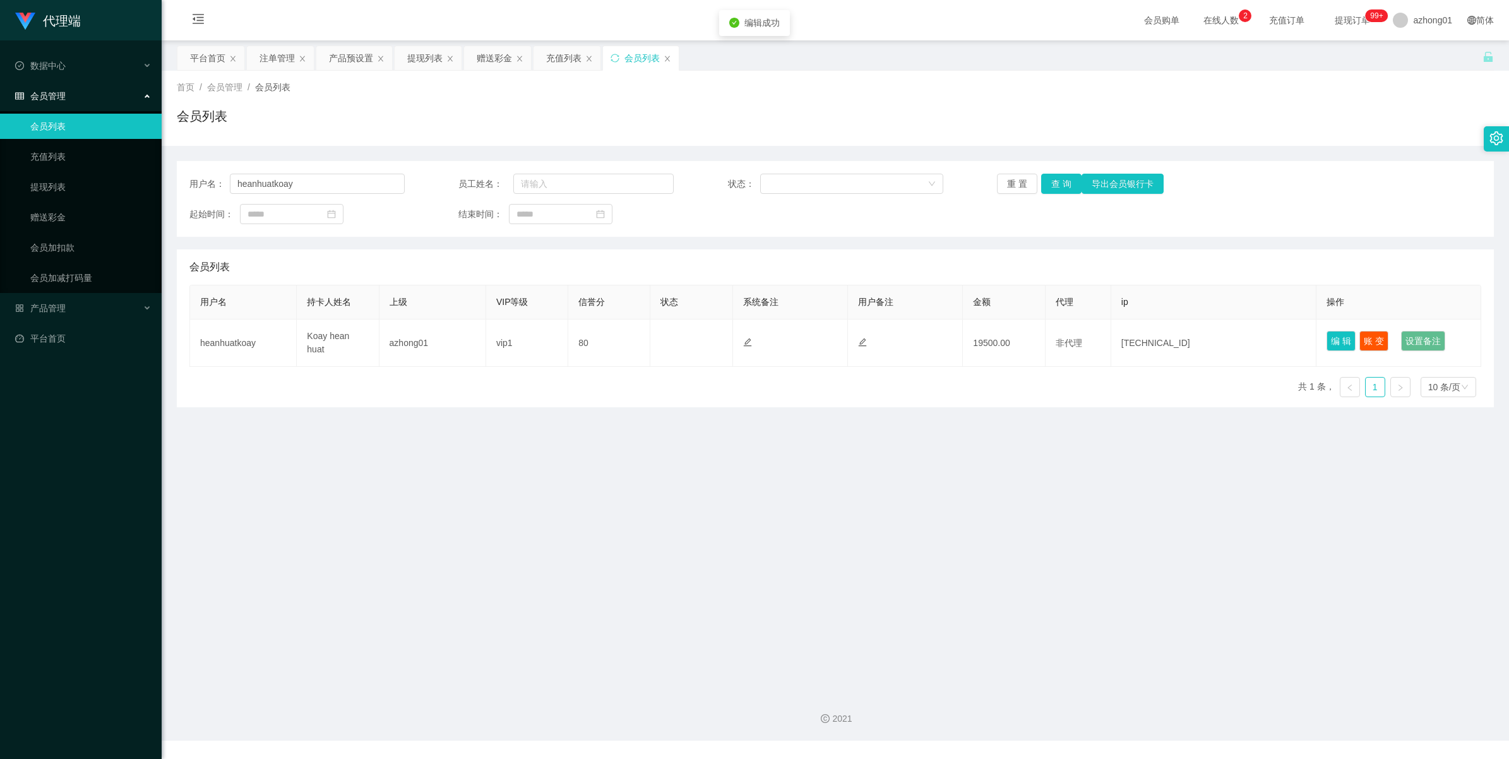
click at [866, 543] on main "关闭左侧 关闭右侧 关闭其它 刷新页面 平台首页 注单管理 产品预设置 提现列表 赠送彩金 充值列表 会员列表 首页 / 会员管理 / 会员列表 / 会员列表…" at bounding box center [836, 361] width 1348 height 642
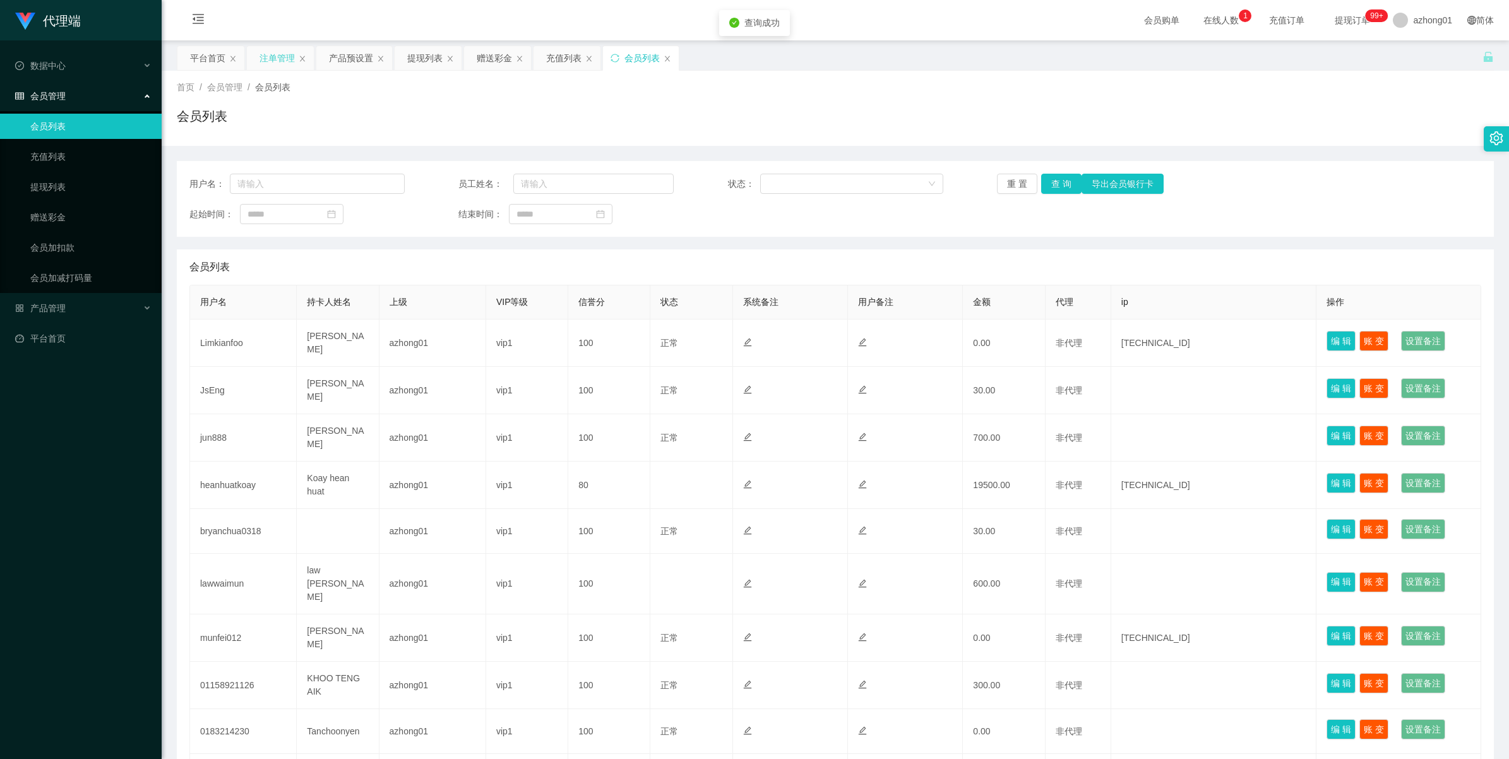
drag, startPoint x: 269, startPoint y: 57, endPoint x: 361, endPoint y: 134, distance: 119.3
click at [269, 57] on div "注单管理" at bounding box center [277, 58] width 35 height 24
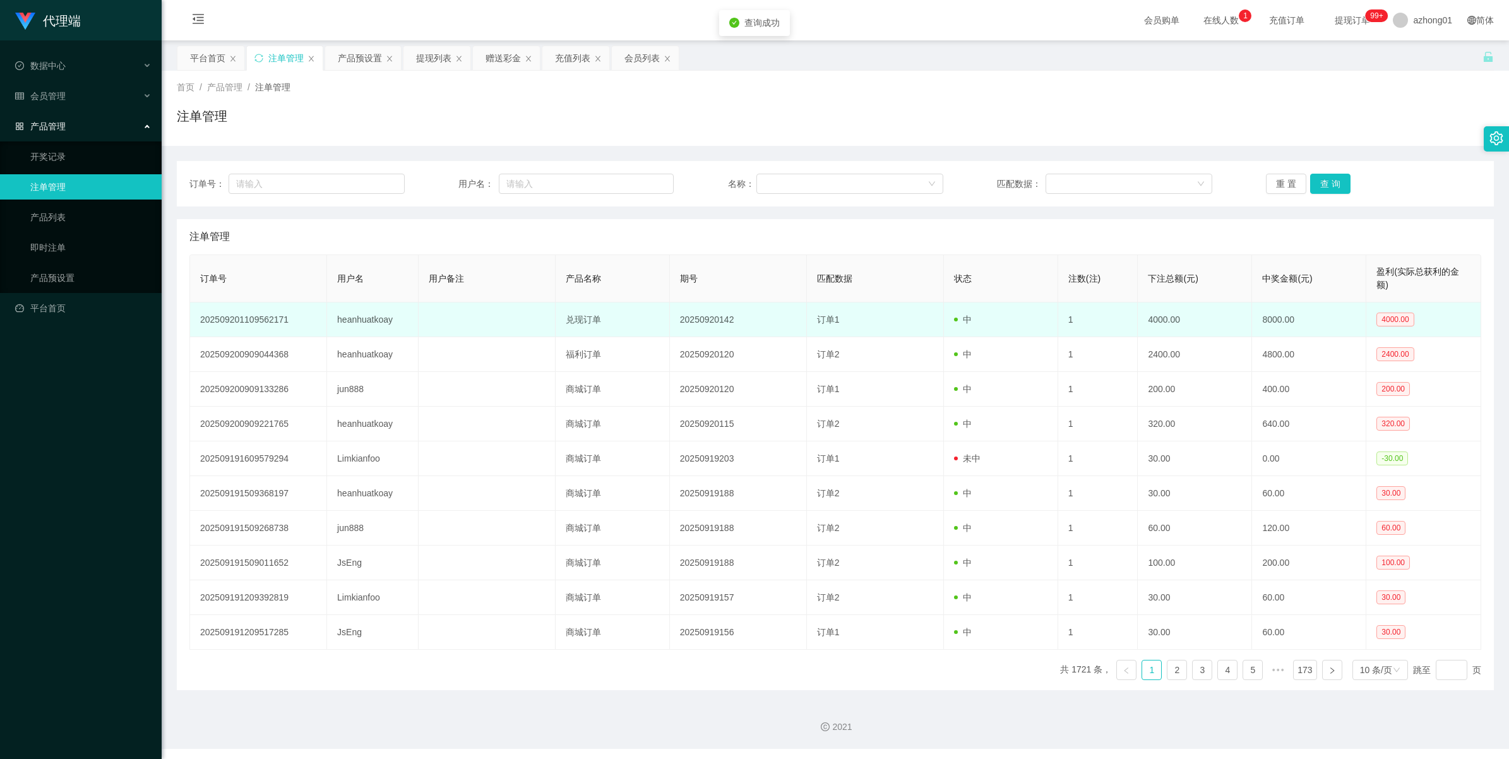
click at [382, 320] on td "heanhuatkoay" at bounding box center [373, 319] width 92 height 35
copy td "heanhuatkoay"
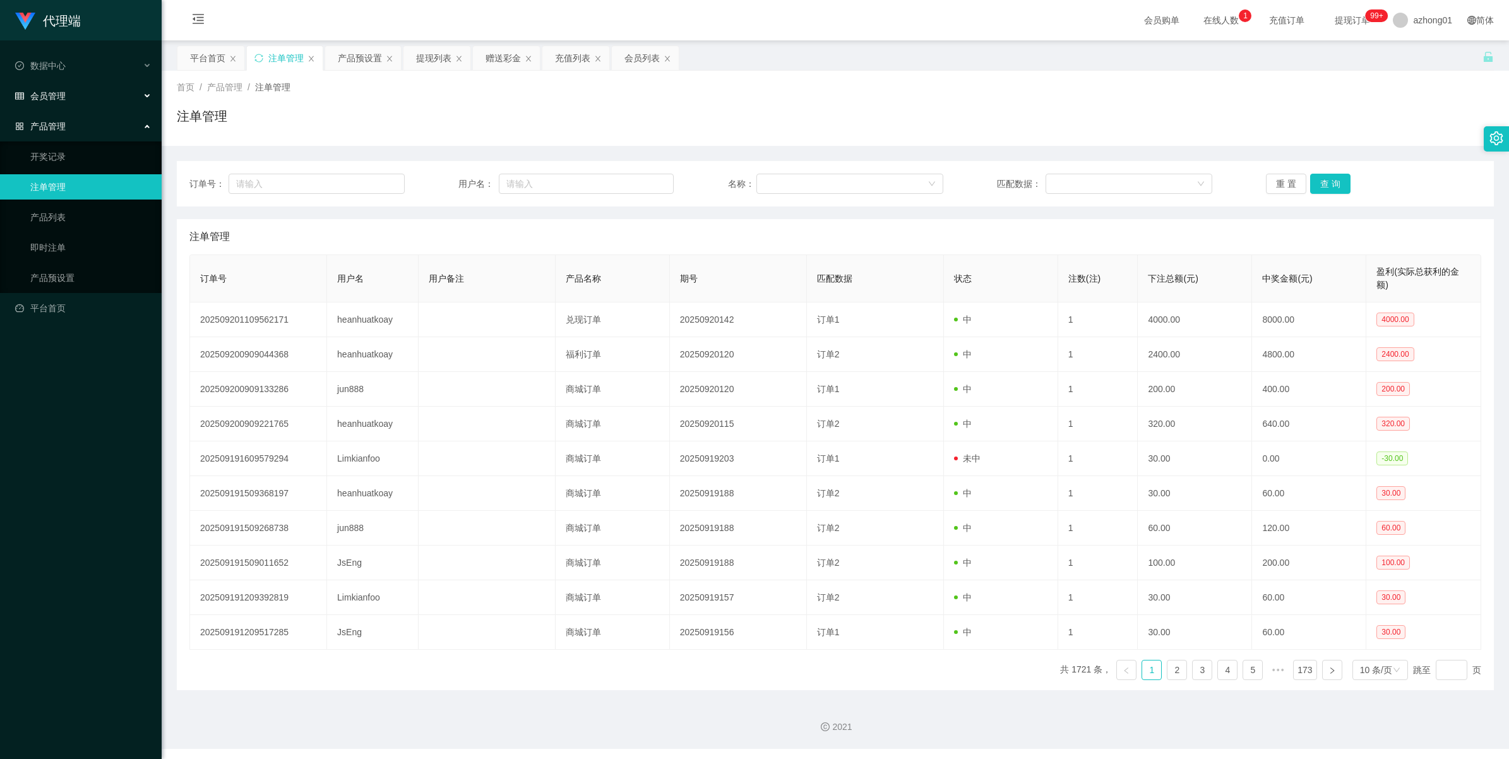
click at [40, 95] on span "会员管理" at bounding box center [40, 96] width 51 height 10
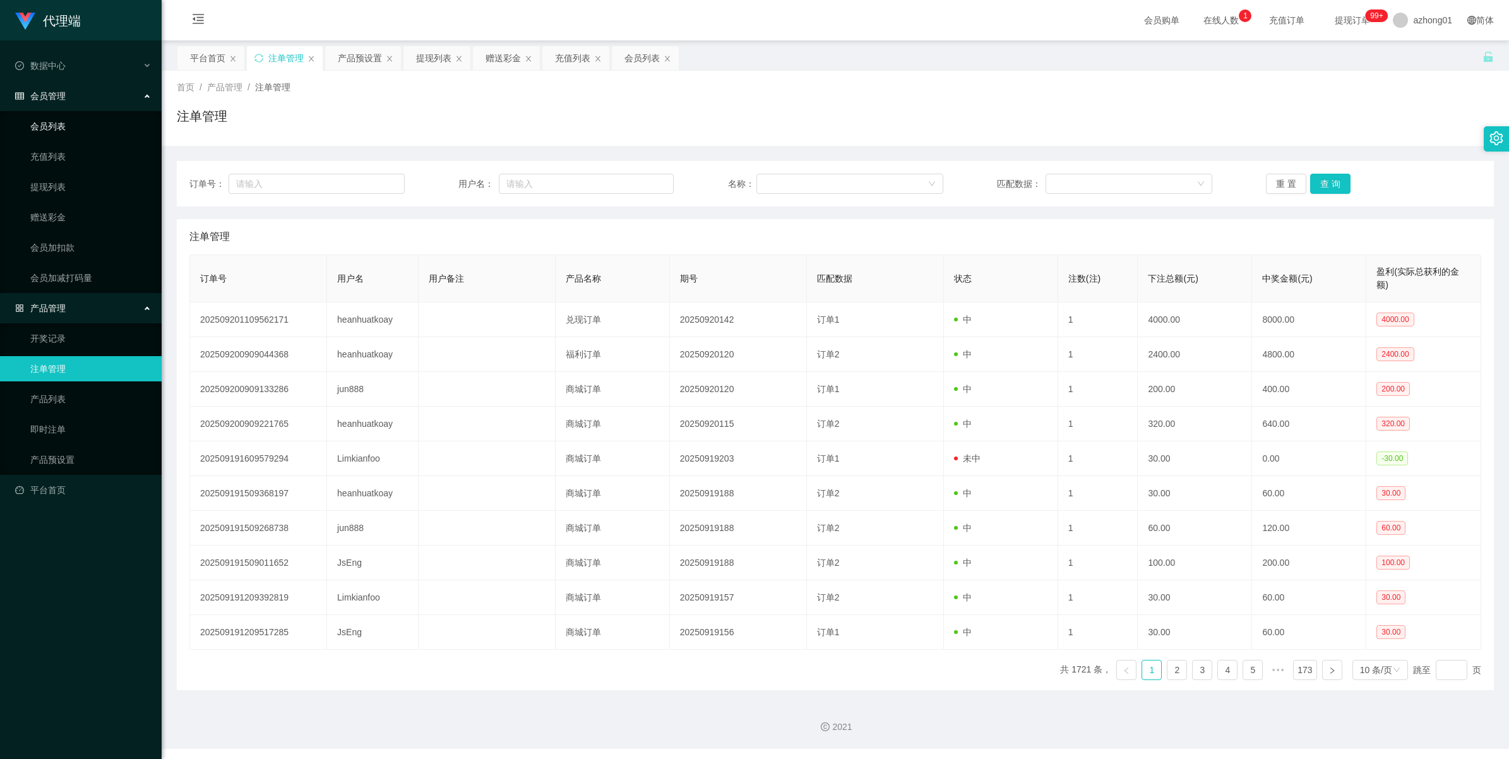
click at [52, 124] on link "会员列表" at bounding box center [90, 126] width 121 height 25
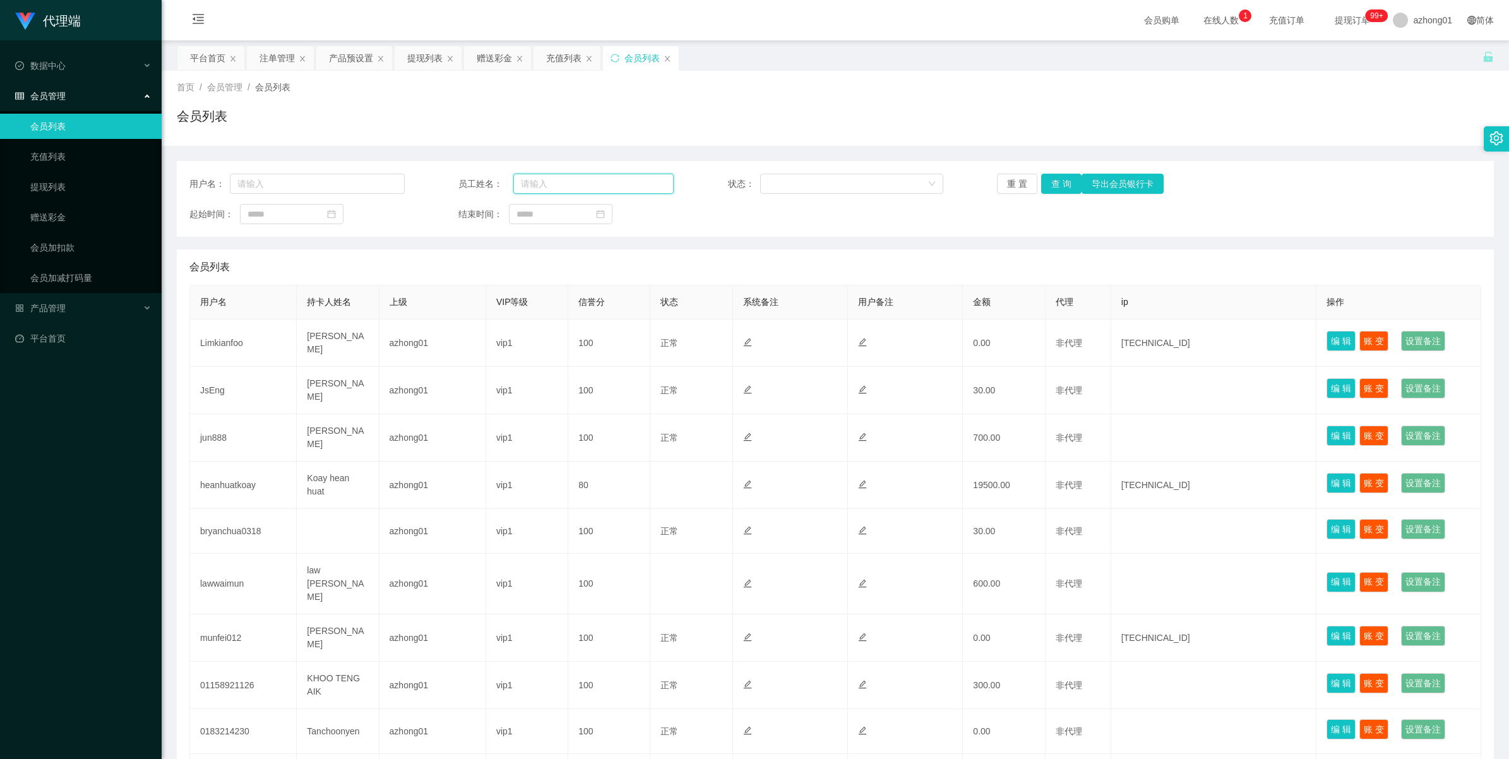
click at [585, 188] on input "text" at bounding box center [593, 184] width 160 height 20
click at [316, 176] on input "text" at bounding box center [317, 184] width 175 height 20
paste input "heanhuatkoay"
type input "heanhuatkoay"
click at [1060, 184] on button "查 询" at bounding box center [1061, 184] width 40 height 20
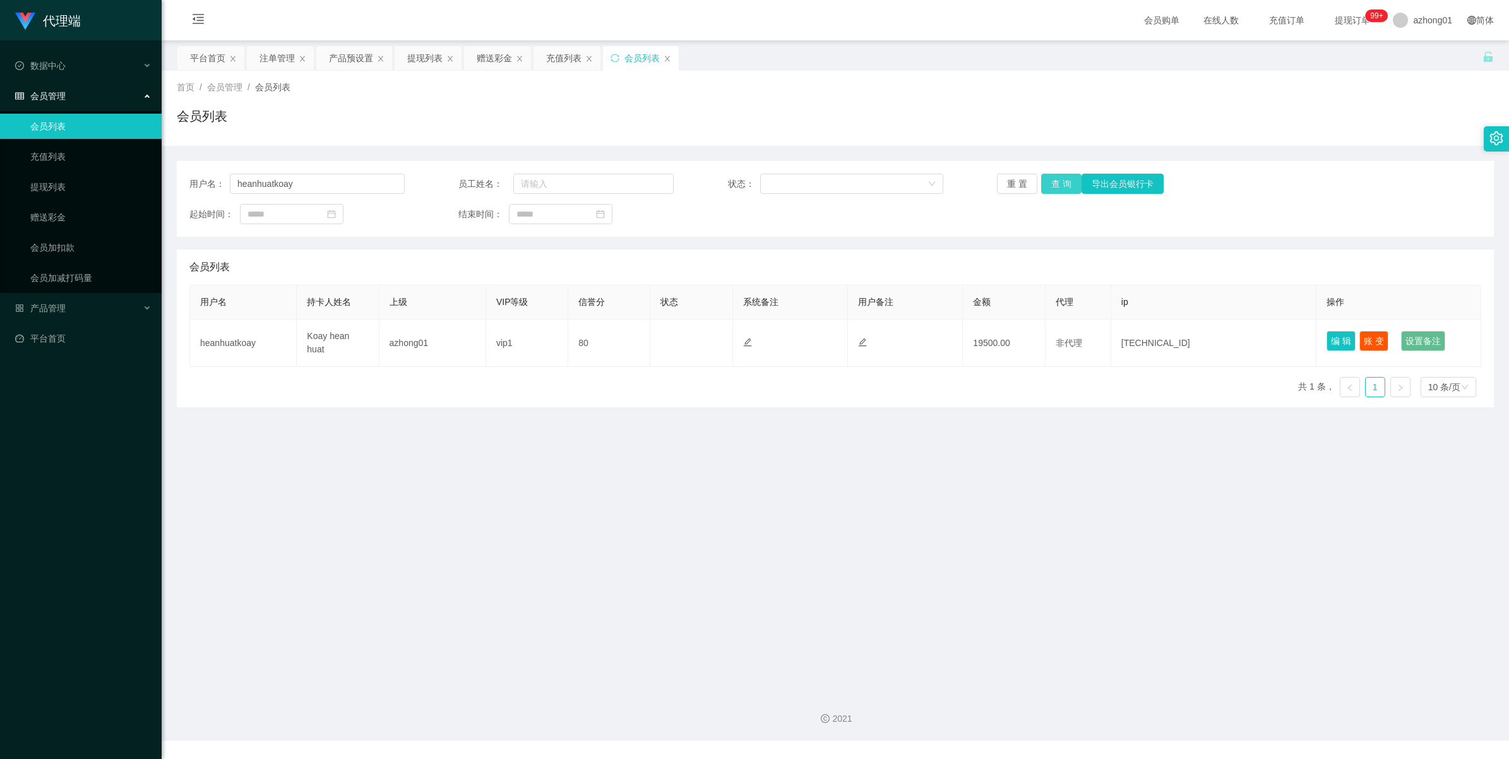
click at [1068, 180] on button "查 询" at bounding box center [1061, 184] width 40 height 20
click at [1068, 180] on div "重 置 查 询 导出会员银行卡" at bounding box center [1104, 184] width 215 height 20
click at [1068, 180] on button "查 询" at bounding box center [1061, 184] width 40 height 20
